Goal: Information Seeking & Learning: Learn about a topic

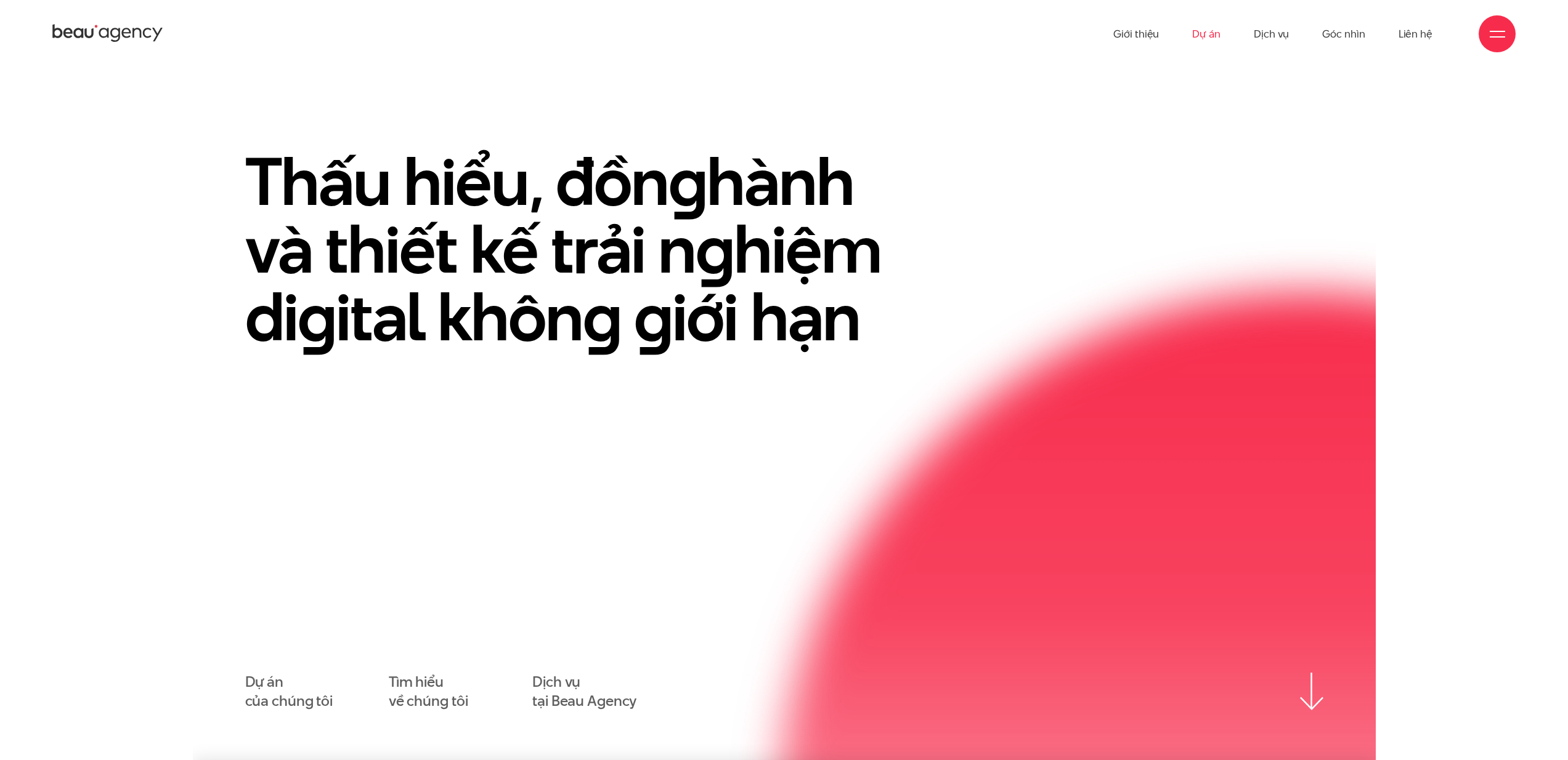
click at [1217, 32] on link "Dự án" at bounding box center [1206, 34] width 28 height 68
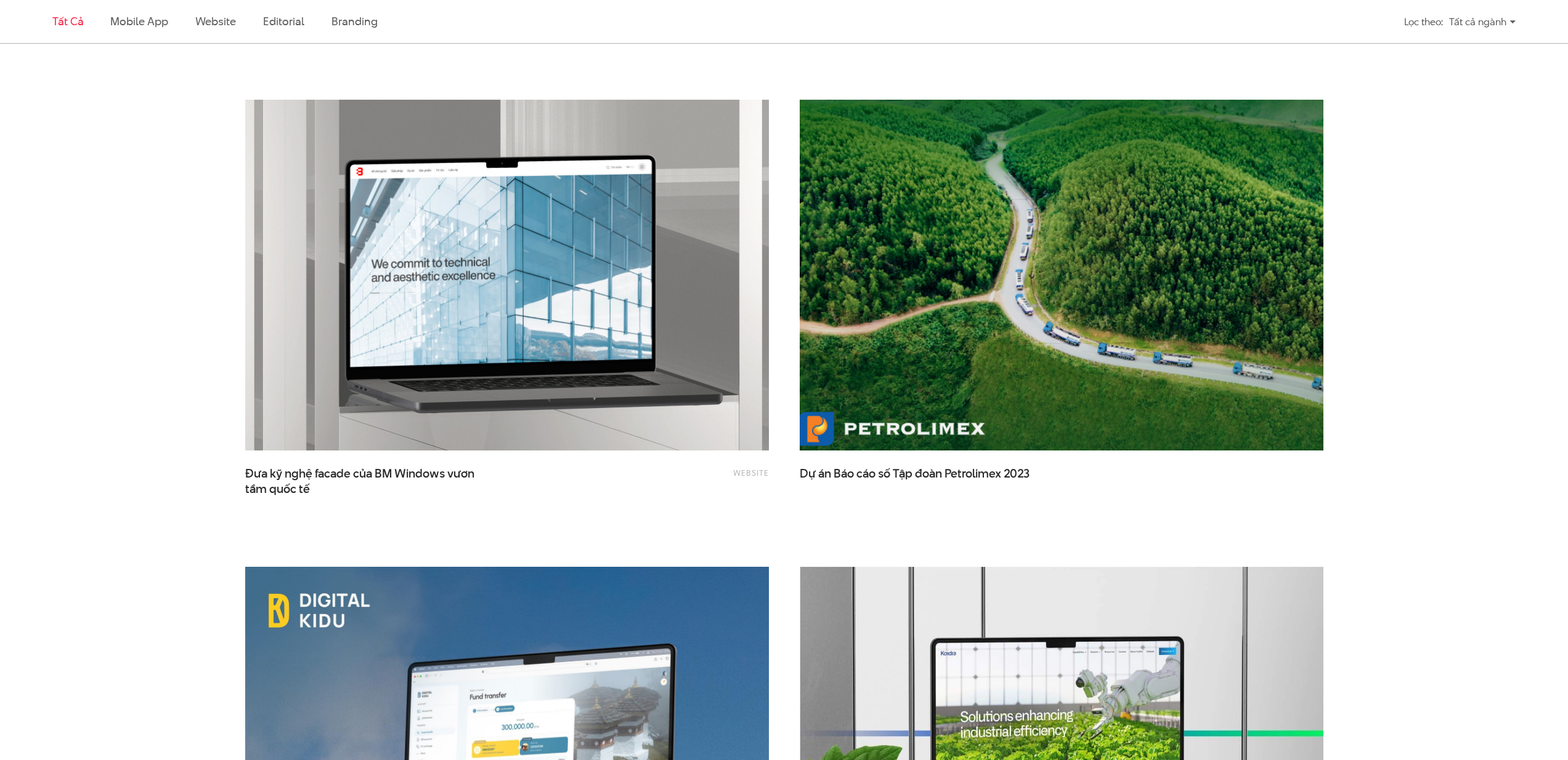
scroll to position [2263, 0]
click at [1030, 317] on img at bounding box center [1061, 276] width 576 height 385
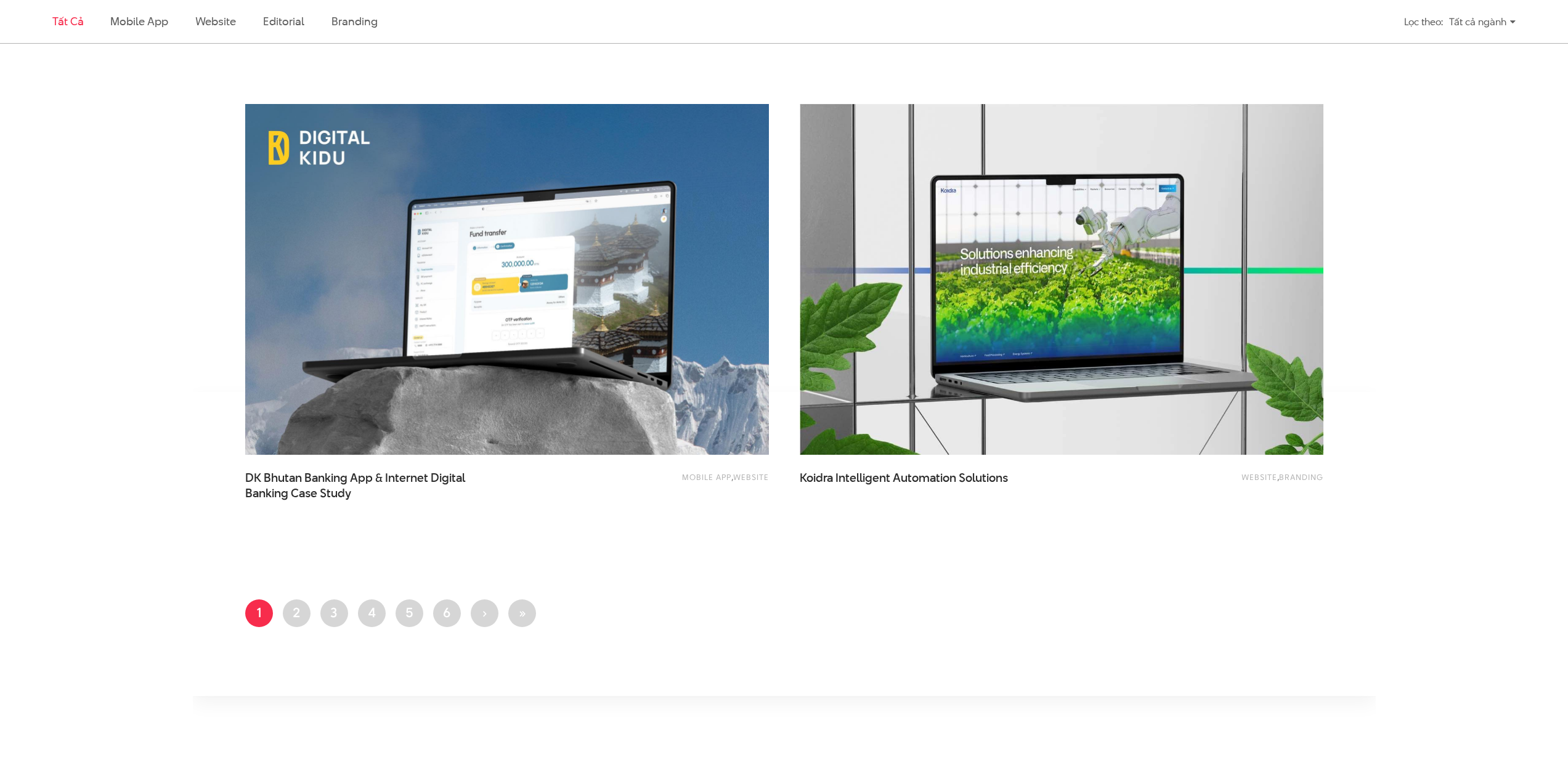
scroll to position [2727, 0]
click at [295, 620] on link "Trang 2" at bounding box center [296, 613] width 28 height 28
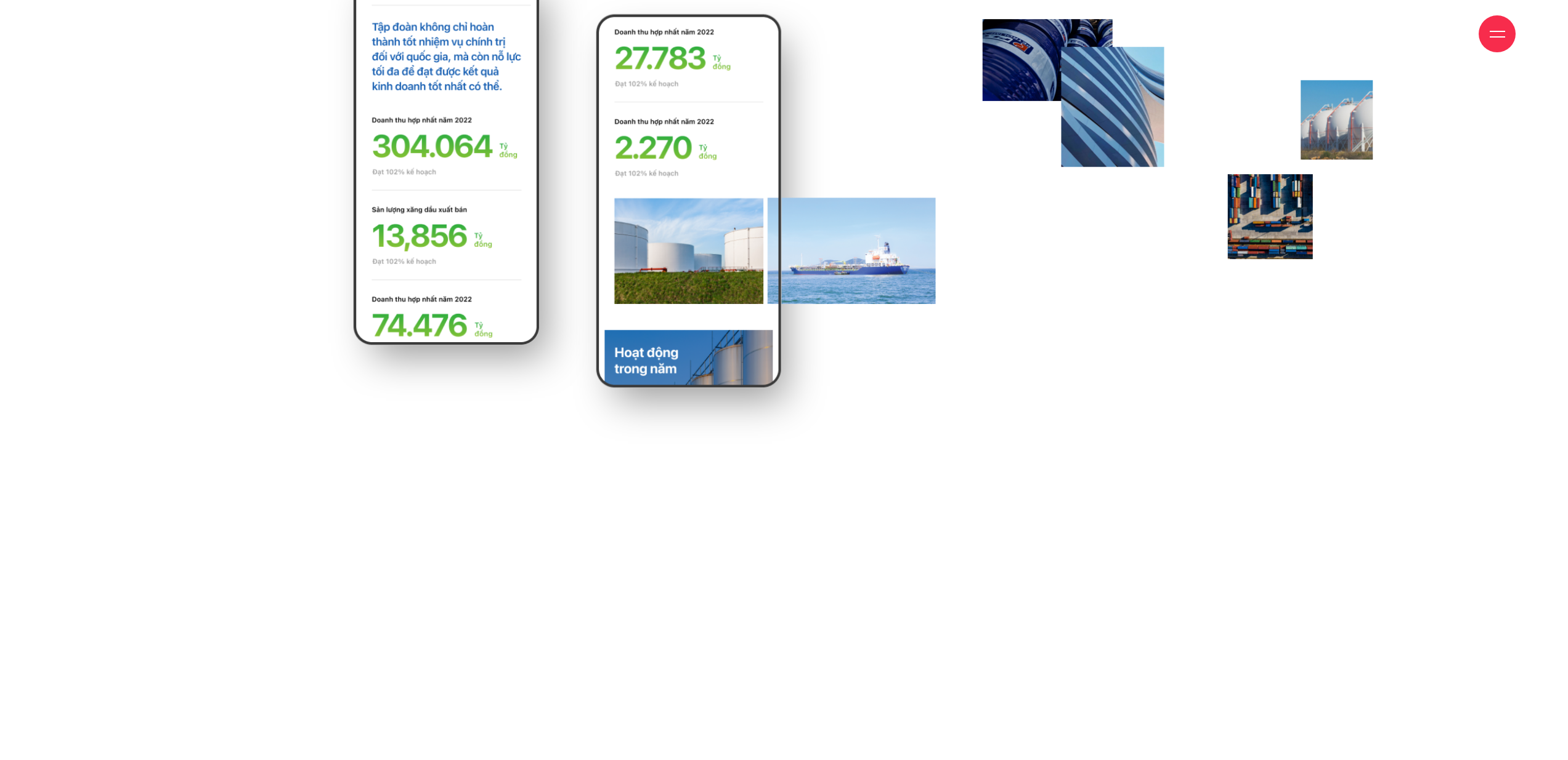
scroll to position [6239, 0]
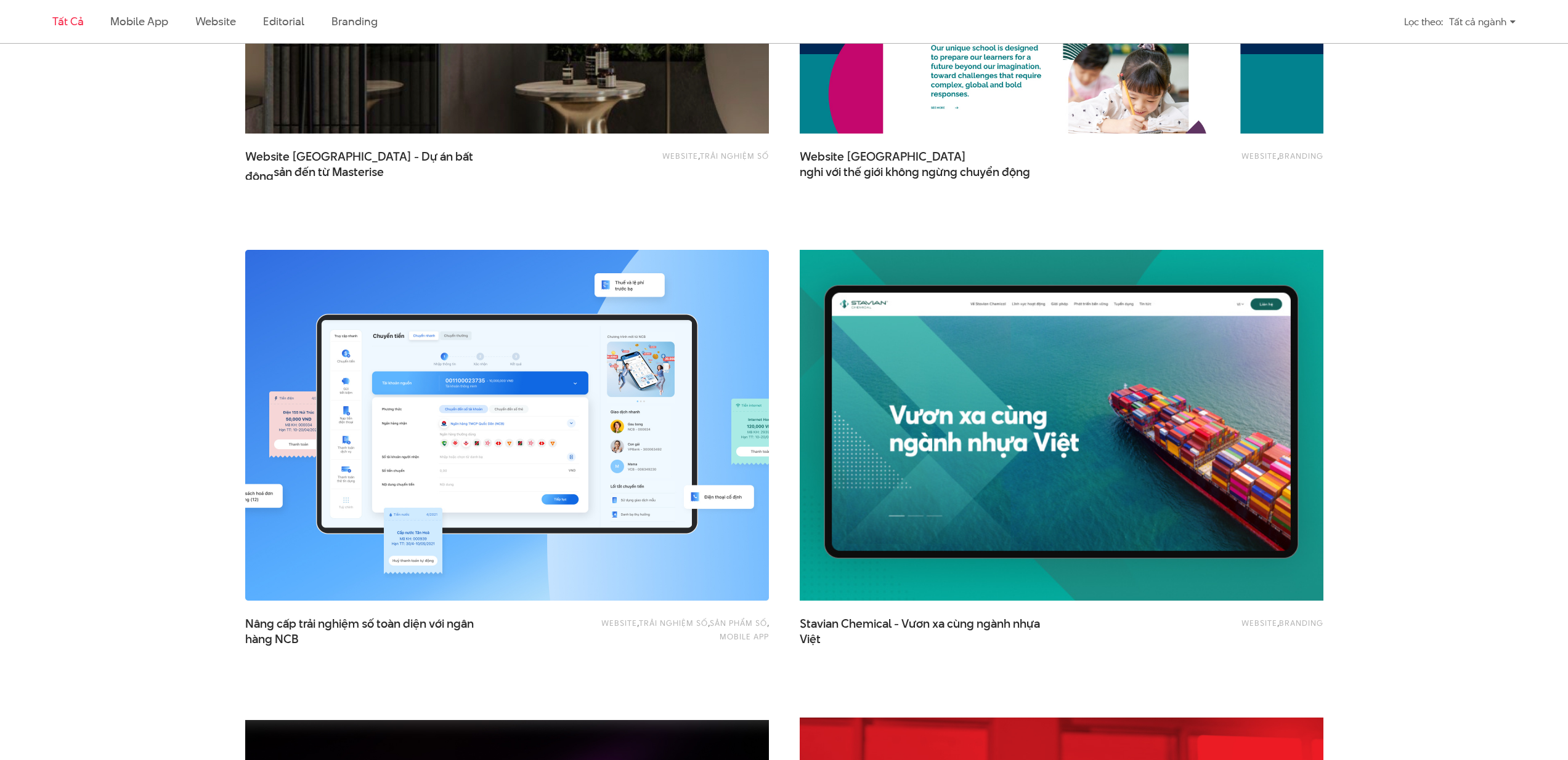
scroll to position [1679, 0]
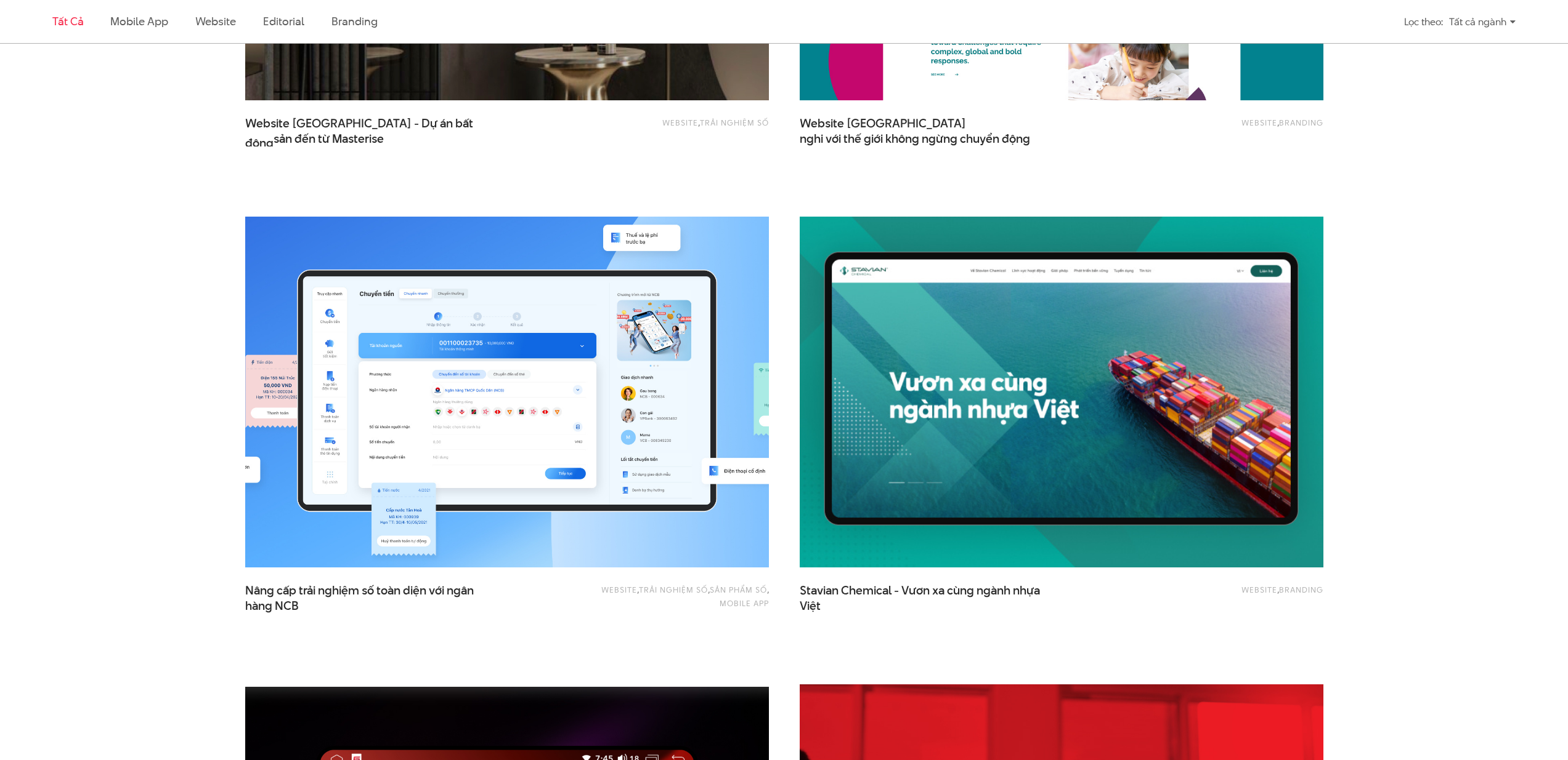
click at [528, 341] on img at bounding box center [507, 392] width 576 height 385
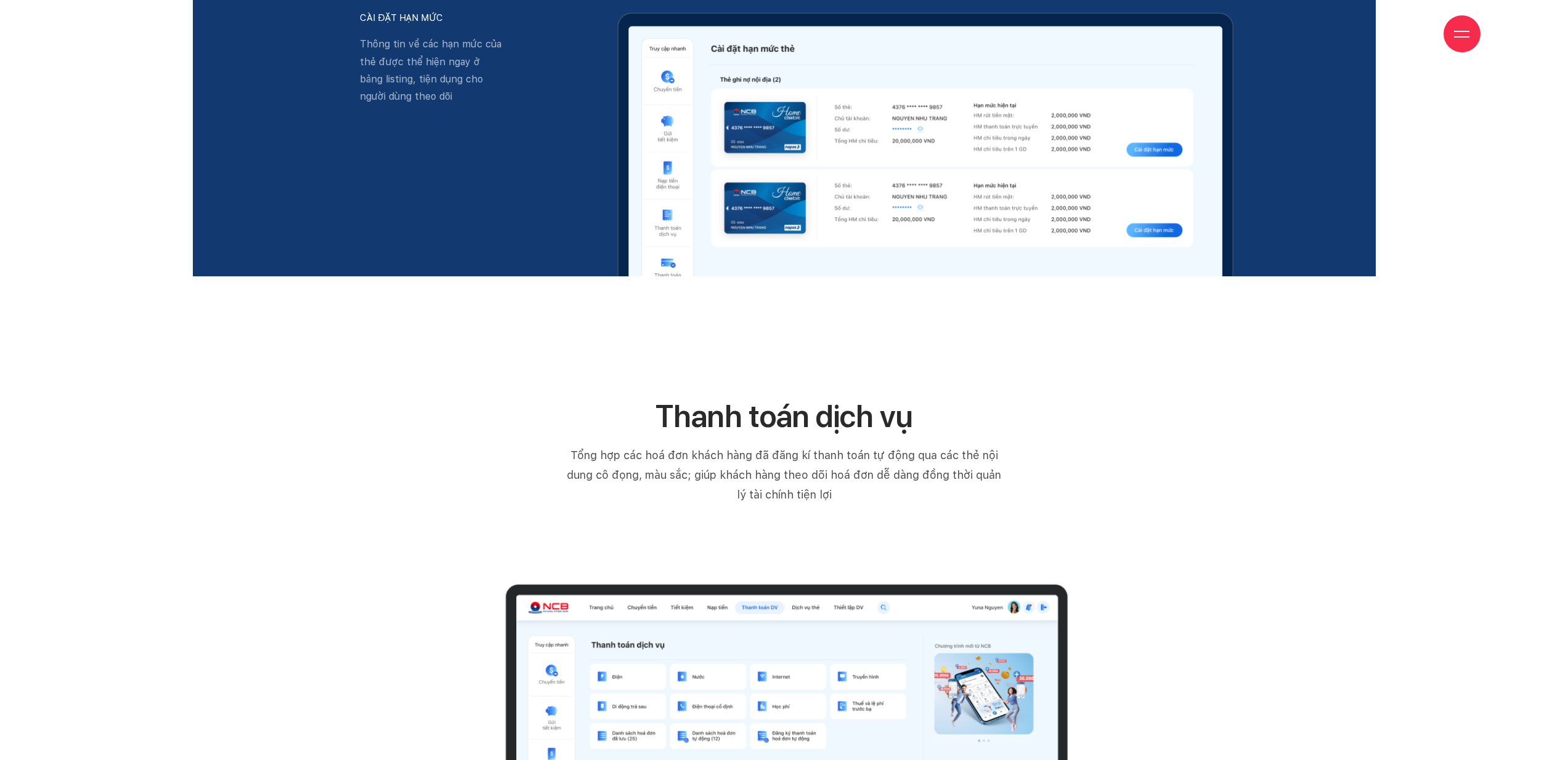
scroll to position [12305, 0]
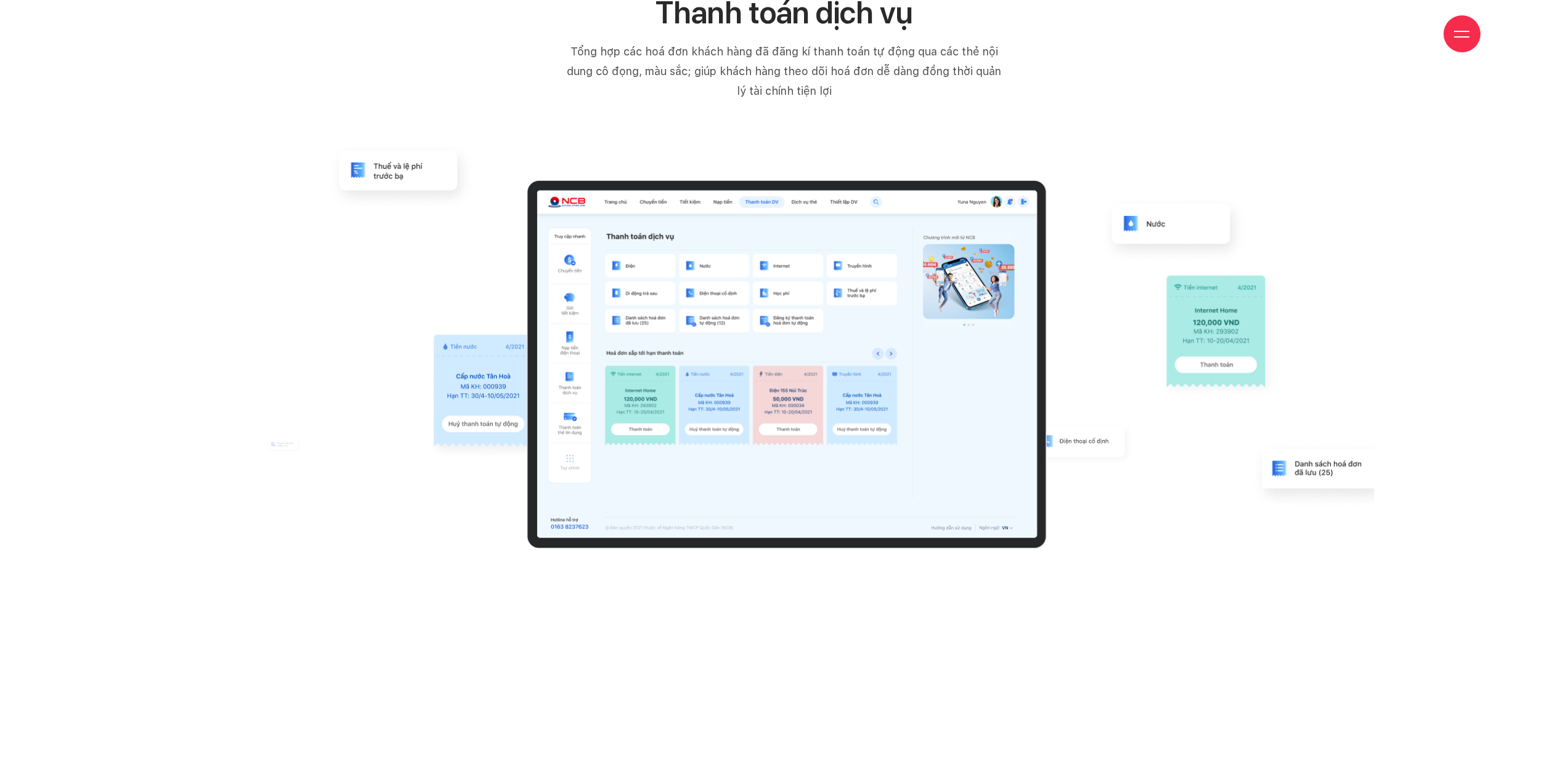
drag, startPoint x: 672, startPoint y: 316, endPoint x: 937, endPoint y: 256, distance: 271.7
click at [927, 257] on image at bounding box center [787, 365] width 520 height 370
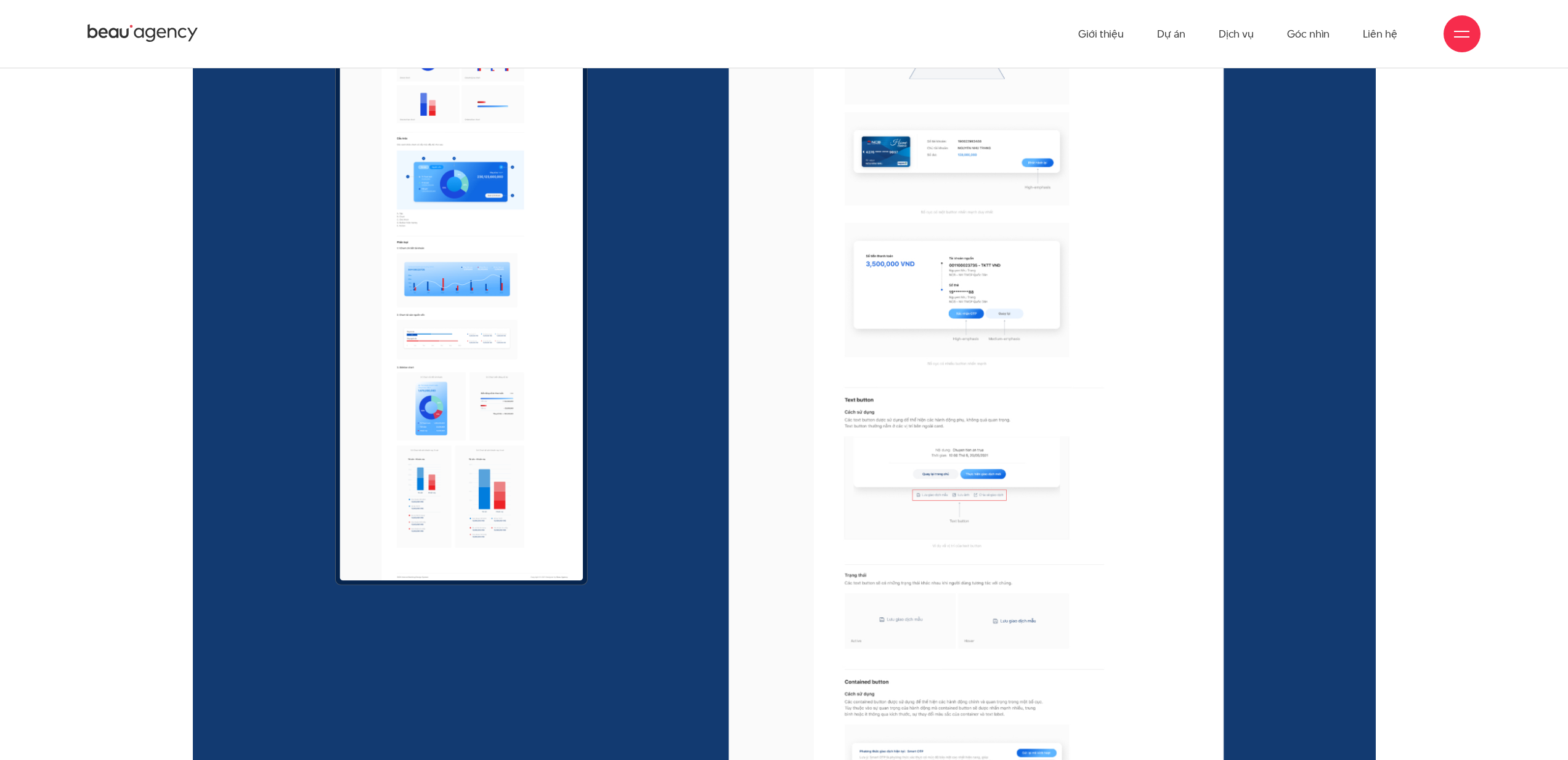
scroll to position [16834, 0]
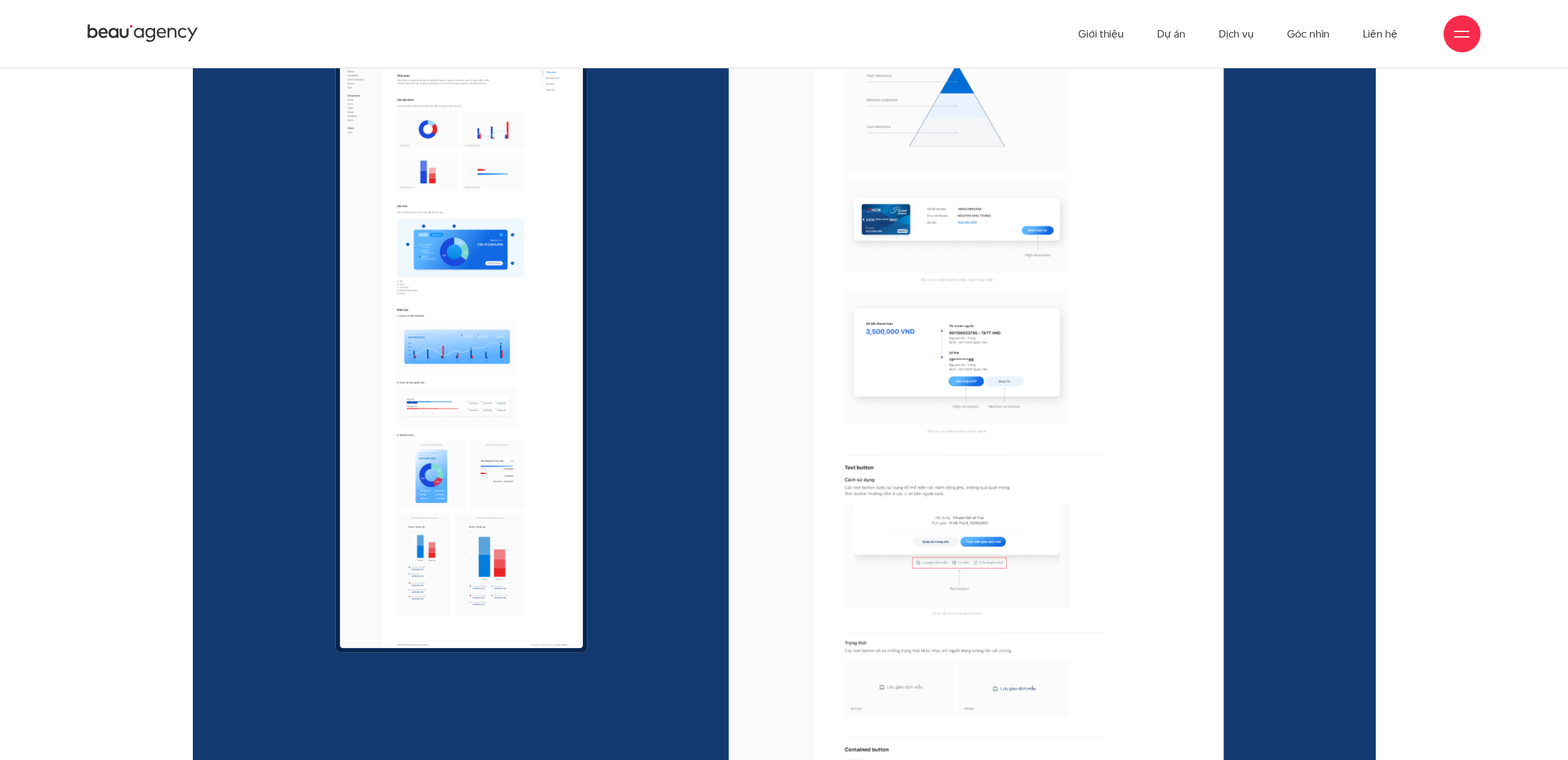
click at [557, 272] on img at bounding box center [461, 344] width 252 height 616
click at [680, 233] on div "Guideline document Nhằm mục tiêu phát triển và mở rộng hệ thống sản phẩm đồng n…" at bounding box center [784, 315] width 923 height 1579
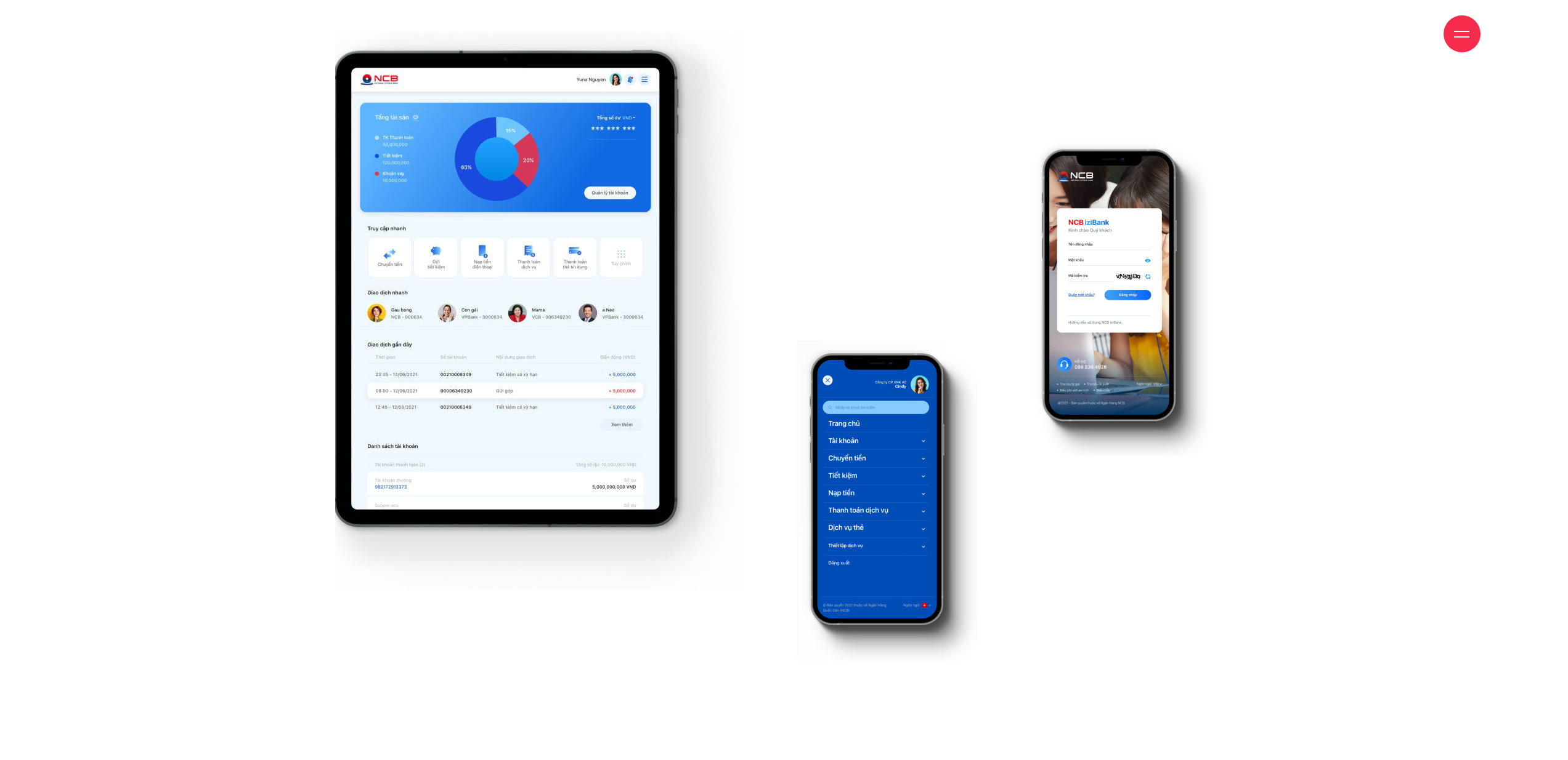
scroll to position [18080, 0]
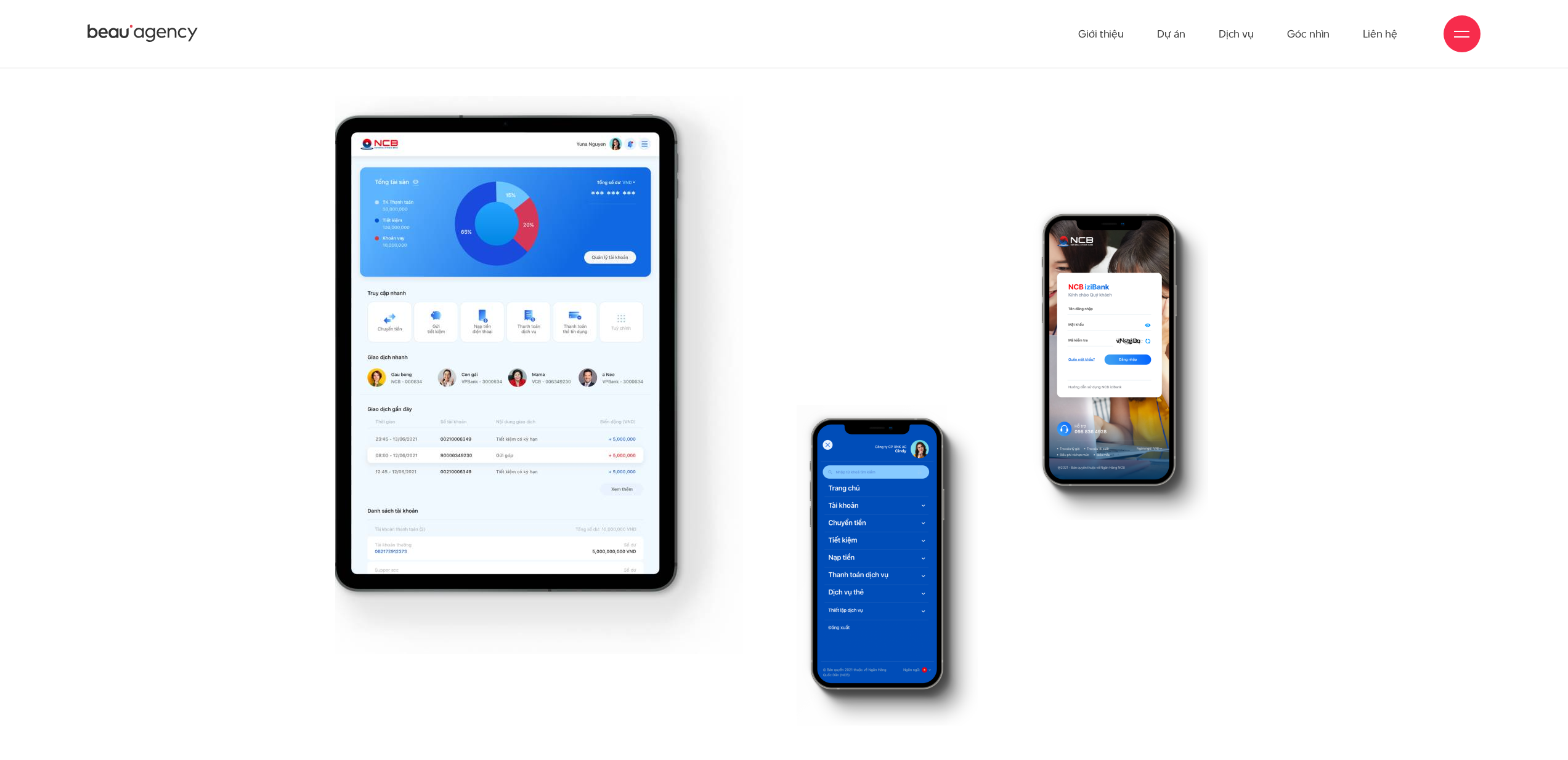
click at [797, 224] on div at bounding box center [899, 411] width 231 height 630
click at [768, 229] on div at bounding box center [553, 375] width 437 height 558
drag, startPoint x: 716, startPoint y: 225, endPoint x: 860, endPoint y: 166, distance: 155.6
click at [716, 224] on img at bounding box center [539, 375] width 408 height 558
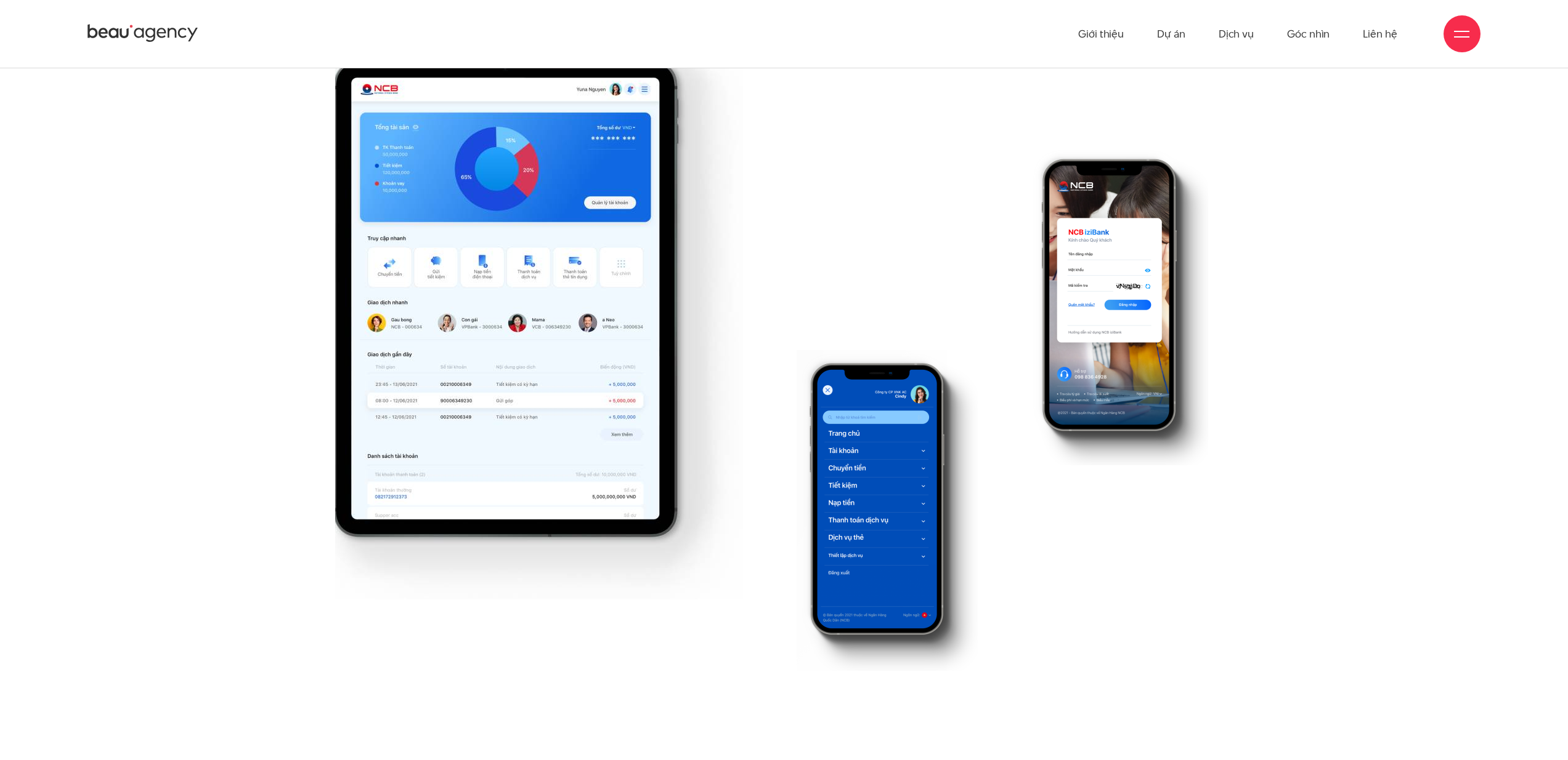
scroll to position [18134, 0]
click at [275, 129] on section "Responsive" at bounding box center [784, 300] width 1182 height 990
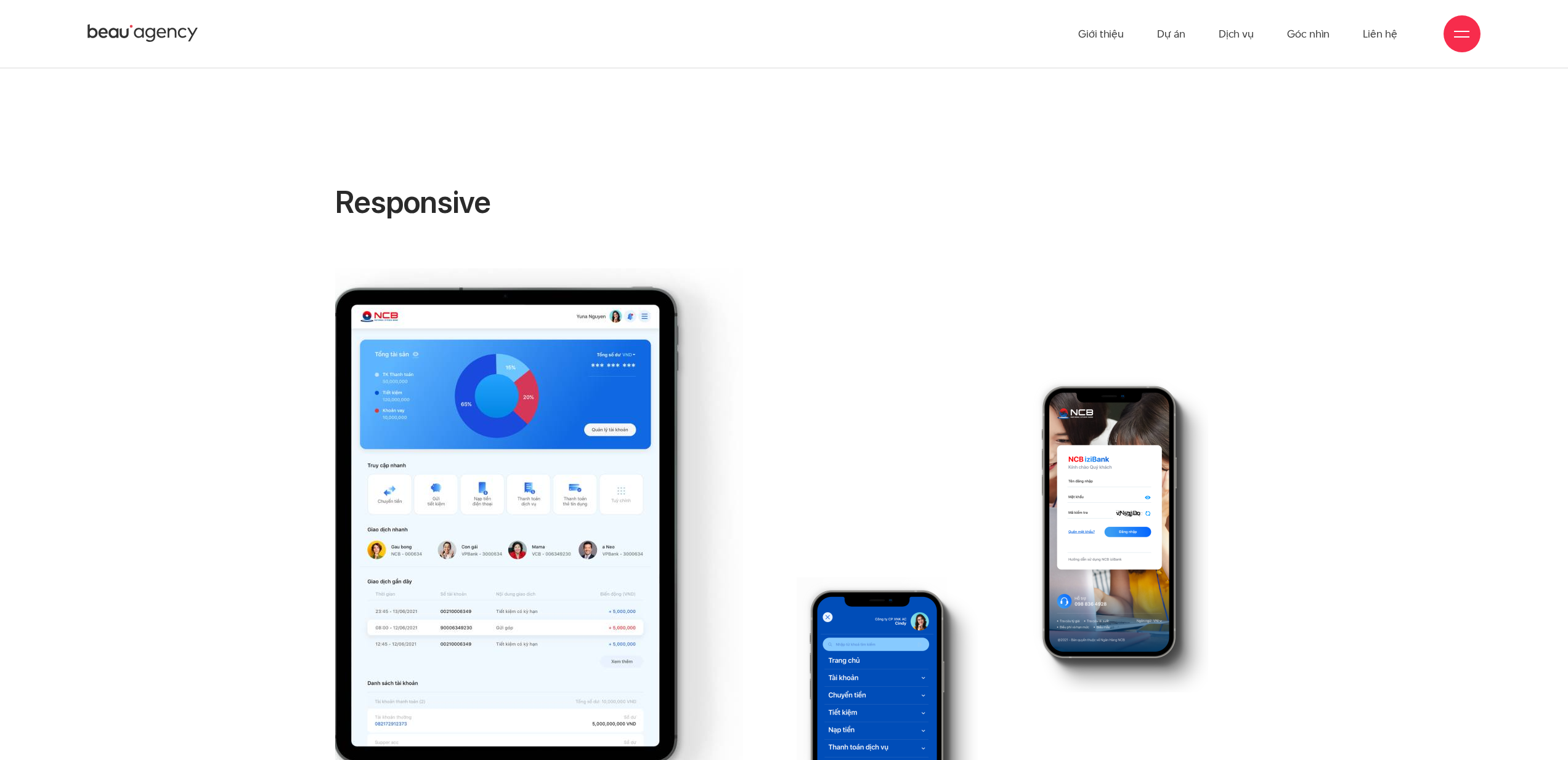
scroll to position [17880, 0]
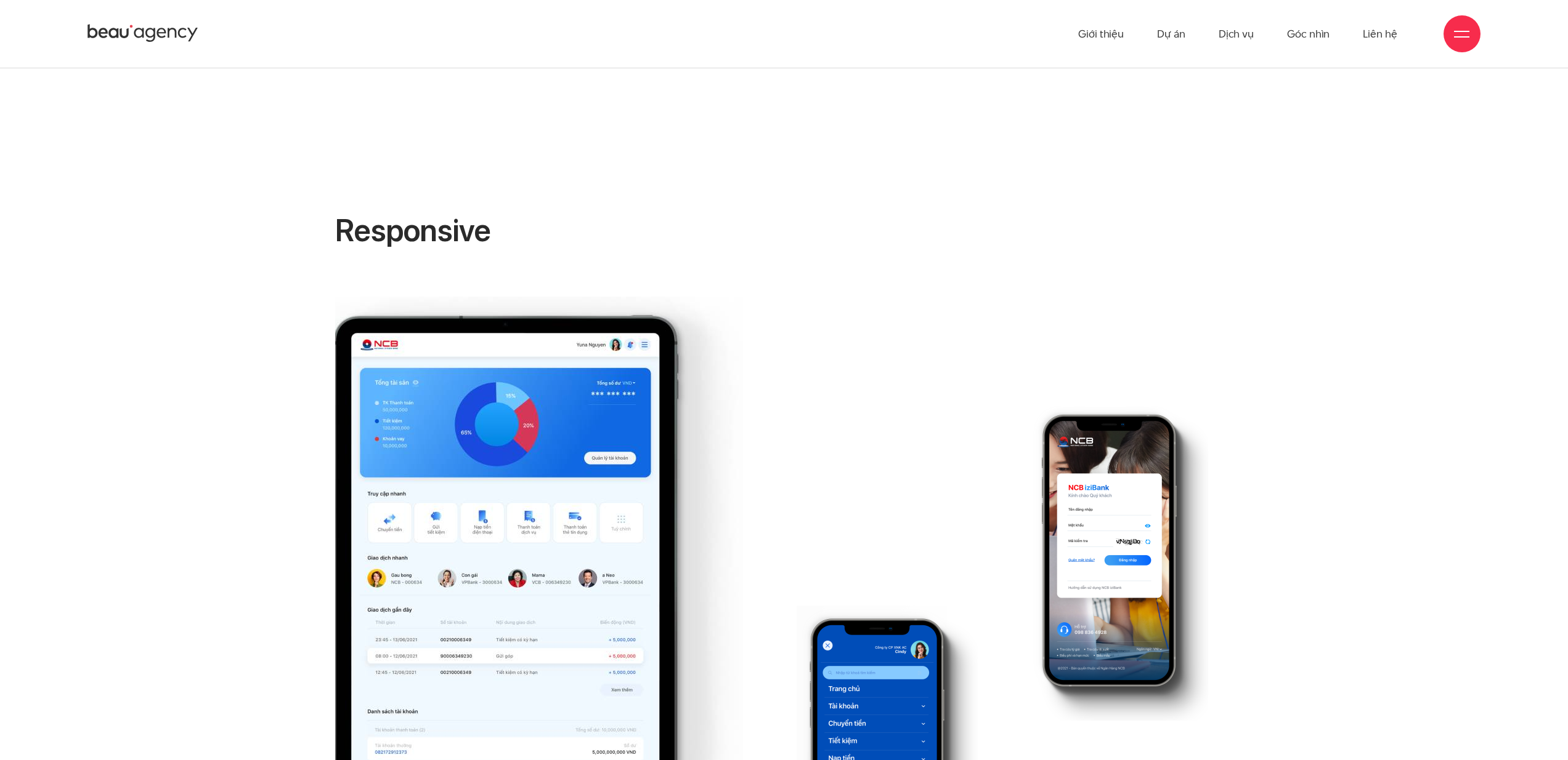
click at [155, 38] on icon at bounding box center [143, 34] width 111 height 22
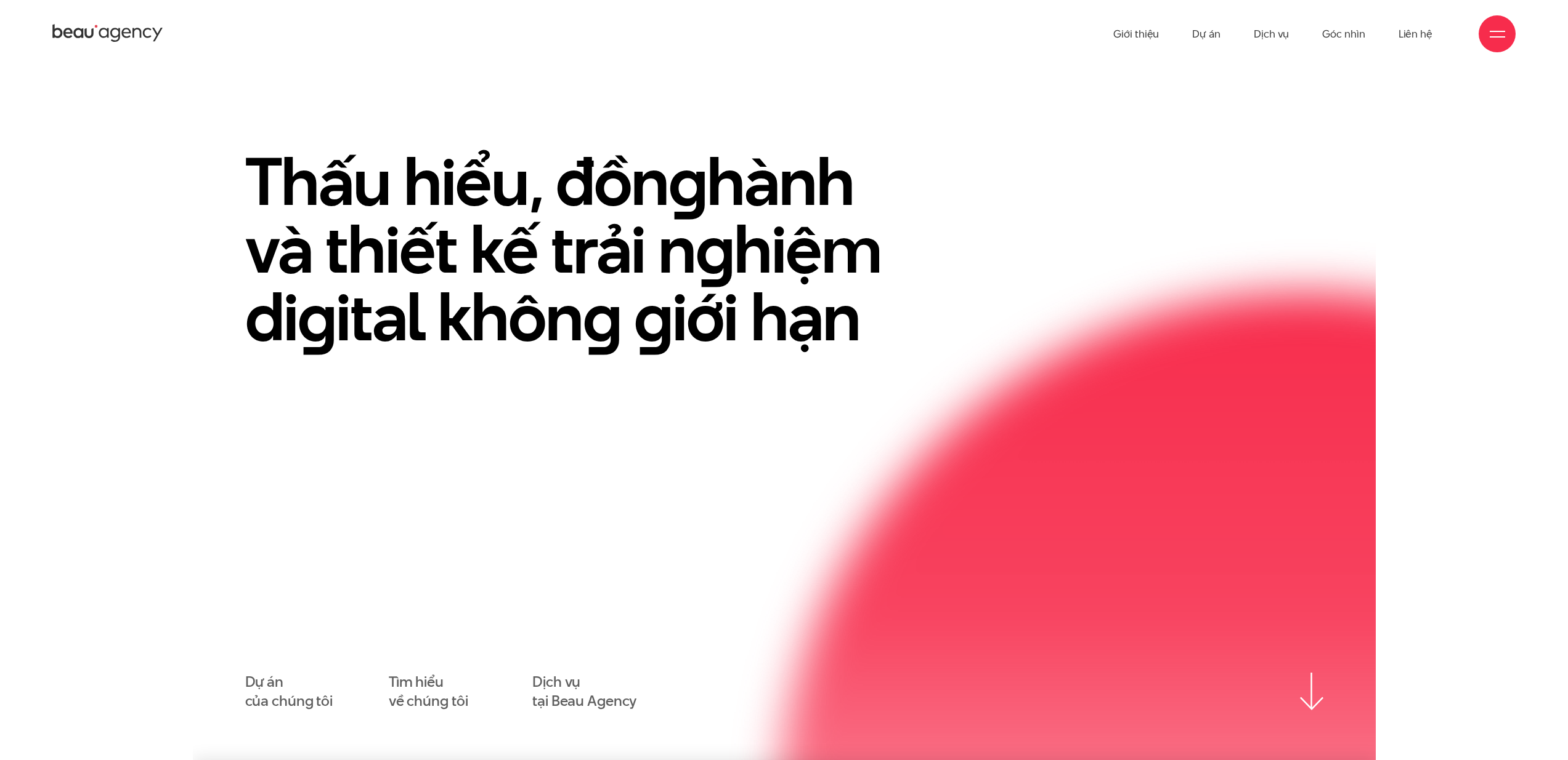
click at [1485, 33] on div at bounding box center [1497, 34] width 37 height 37
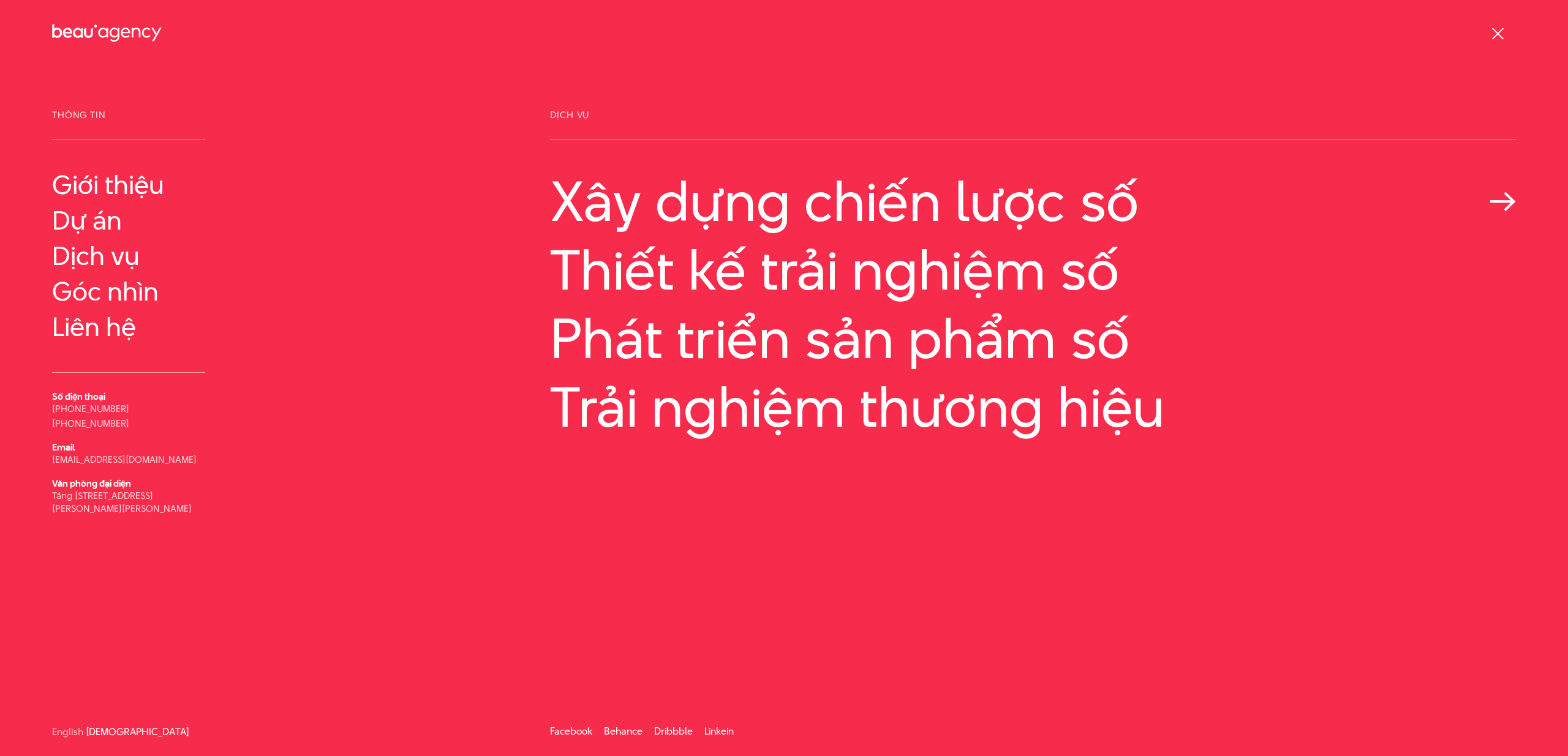
click at [855, 204] on link "Xây dựng chiến lược số" at bounding box center [1033, 201] width 966 height 62
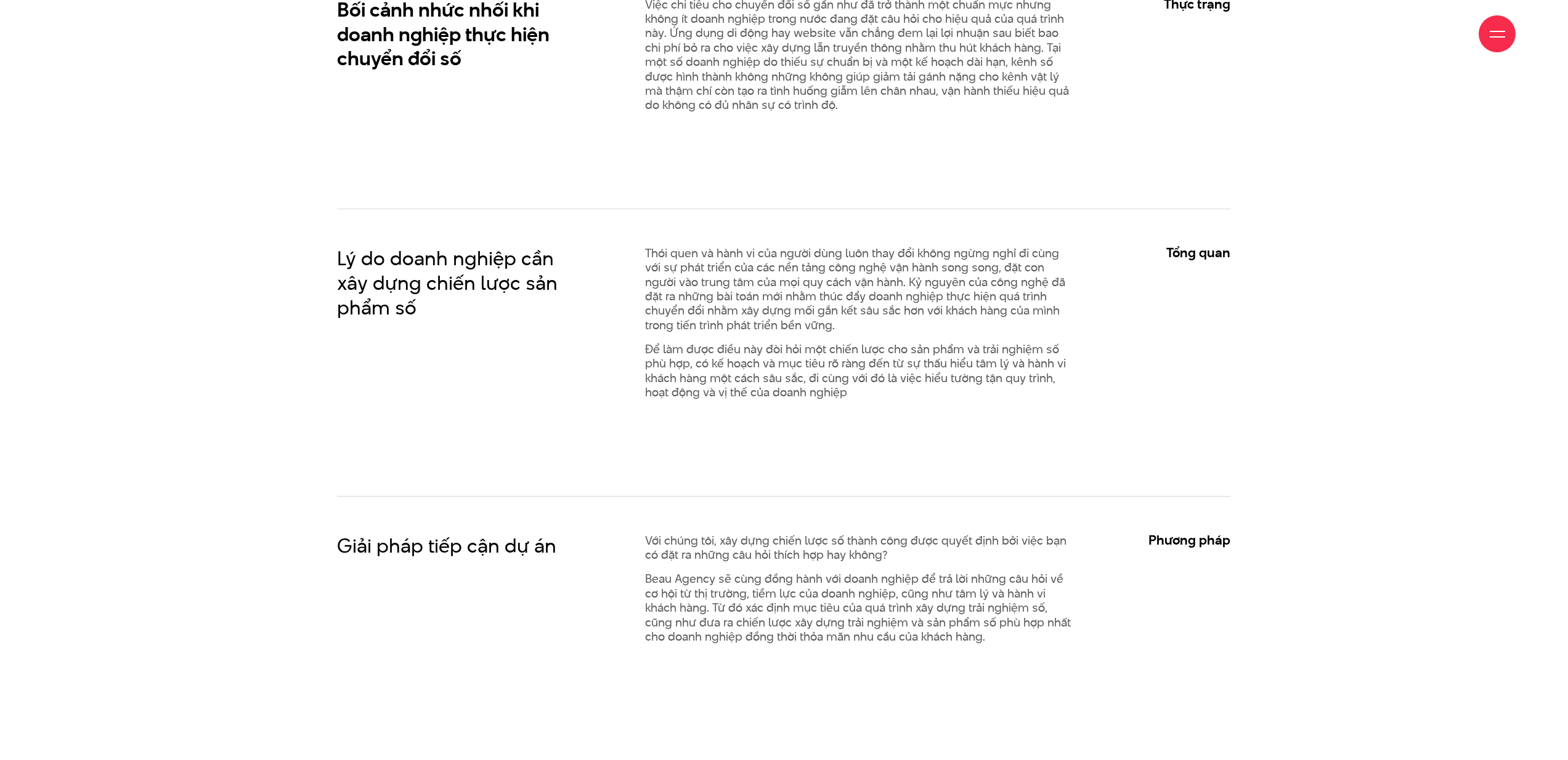
scroll to position [1010, 0]
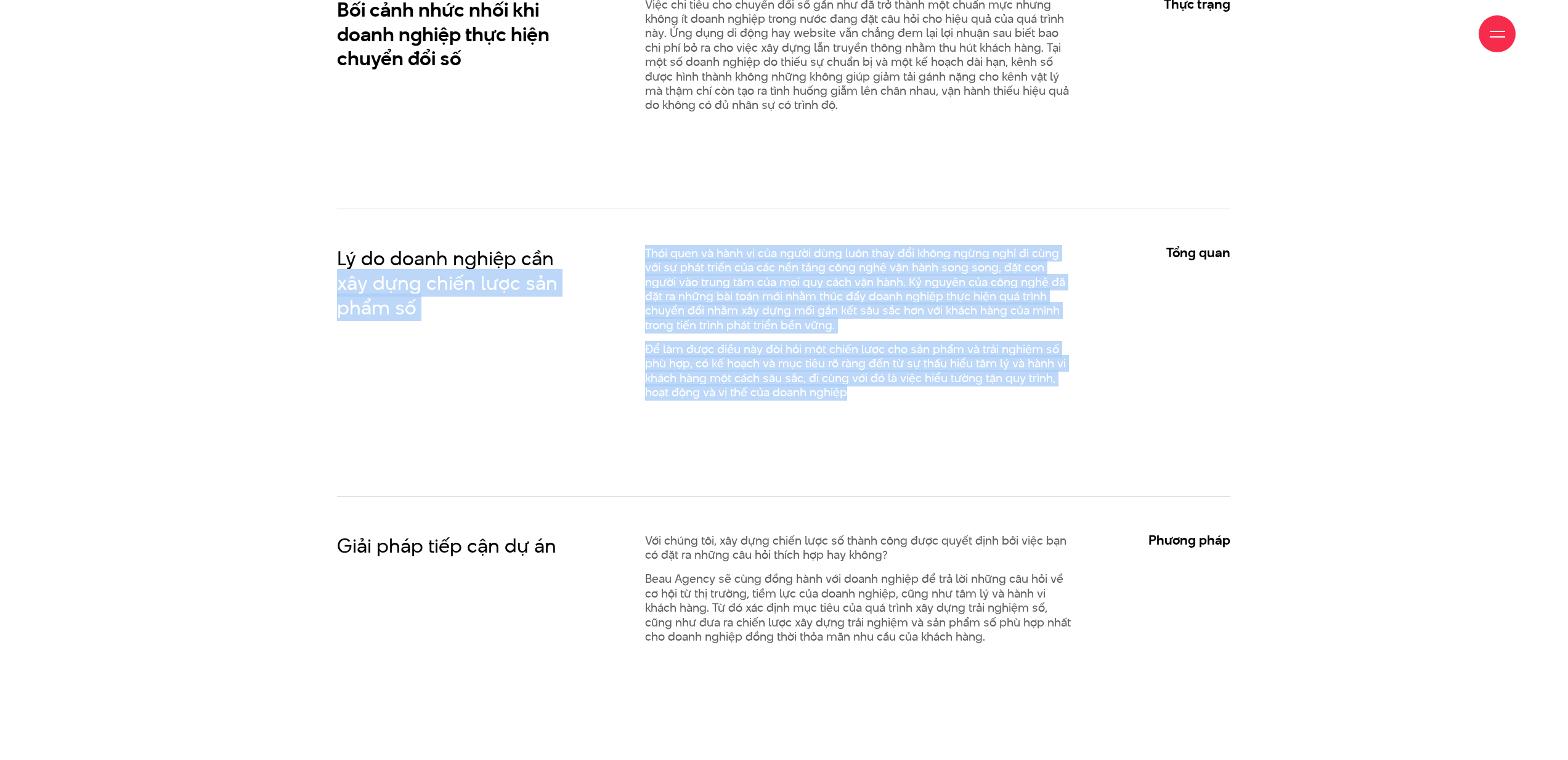
drag, startPoint x: 795, startPoint y: 365, endPoint x: 950, endPoint y: 451, distance: 177.3
click at [935, 445] on div "Lý do doanh nghiệp cần xây dựng chiến lược sản phẩm số Thói quen và hành vi của…" at bounding box center [783, 352] width 893 height 287
click at [950, 451] on div "Lý do doanh nghiệp cần xây dựng chiến lược sản phẩm số Thói quen và hành vi của…" at bounding box center [783, 352] width 893 height 287
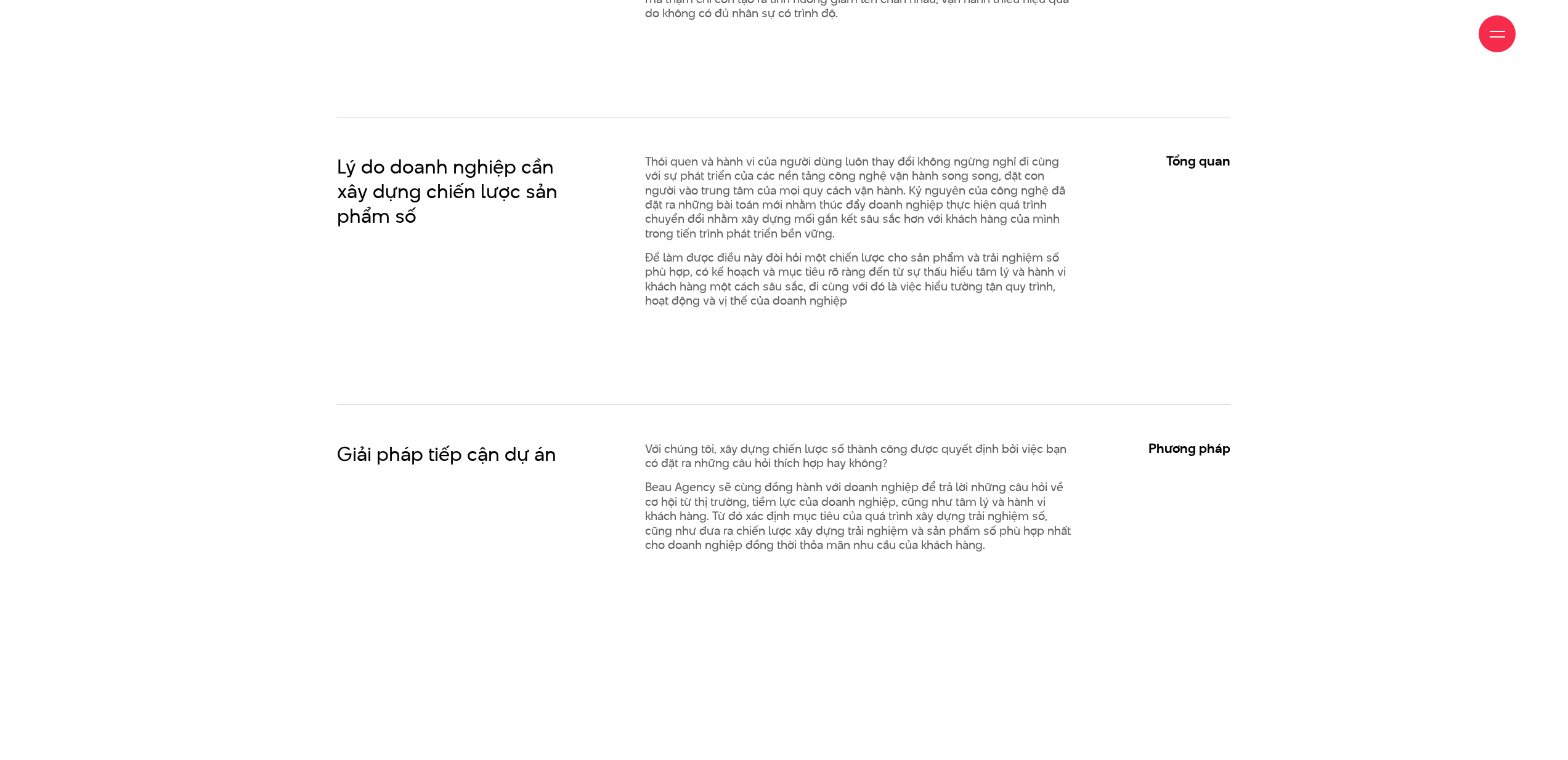
scroll to position [1223, 0]
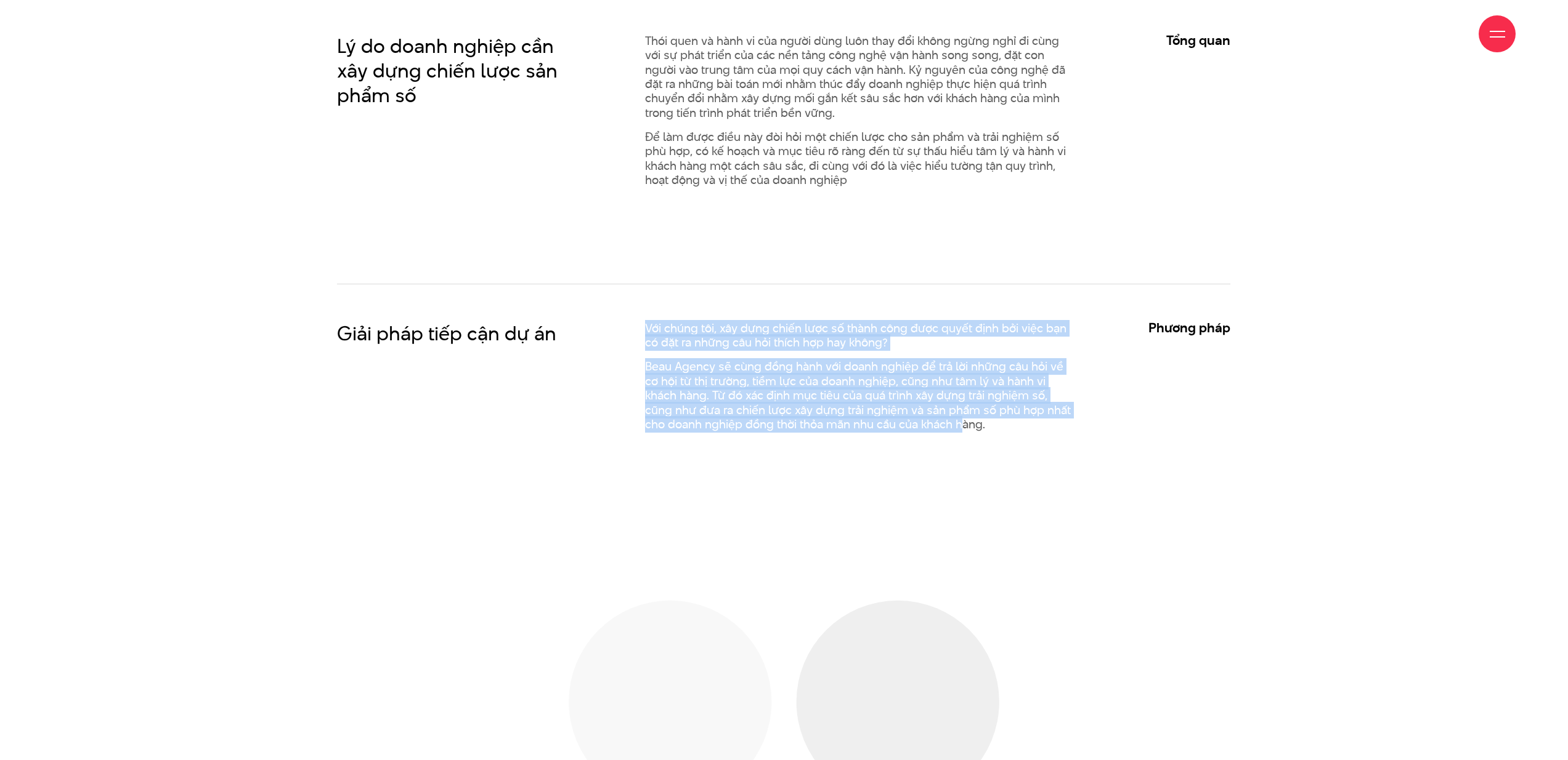
drag, startPoint x: 632, startPoint y: 321, endPoint x: 1032, endPoint y: 449, distance: 420.0
click at [969, 432] on div "Với chúng tôi, xây dựng chiến lược số thành công được quyết định bởi việc bạn c…" at bounding box center [860, 381] width 462 height 120
click at [1032, 449] on div "Giải pháp tiếp cận dự án Với chúng tôi, xây dựng chiến lược số thành công được …" at bounding box center [783, 406] width 893 height 244
drag, startPoint x: 1022, startPoint y: 434, endPoint x: 676, endPoint y: 317, distance: 365.2
click at [709, 330] on div "Với chúng tôi, xây dựng chiến lược số thành công được quyết định bởi việc bạn c…" at bounding box center [860, 381] width 462 height 120
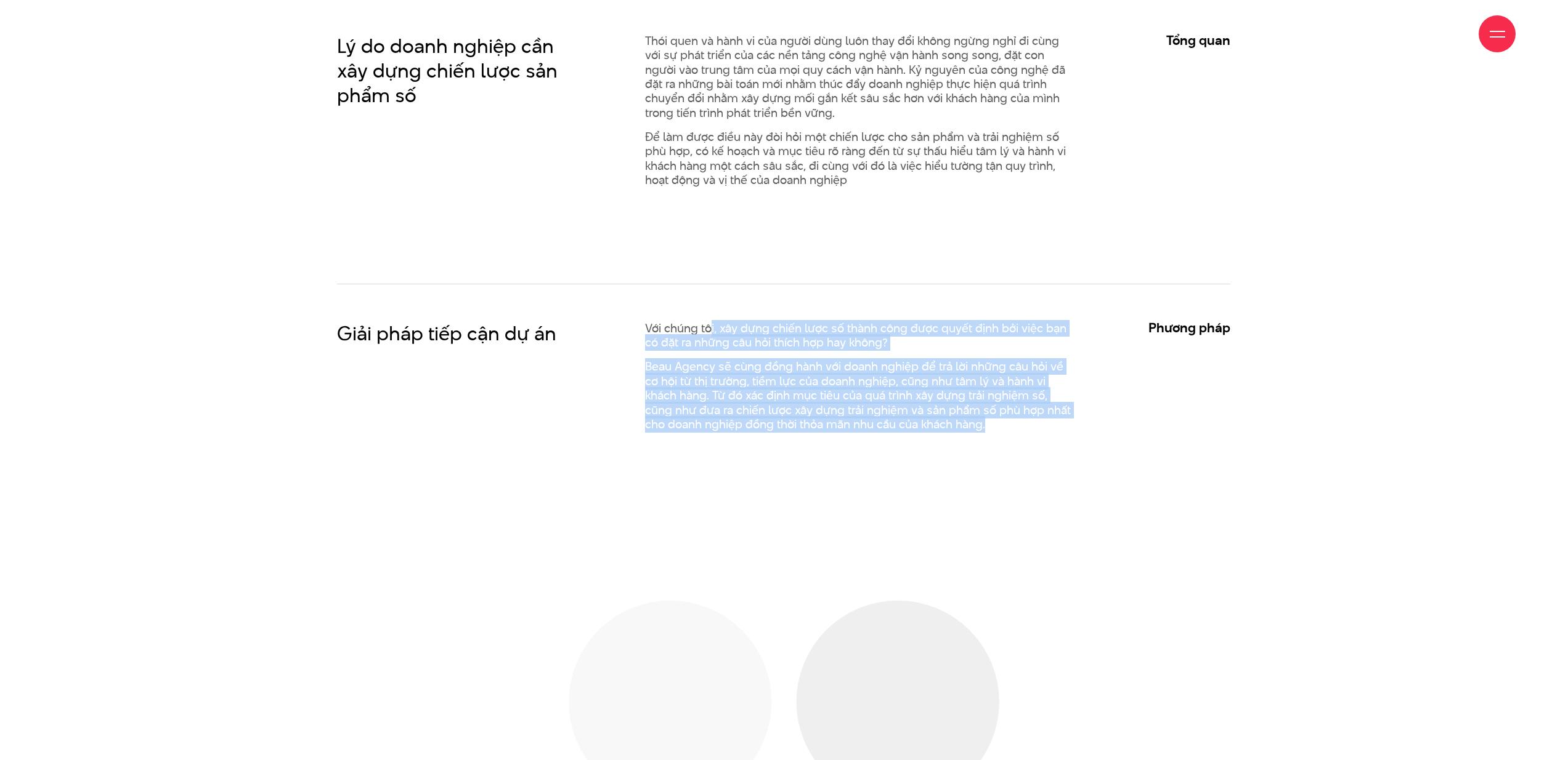
click at [676, 317] on div "Giải pháp tiếp cận dự án Với chúng tôi, xây dựng chiến lược số thành công được …" at bounding box center [783, 406] width 893 height 244
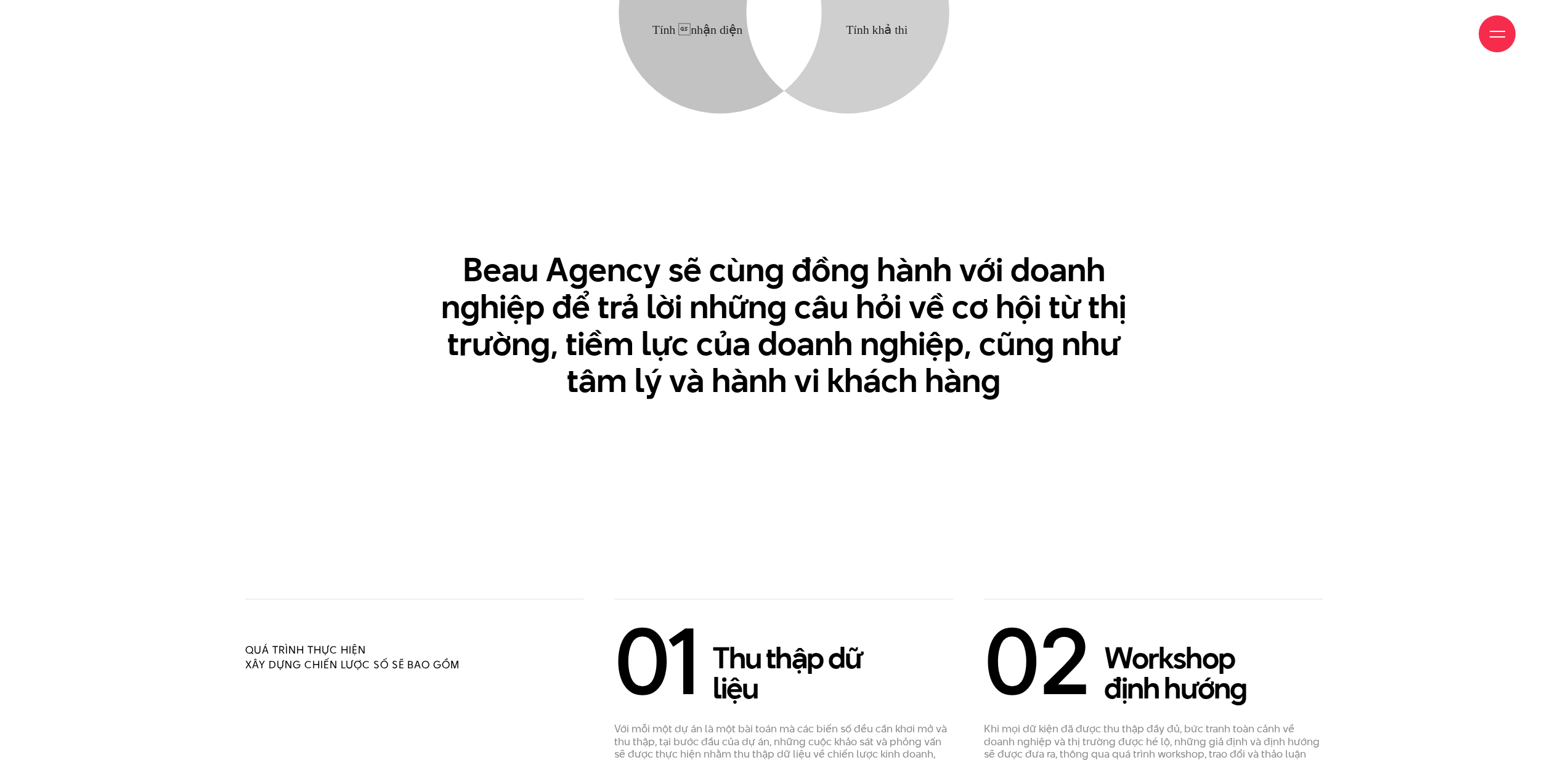
scroll to position [2094, 0]
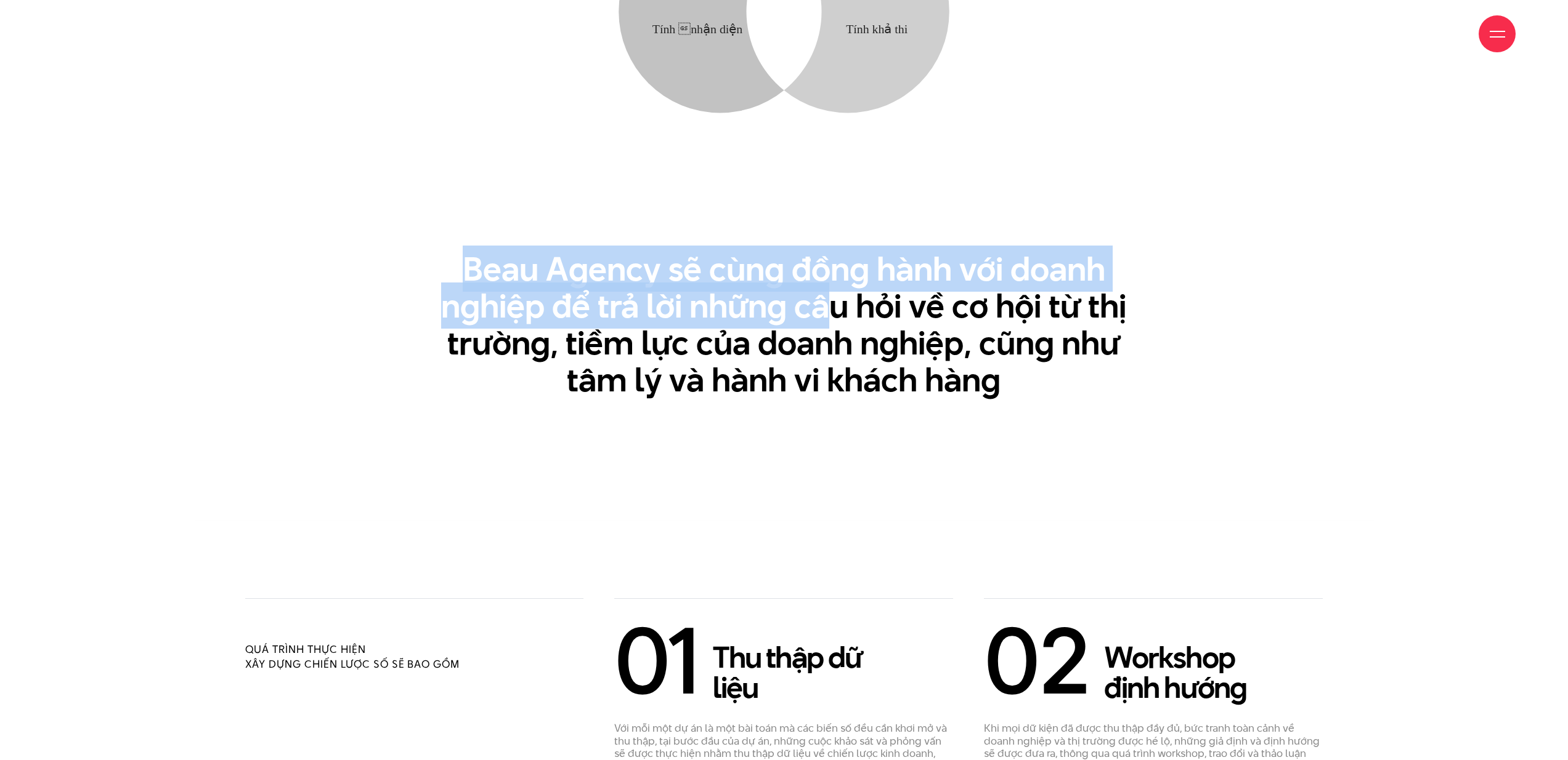
drag, startPoint x: 829, startPoint y: 324, endPoint x: 1077, endPoint y: 367, distance: 251.7
click at [1002, 360] on h3 "Beau Agency sẽ cùng đồng hành với doanh nghiệp để trả lời những câu hỏi về cơ h…" at bounding box center [783, 325] width 709 height 148
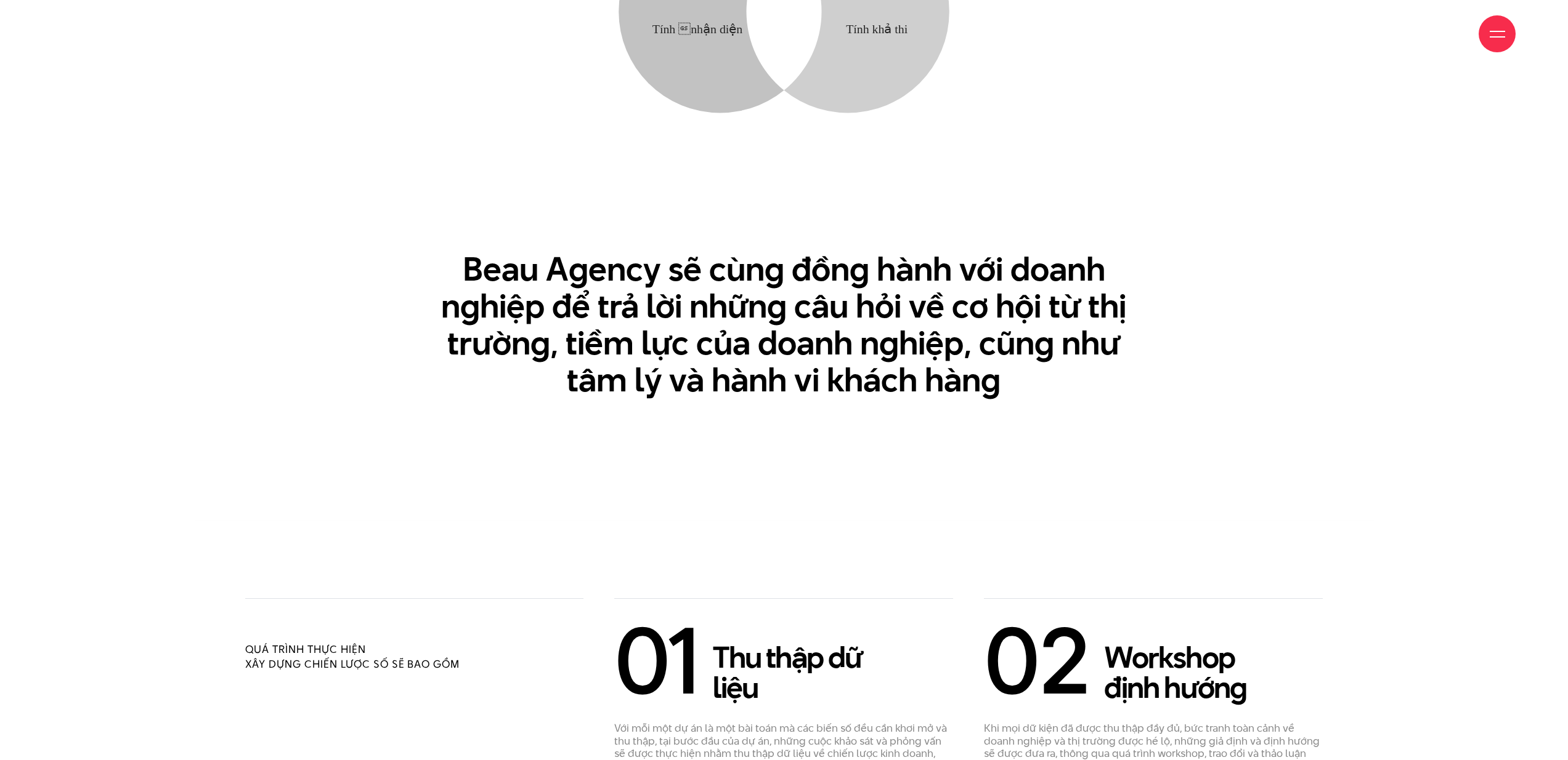
click at [1077, 367] on h3 "Beau Agency sẽ cùng đồng hành với doanh nghiệp để trả lời những câu hỏi về cơ h…" at bounding box center [783, 325] width 709 height 148
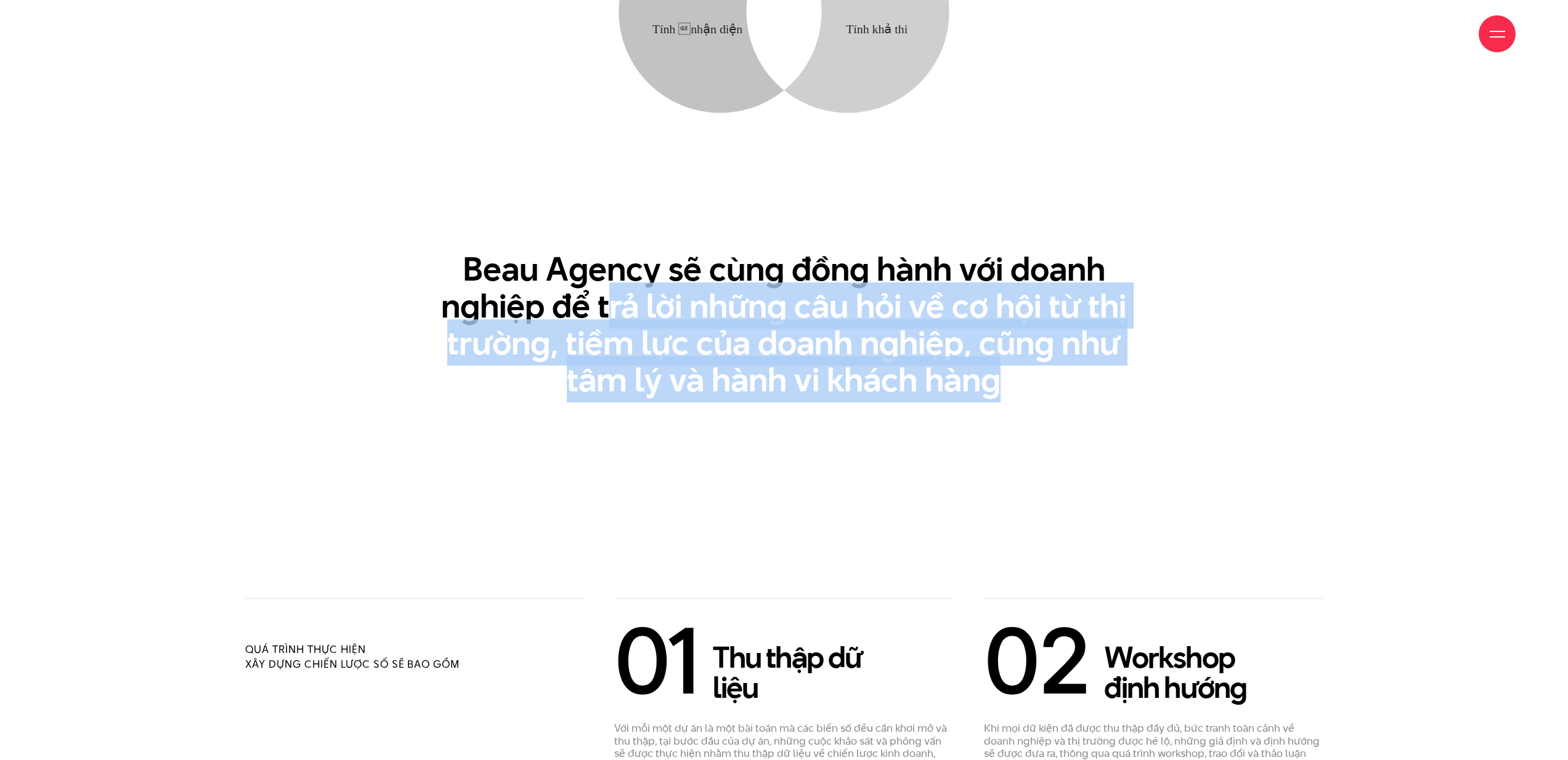
drag, startPoint x: 663, startPoint y: 328, endPoint x: 398, endPoint y: 236, distance: 280.5
click at [492, 280] on h3 "Beau Agency sẽ cùng đồng hành với doanh nghiệp để trả lời những câu hỏi về cơ h…" at bounding box center [783, 325] width 709 height 148
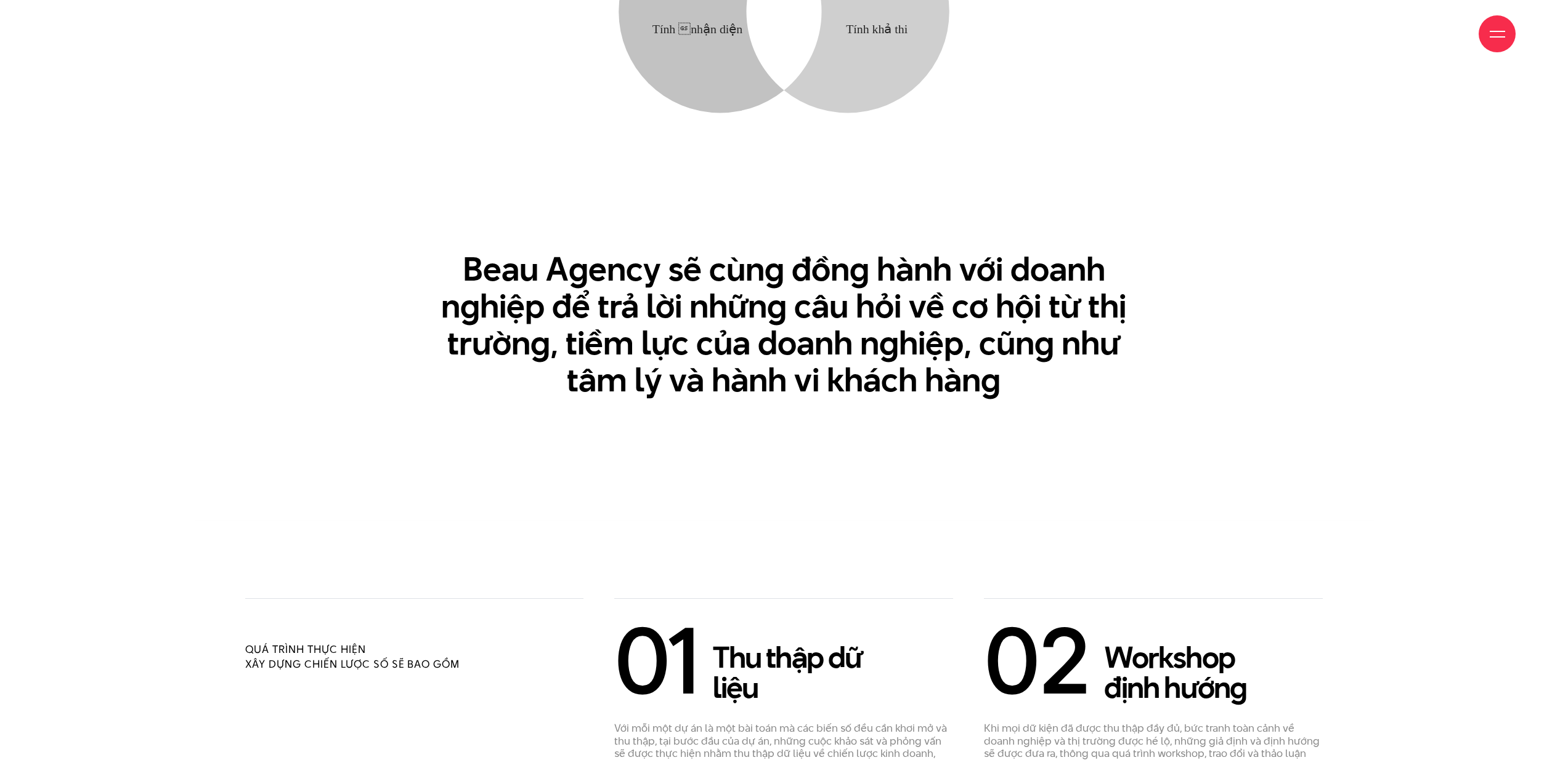
click at [398, 236] on div "Mong muốn Thấu hiểu mong muốn yếu tố tác động & Hành vi của khách hàng Tiềm năn…" at bounding box center [784, 48] width 1182 height 699
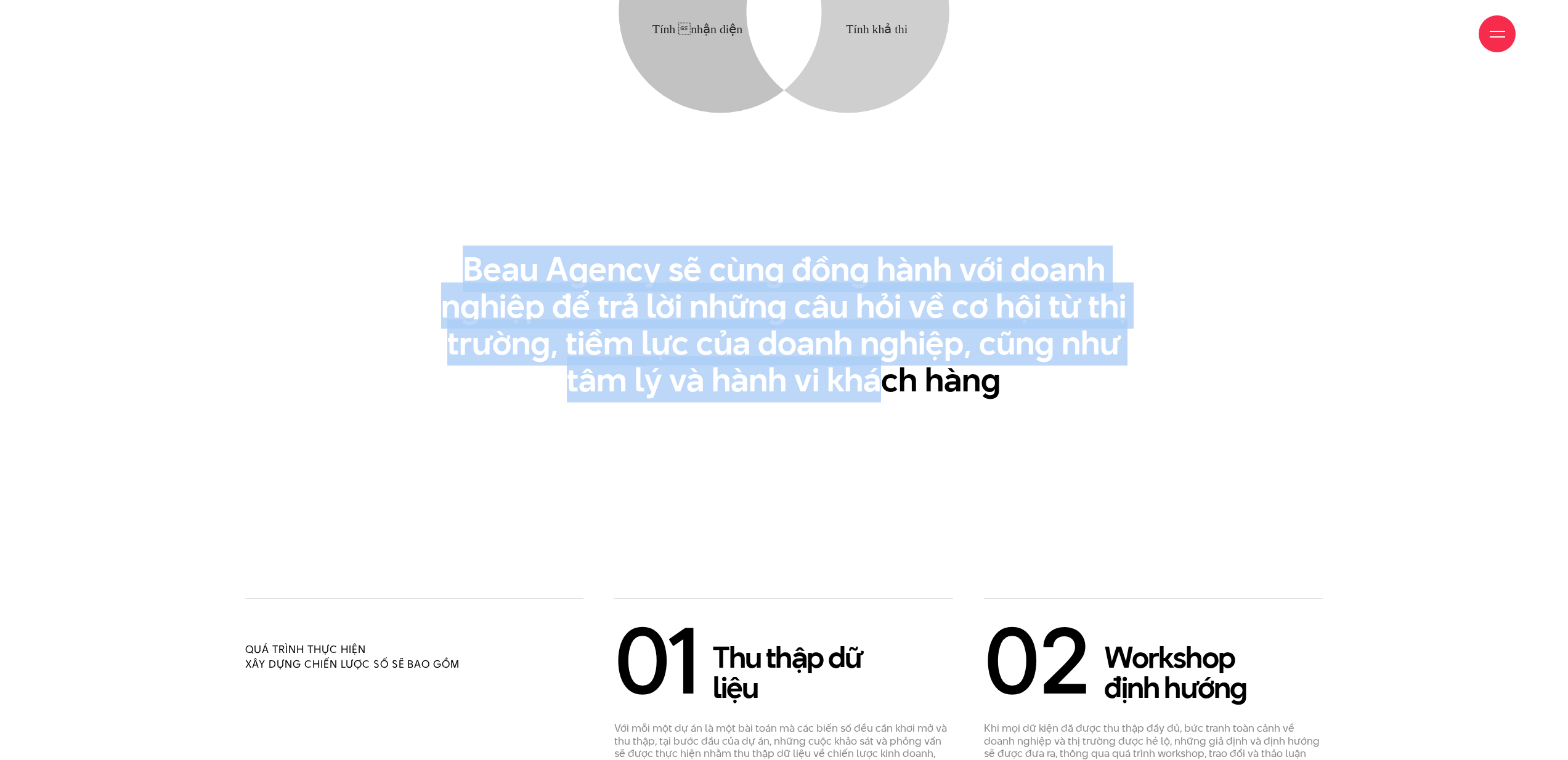
drag, startPoint x: 623, startPoint y: 303, endPoint x: 1127, endPoint y: 433, distance: 520.5
click at [1073, 426] on section "Mong muốn Thấu hiểu mong muốn yếu tố tác động & Hành vi của khách hàng Tiềm năn…" at bounding box center [784, 88] width 1182 height 865
click at [1127, 433] on section "Mong muốn Thấu hiểu mong muốn yếu tố tác động & Hành vi của khách hàng Tiềm năn…" at bounding box center [784, 88] width 1182 height 865
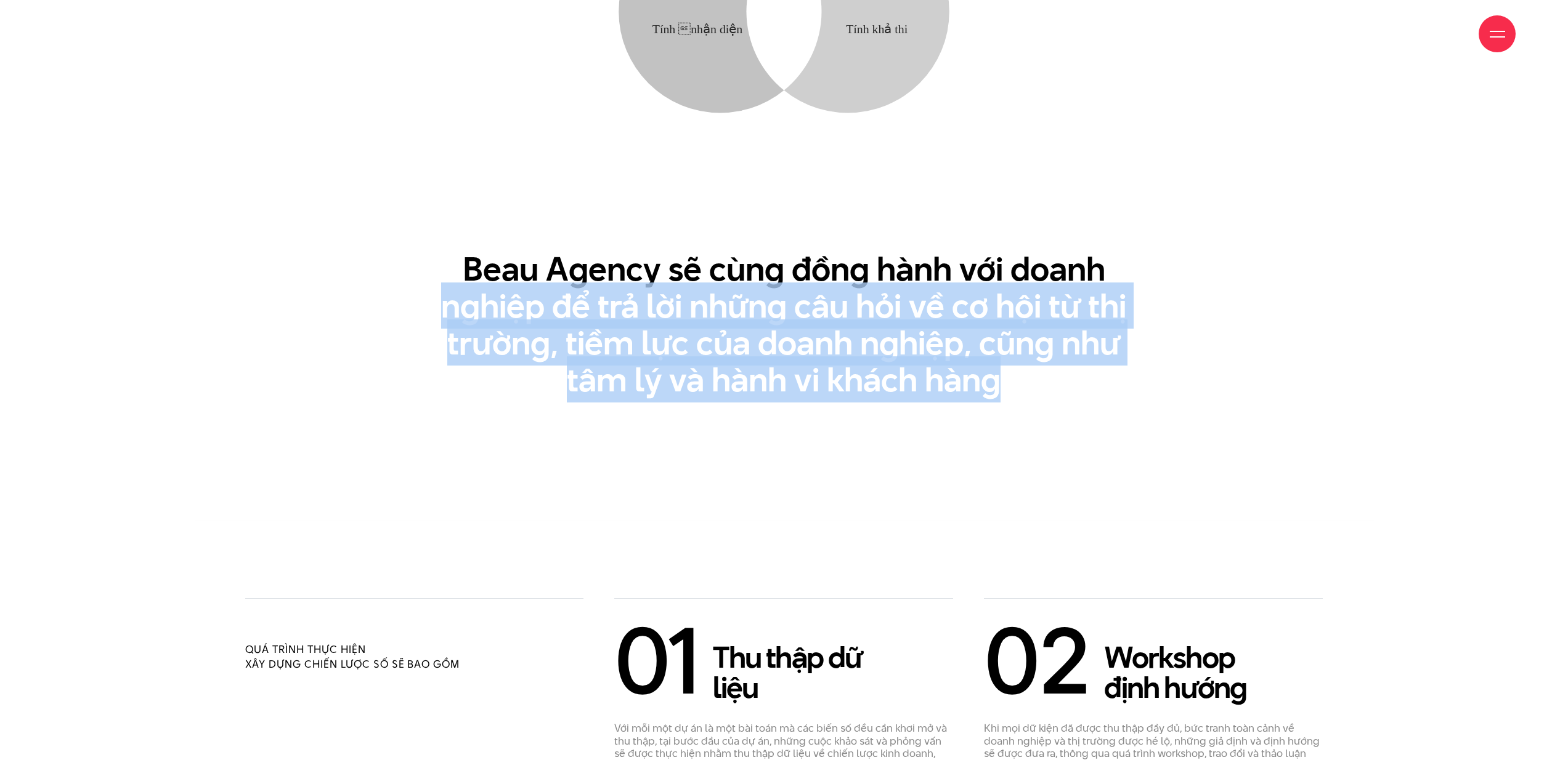
drag, startPoint x: 986, startPoint y: 410, endPoint x: 373, endPoint y: 283, distance: 626.0
click at [382, 287] on section "Mong muốn Thấu hiểu mong muốn yếu tố tác động & Hành vi của khách hàng Tiềm năn…" at bounding box center [784, 88] width 1182 height 865
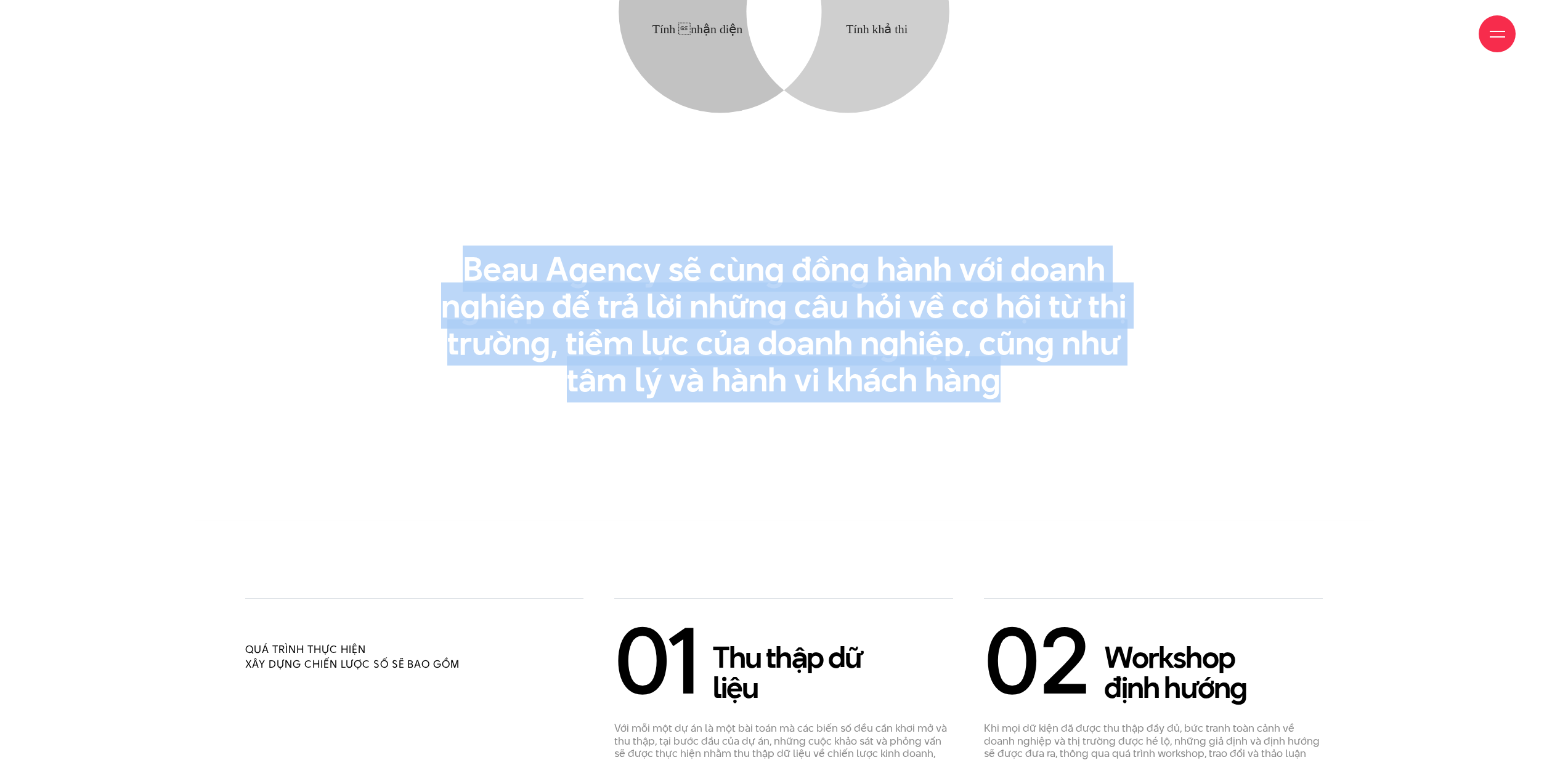
click at [373, 283] on div "Beau Agency sẽ cùng đồng hành với doanh nghiệp để trả lời những câu hỏi về cơ h…" at bounding box center [784, 325] width 1109 height 148
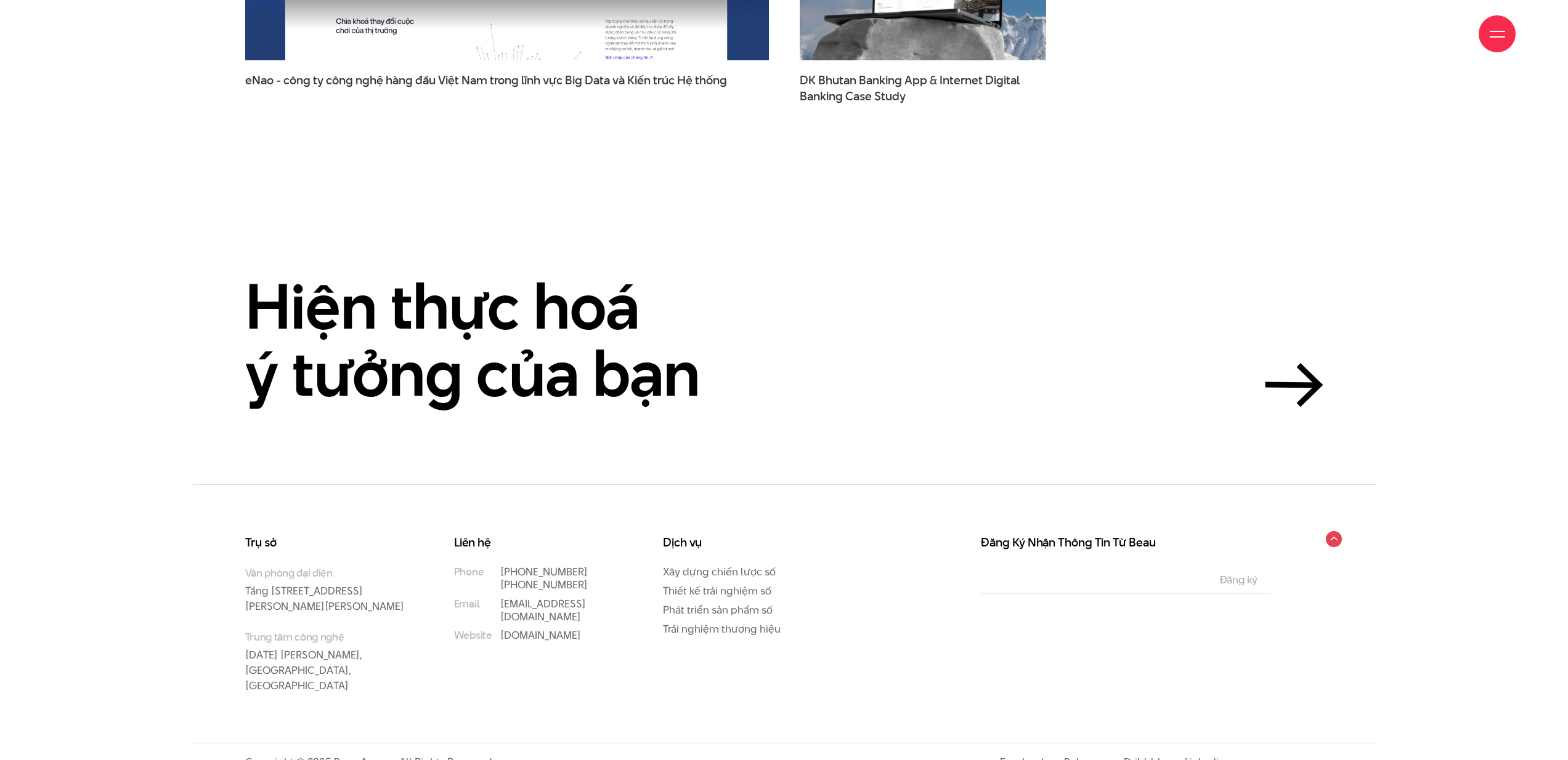
scroll to position [4233, 0]
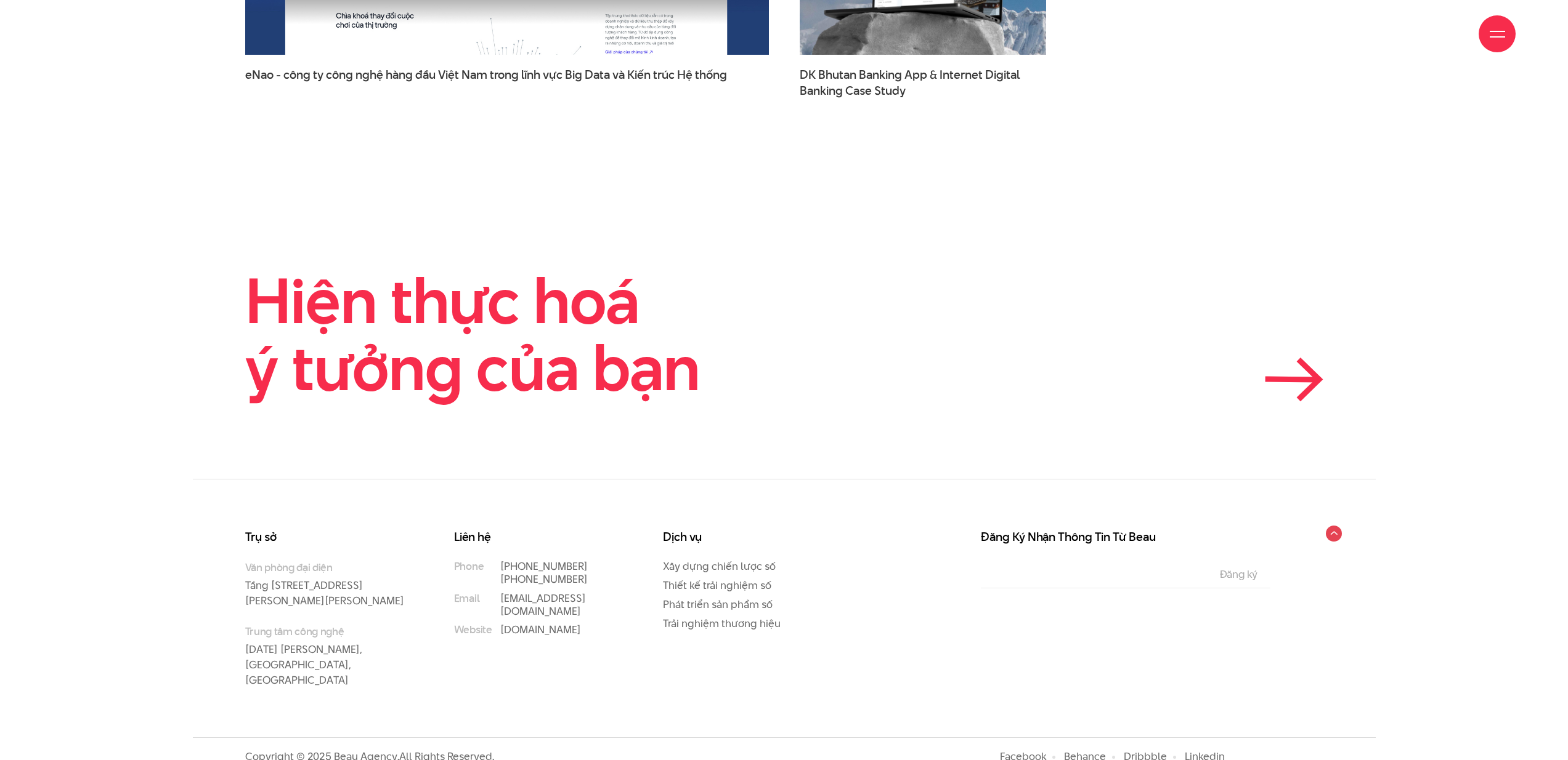
click at [1303, 379] on icon at bounding box center [1292, 379] width 48 height 1
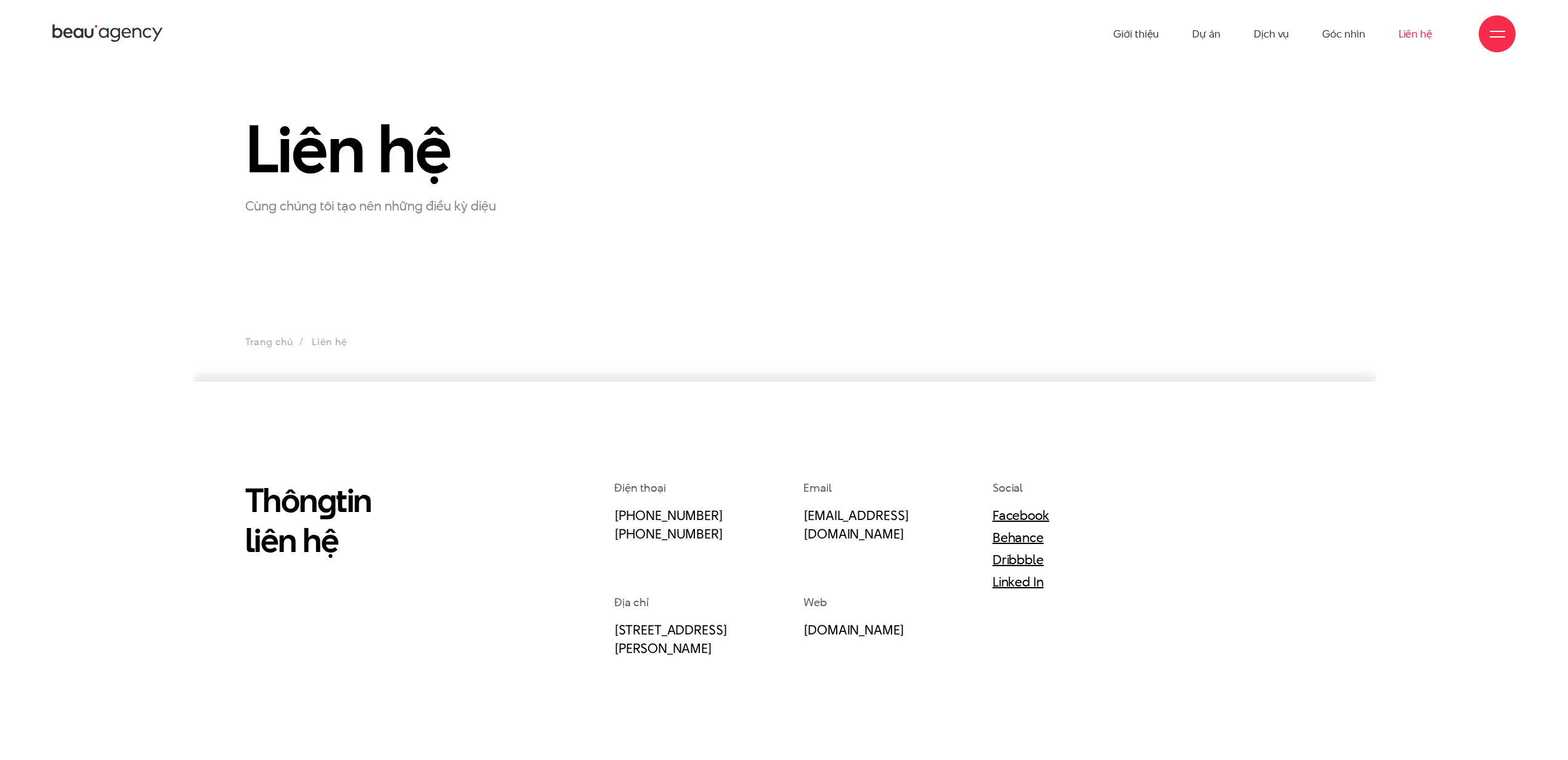
click at [133, 33] on icon at bounding box center [137, 33] width 9 height 10
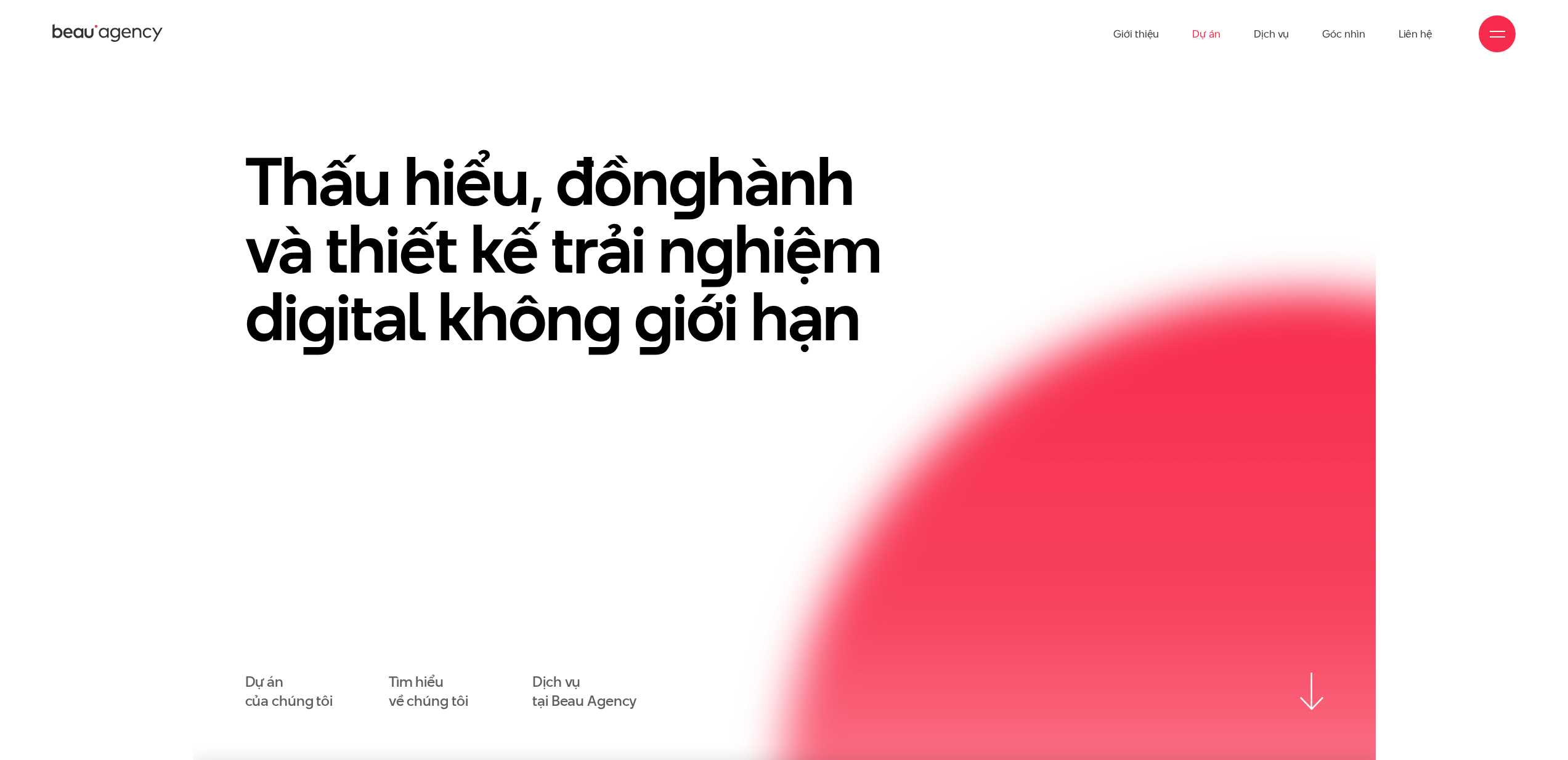
click at [1218, 32] on link "Dự án" at bounding box center [1206, 34] width 28 height 68
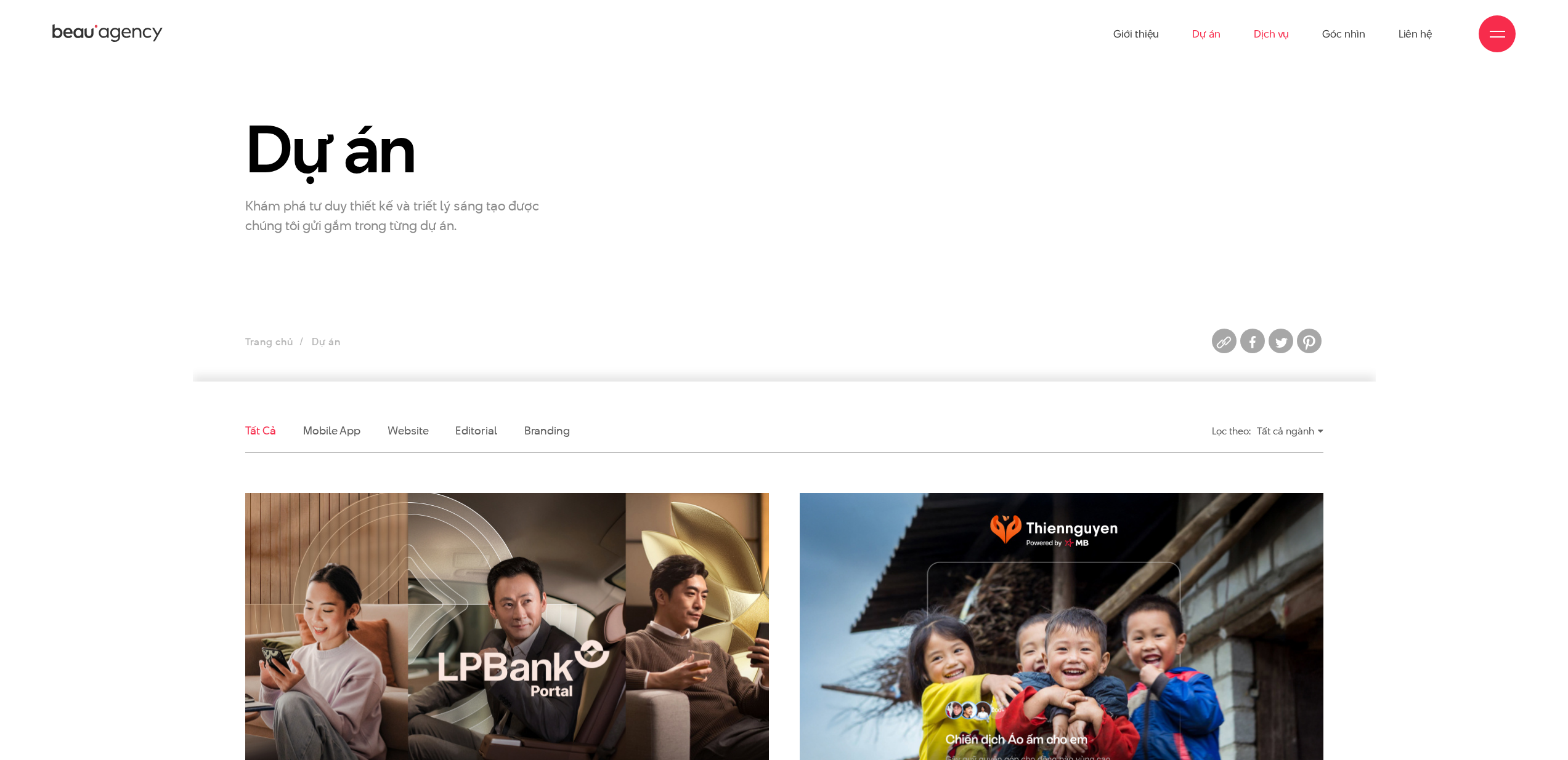
click at [1260, 32] on link "Dịch vụ" at bounding box center [1271, 34] width 35 height 68
click at [124, 27] on icon at bounding box center [108, 34] width 111 height 22
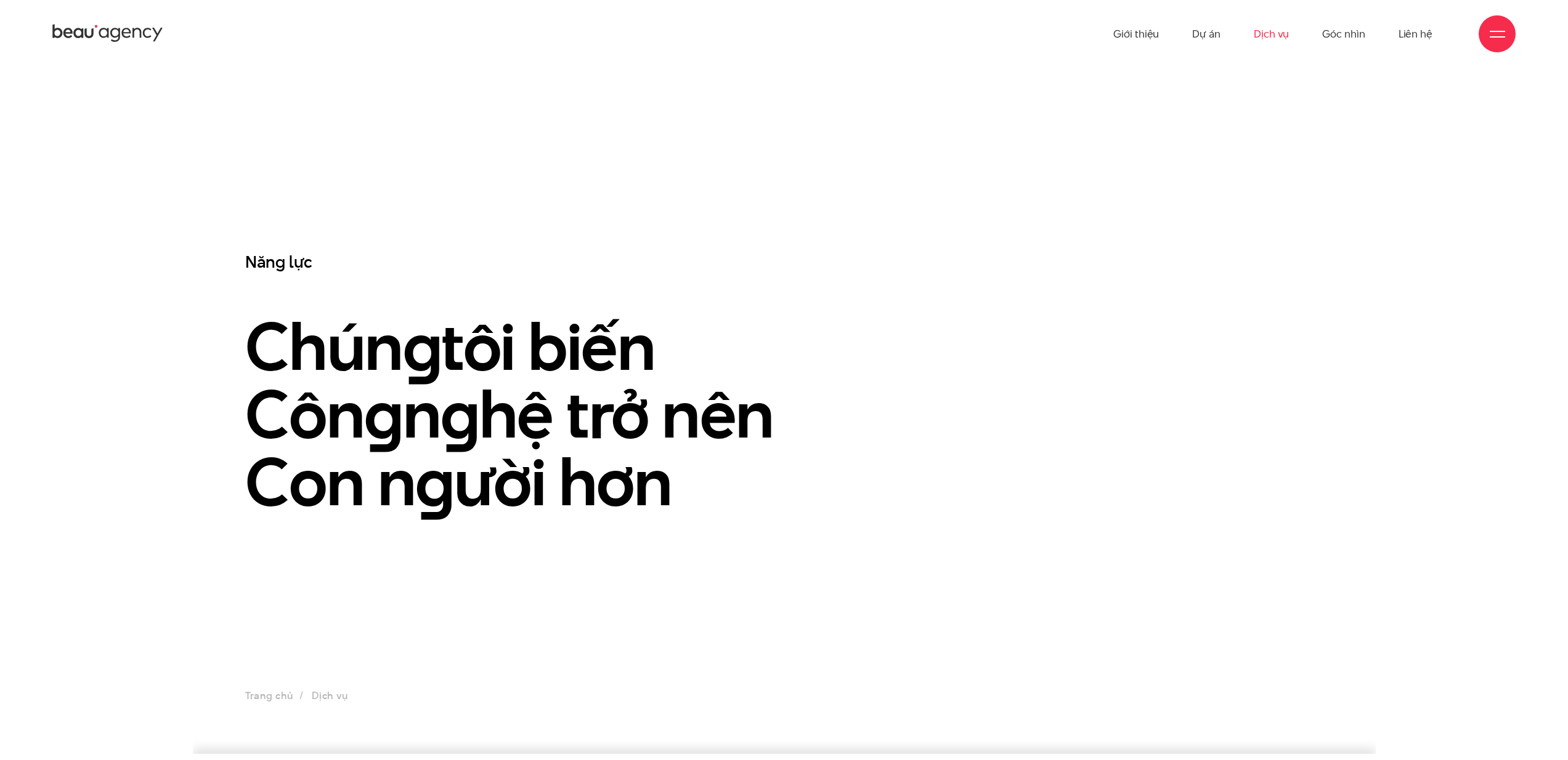
click at [1386, 36] on ul "Giới thiệu Dự án Dịch vụ Góc nhìn Liên hệ" at bounding box center [1273, 34] width 319 height 68
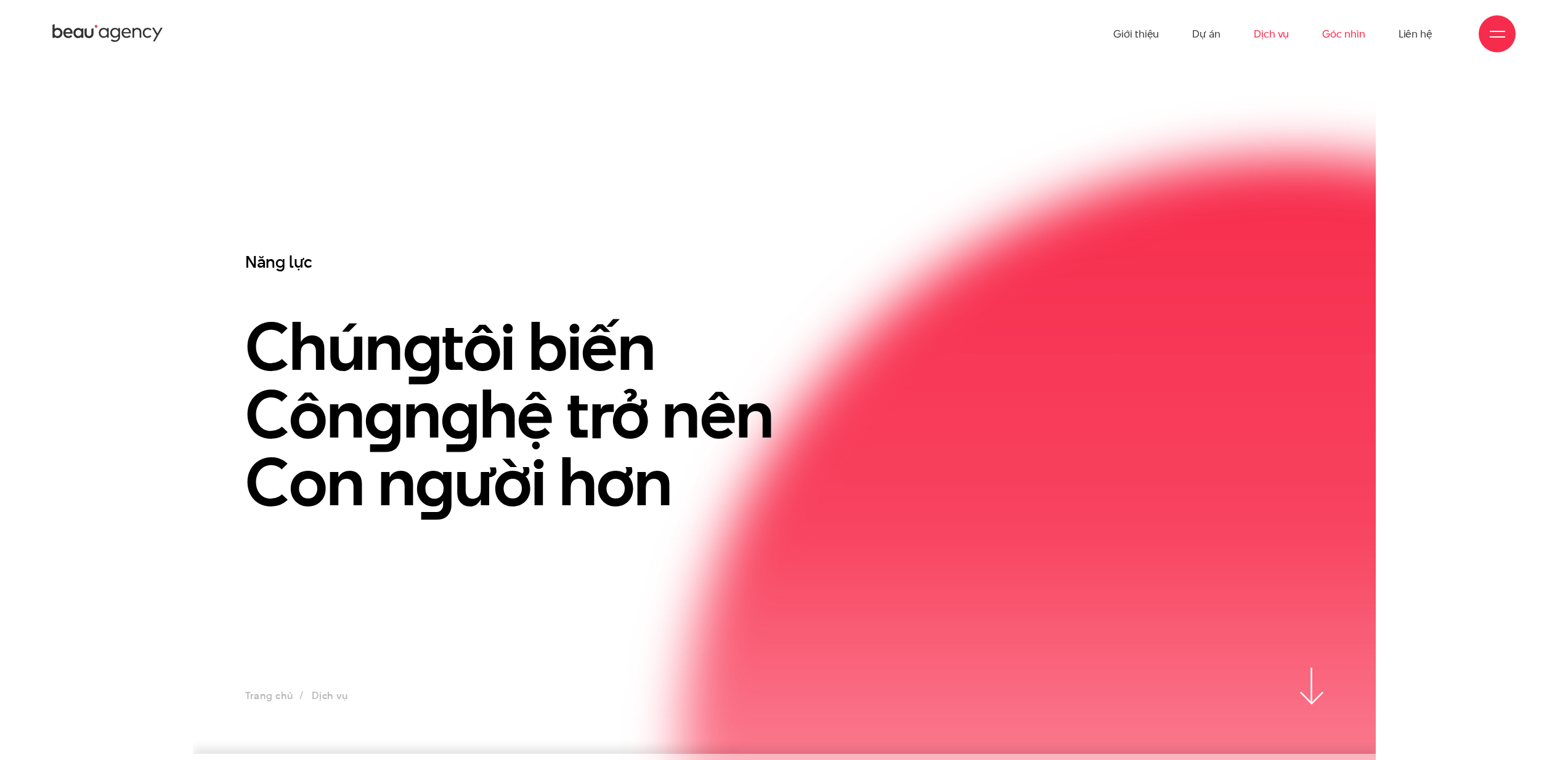
click at [1347, 34] on link "Góc nhìn" at bounding box center [1343, 34] width 42 height 68
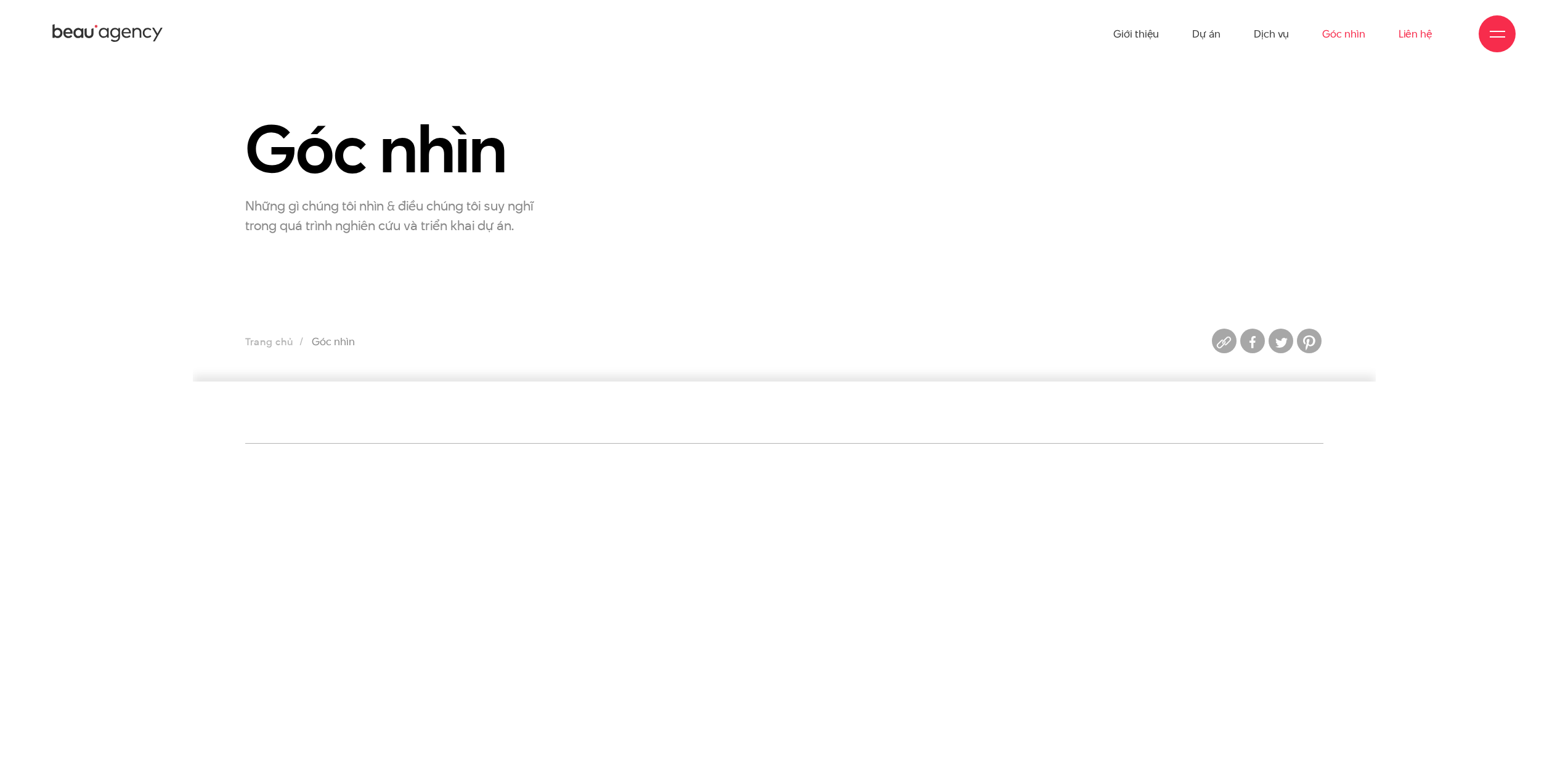
click at [1409, 40] on link "Liên hệ" at bounding box center [1415, 34] width 34 height 68
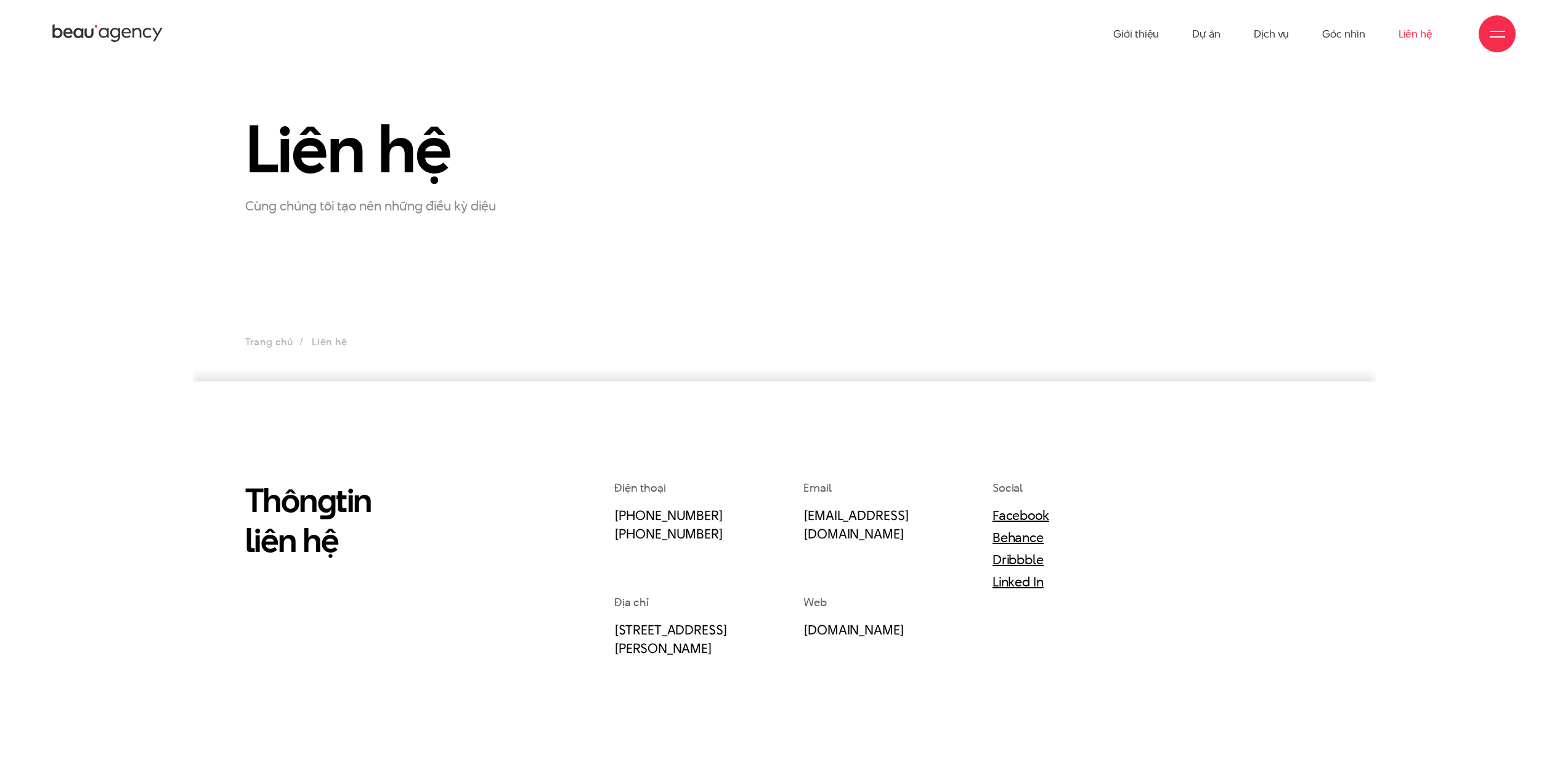
click at [1492, 33] on div at bounding box center [1497, 34] width 15 height 15
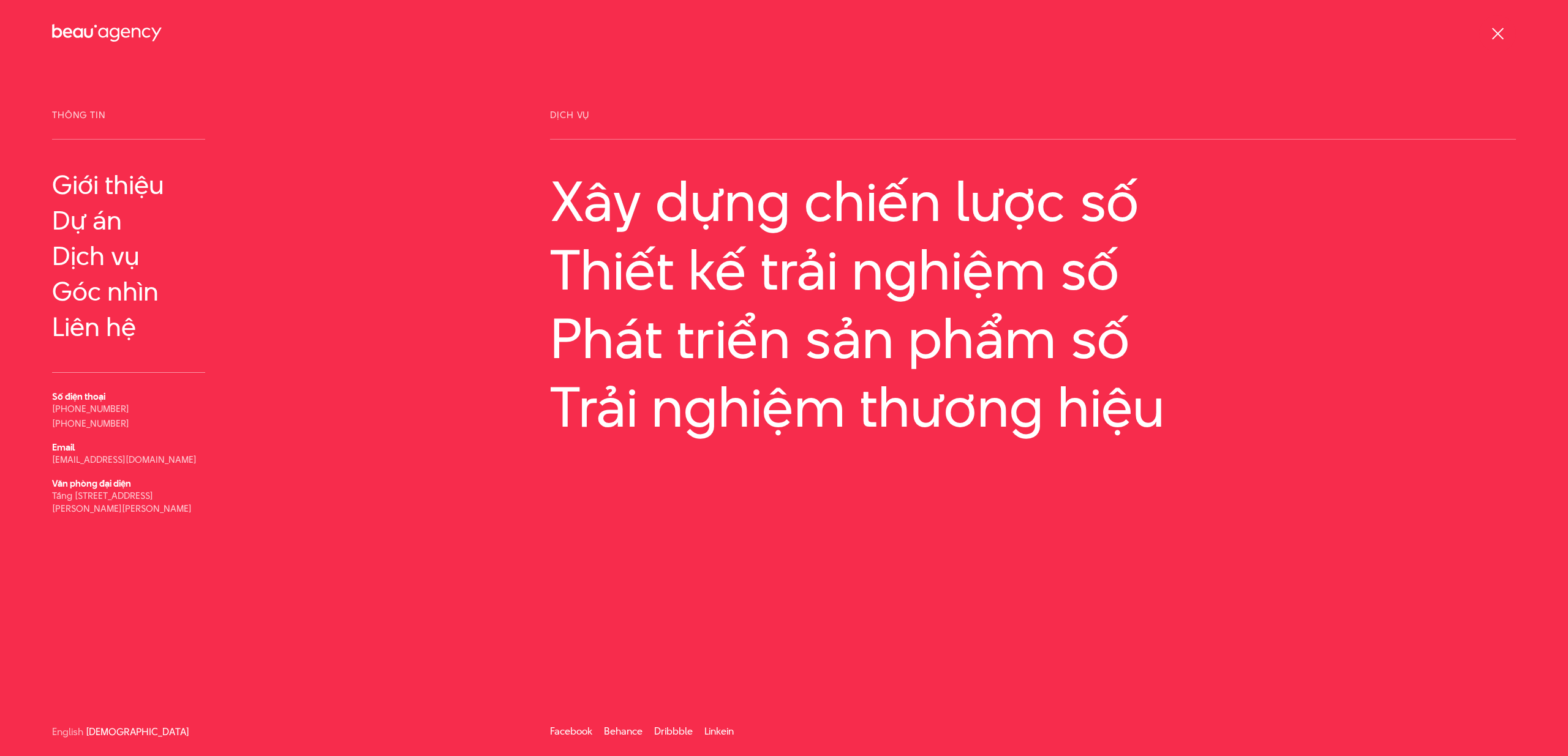
click at [1498, 32] on span at bounding box center [1497, 33] width 11 height 11
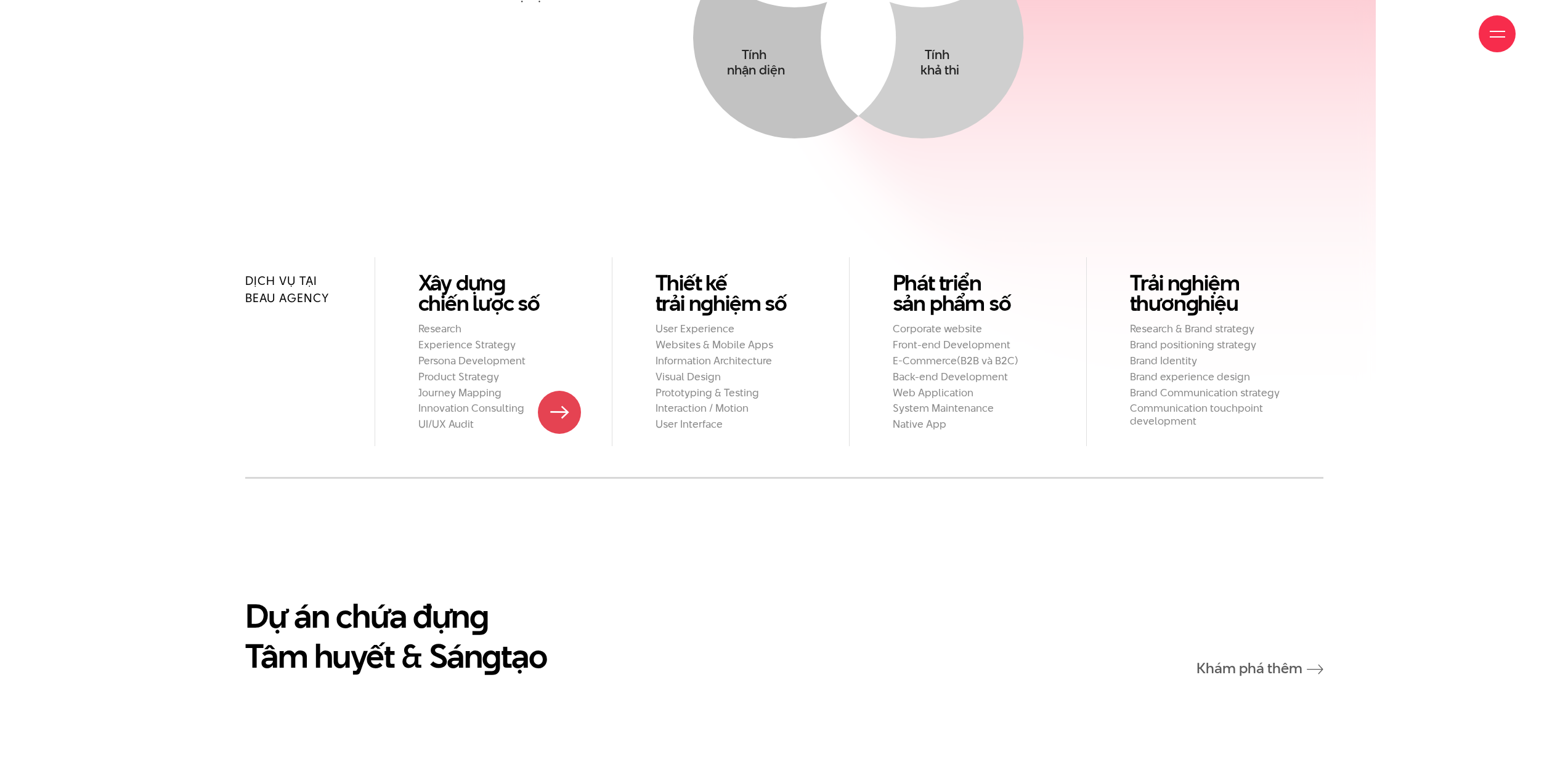
scroll to position [1428, 0]
click at [461, 369] on h2 "Product Strategy" at bounding box center [493, 375] width 150 height 13
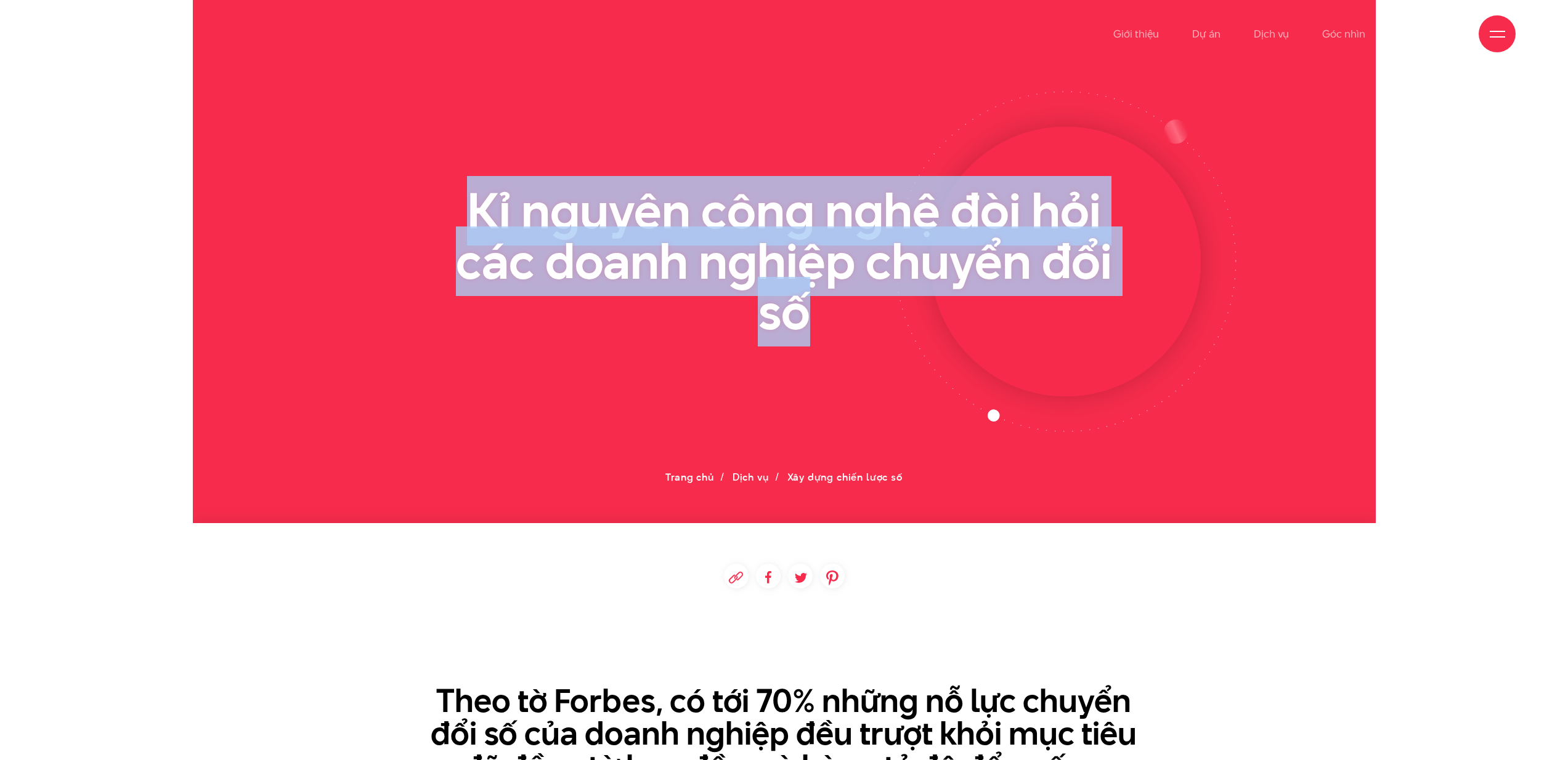
drag, startPoint x: 424, startPoint y: 174, endPoint x: 956, endPoint y: 313, distance: 549.9
click at [867, 313] on section at bounding box center [784, 262] width 1182 height 523
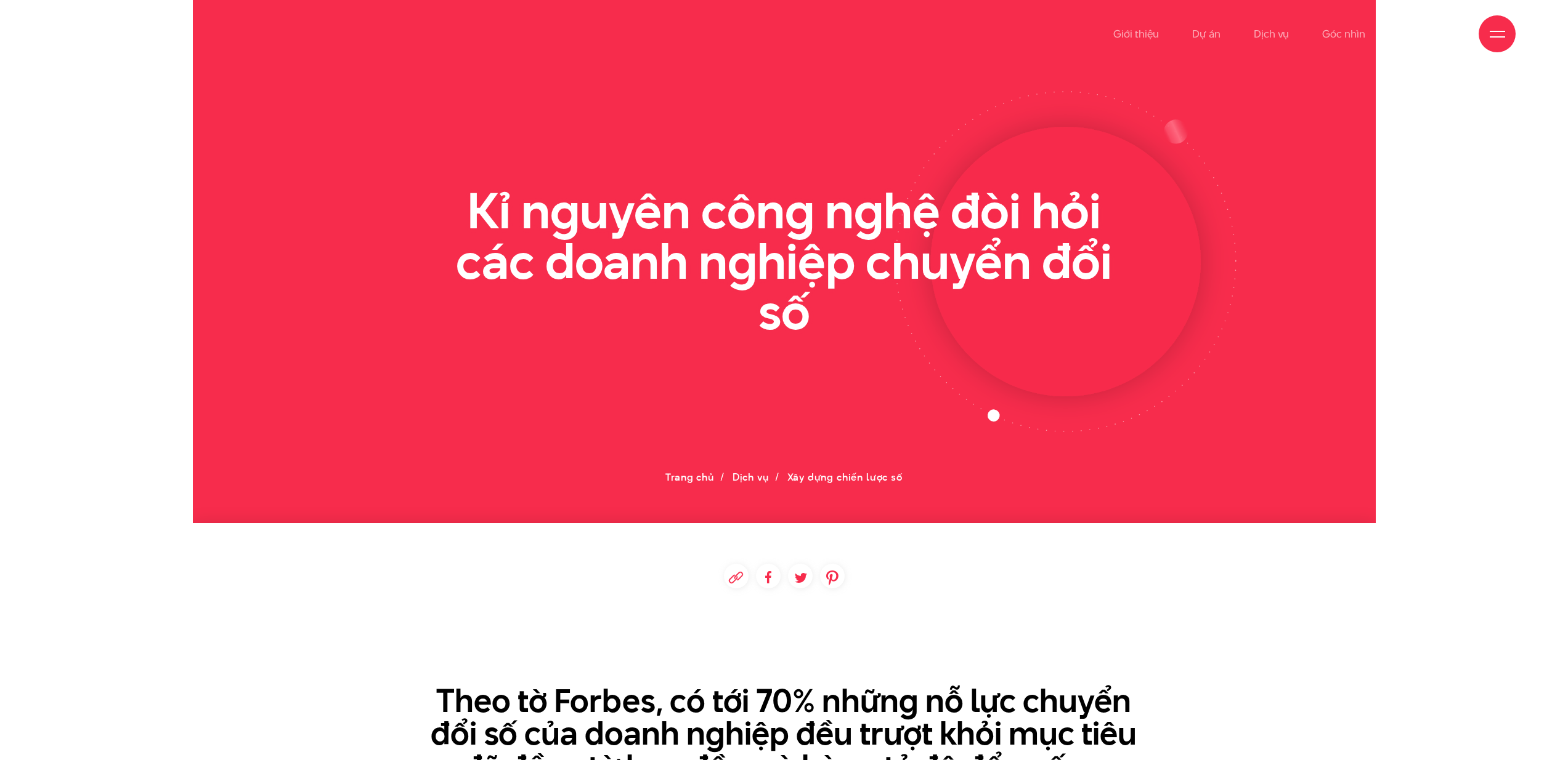
click at [956, 313] on h2 "Kỉ nguyên công nghệ đòi hỏi các doanh nghiệp chuyển đổi số" at bounding box center [783, 261] width 709 height 151
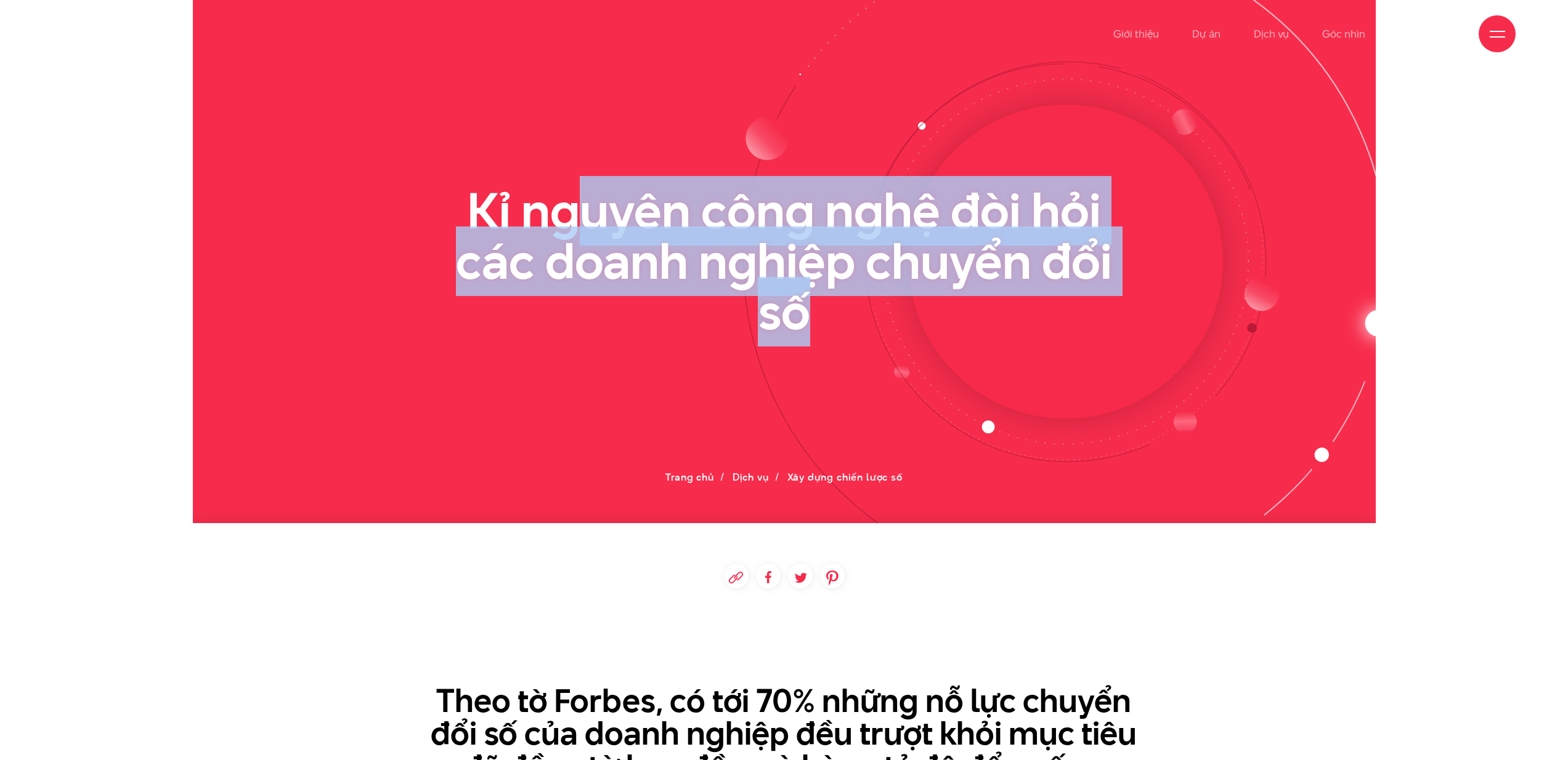
drag, startPoint x: 877, startPoint y: 288, endPoint x: 536, endPoint y: 195, distance: 353.5
click at [569, 206] on h2 "Kỉ nguyên công nghệ đòi hỏi các doanh nghiệp chuyển đổi số" at bounding box center [783, 261] width 709 height 151
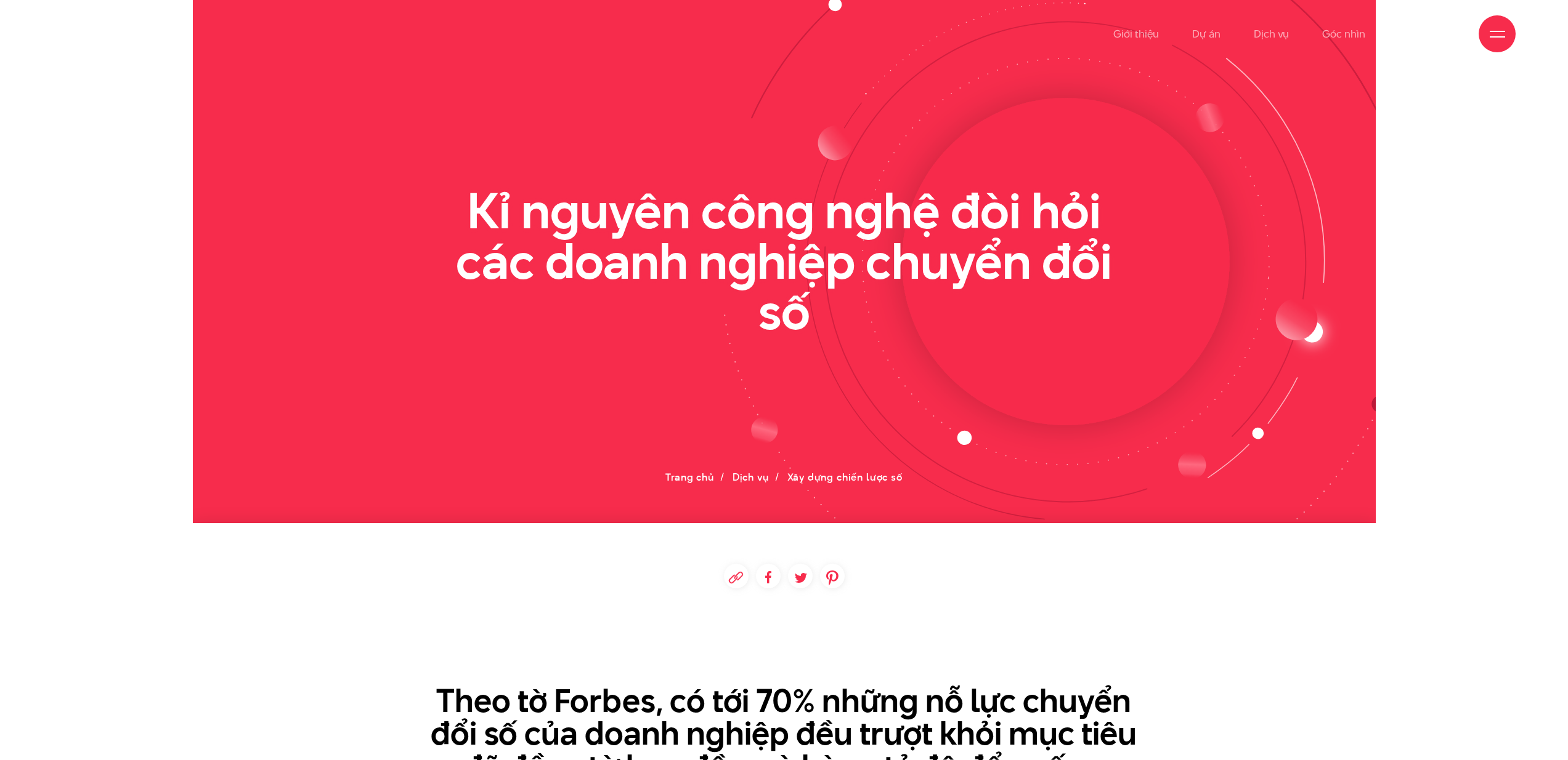
click at [528, 191] on h2 "Kỉ nguyên công nghệ đòi hỏi các doanh nghiệp chuyển đổi số" at bounding box center [783, 261] width 709 height 151
click at [149, 34] on icon at bounding box center [108, 34] width 111 height 22
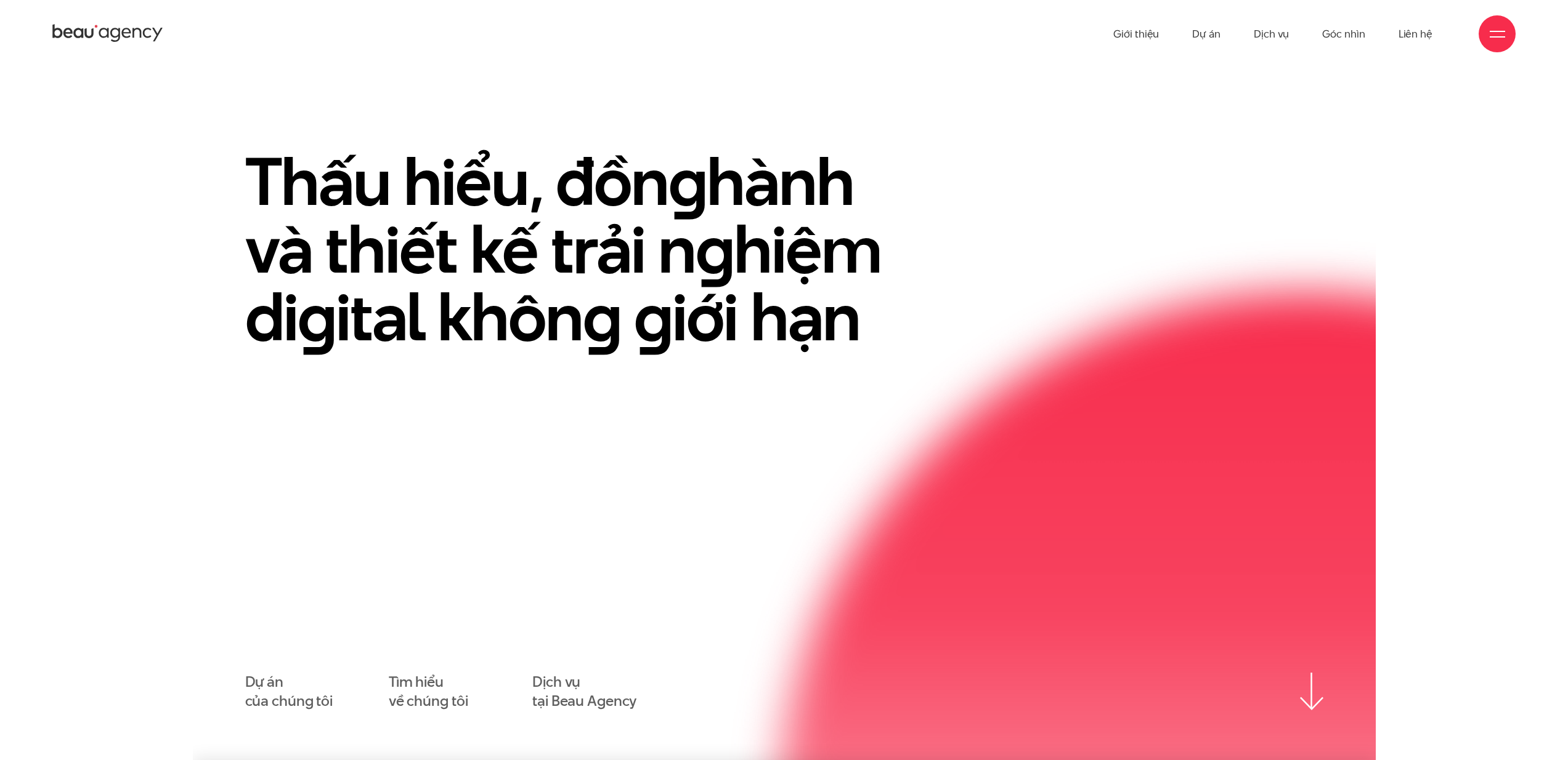
click at [131, 32] on icon at bounding box center [108, 34] width 111 height 22
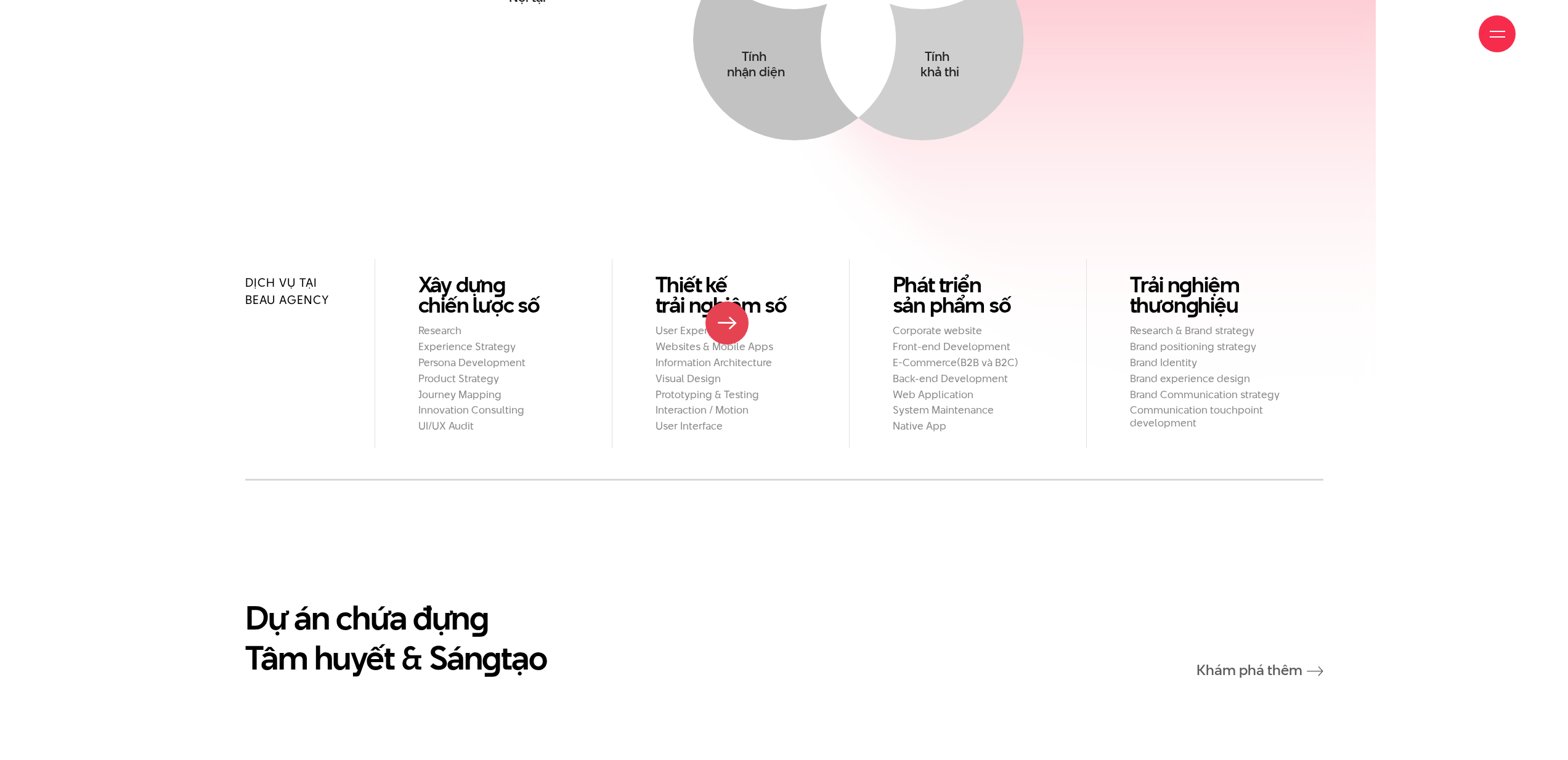
scroll to position [1453, 0]
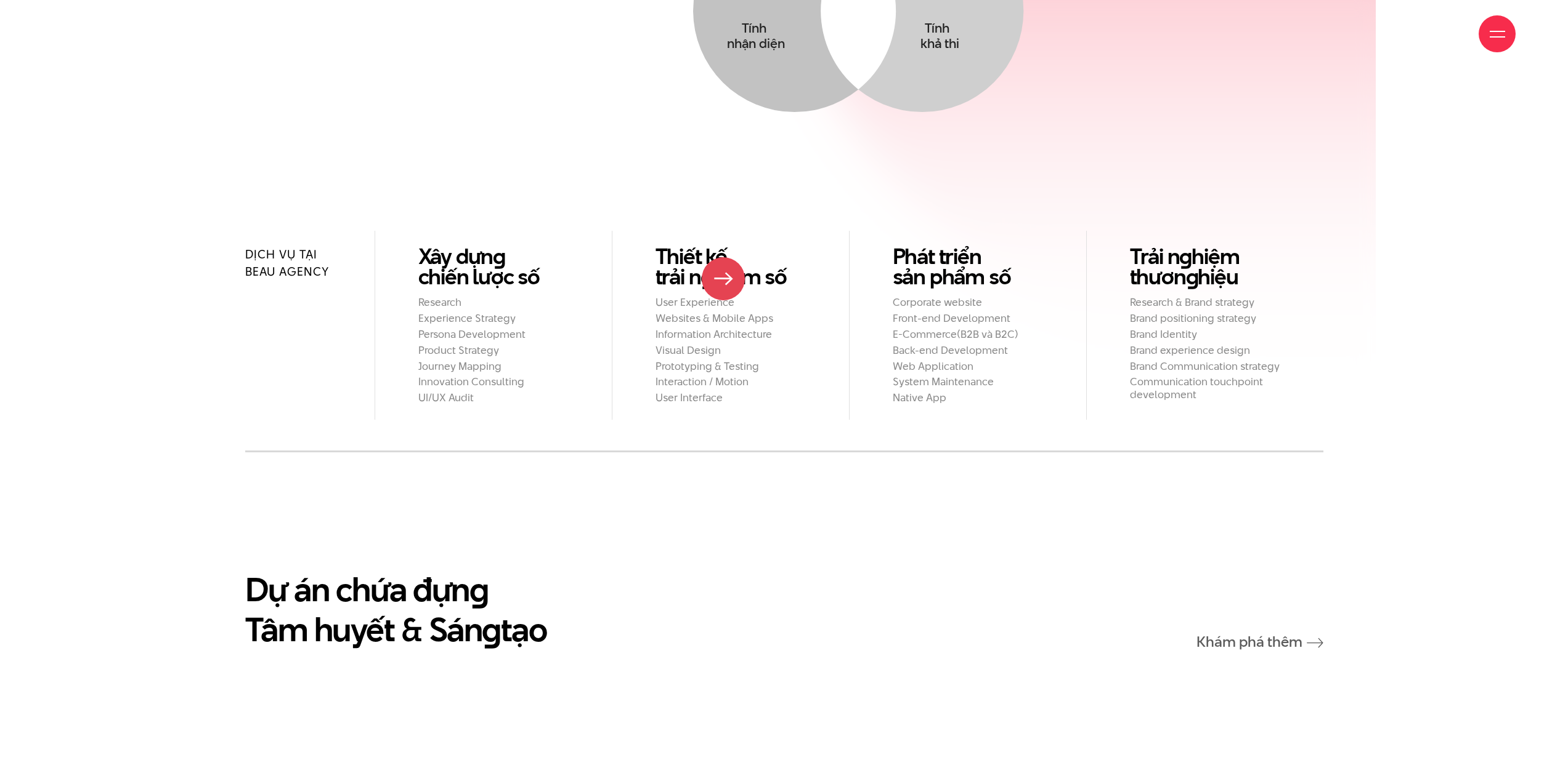
click at [722, 312] on h2 "Websites & Mobile Apps" at bounding box center [730, 318] width 150 height 13
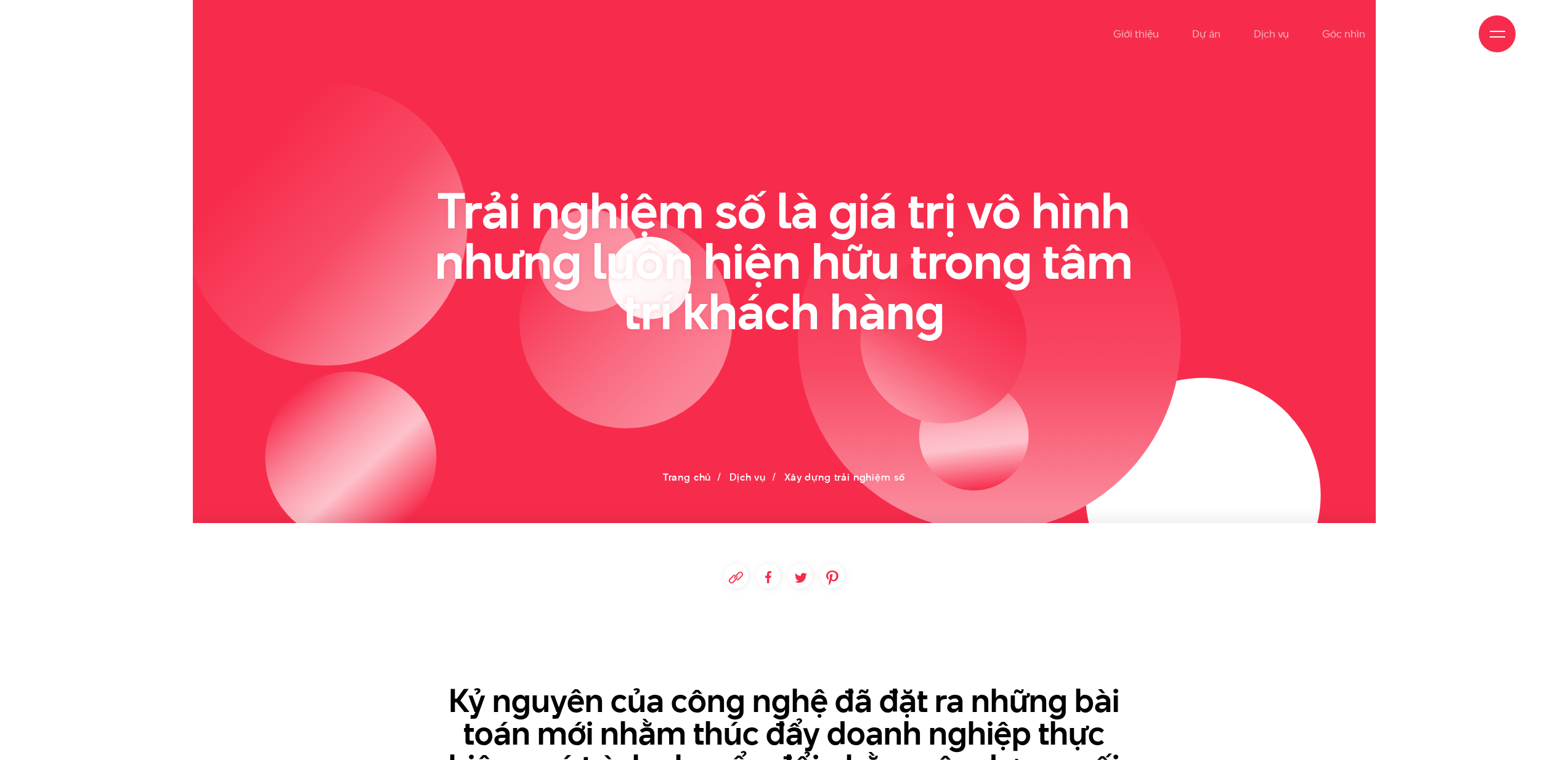
click at [146, 38] on icon at bounding box center [108, 34] width 111 height 22
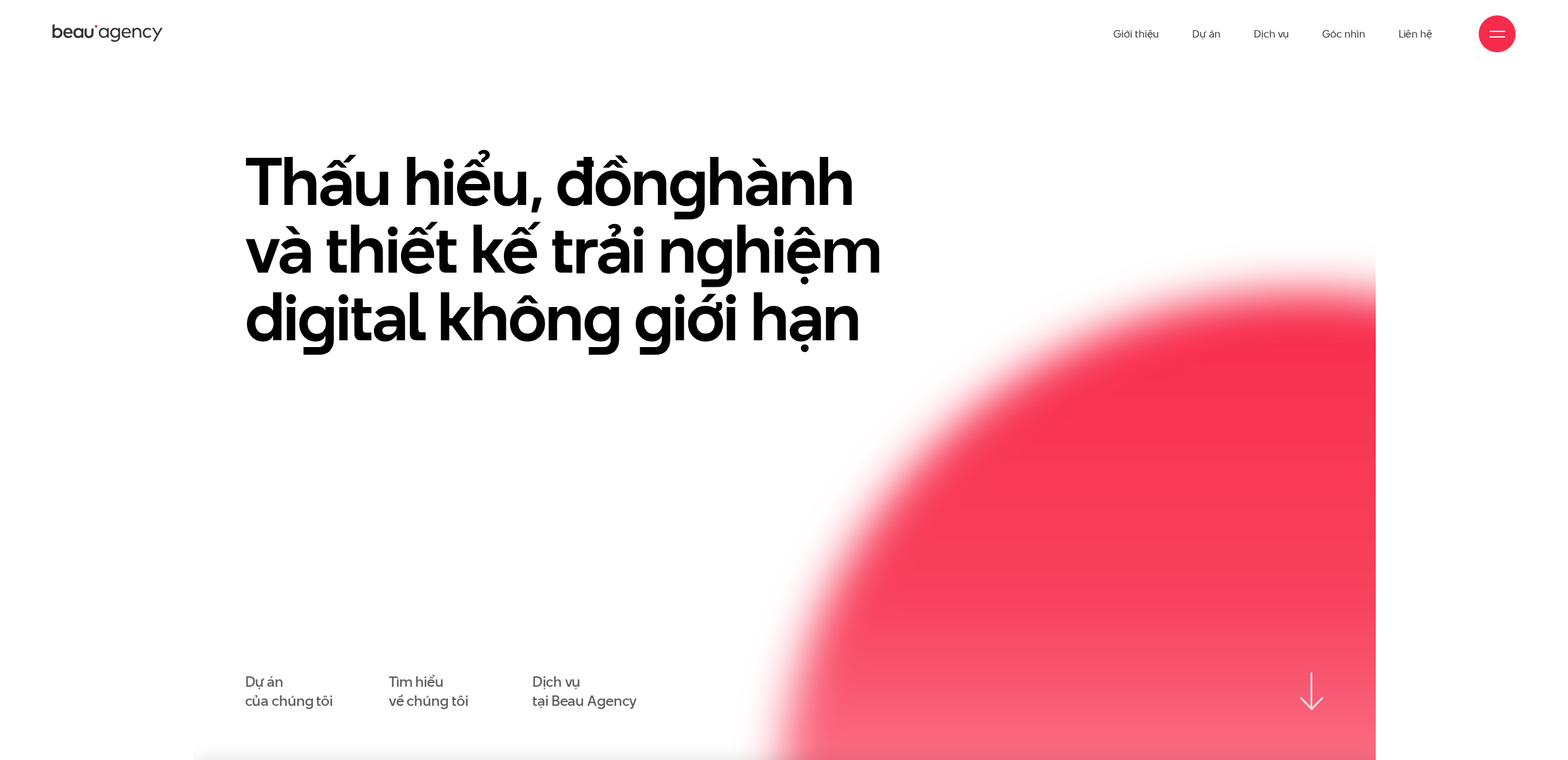
click at [1221, 32] on ul "Giới thiệu Dự án Dịch vụ Góc nhìn Liên hệ" at bounding box center [1273, 34] width 319 height 68
click at [1213, 34] on link "Dự án" at bounding box center [1206, 34] width 28 height 68
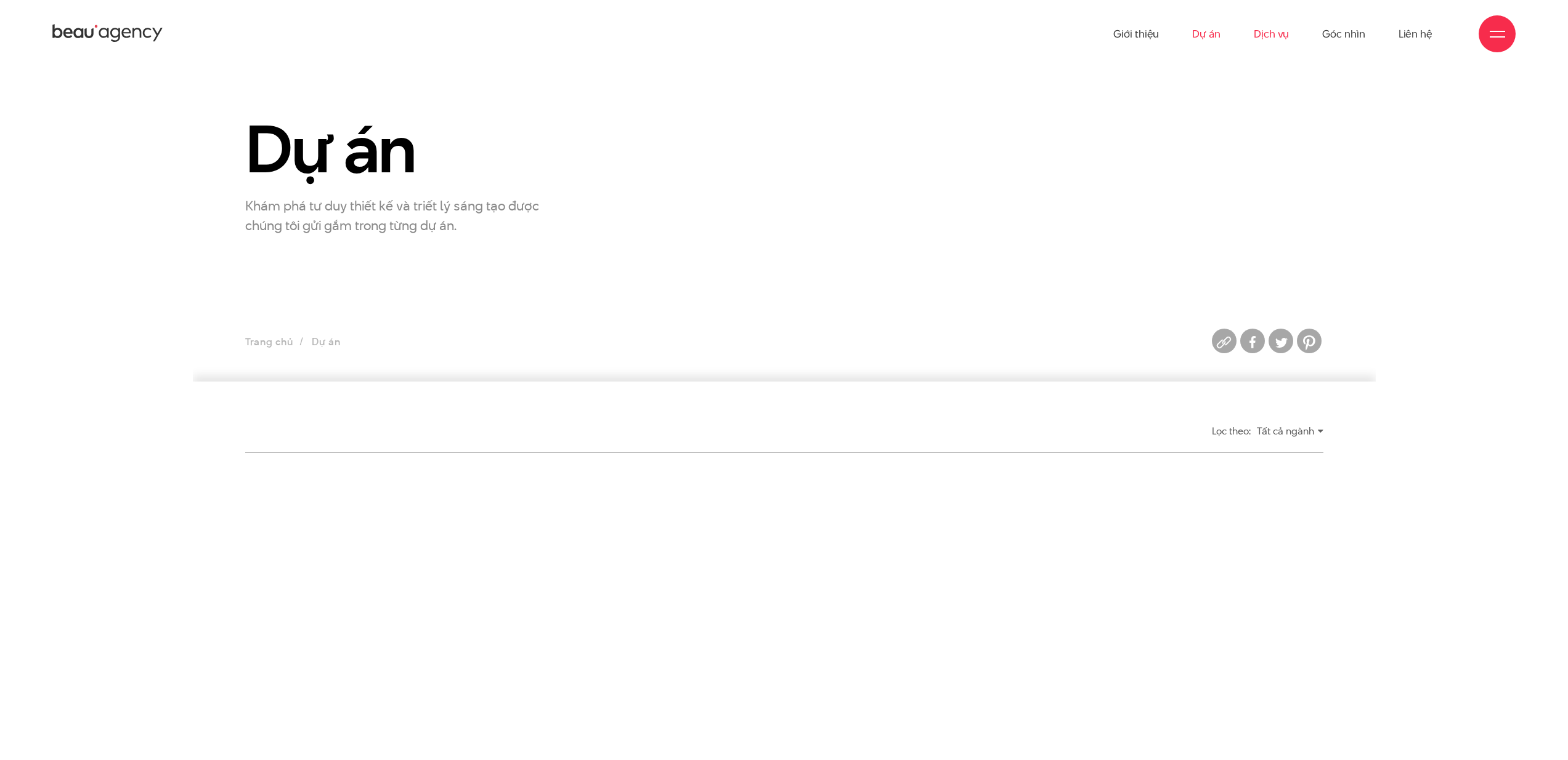
click at [1280, 38] on link "Dịch vụ" at bounding box center [1271, 34] width 35 height 68
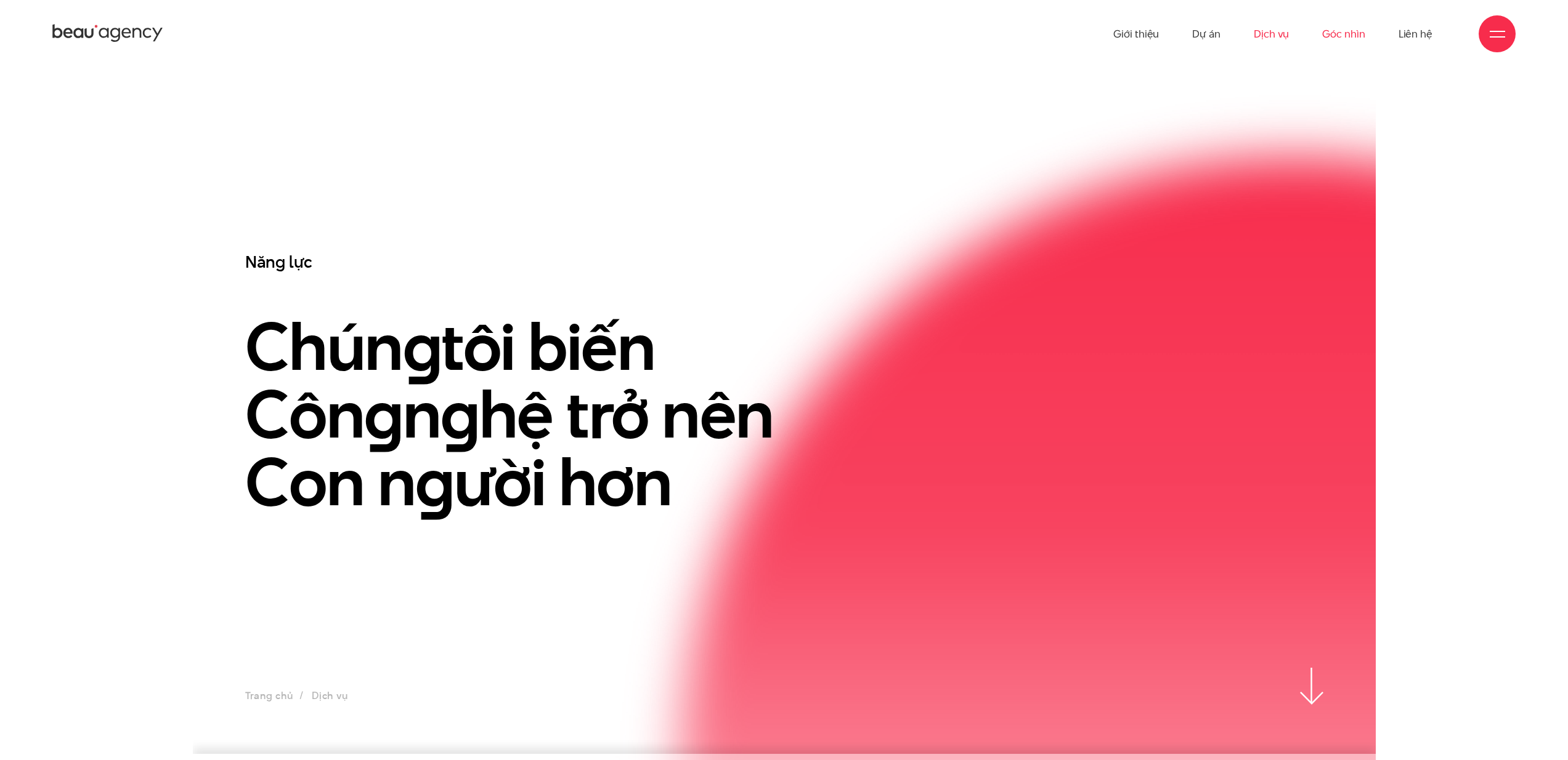
click at [1343, 40] on link "Góc nhìn" at bounding box center [1343, 34] width 42 height 68
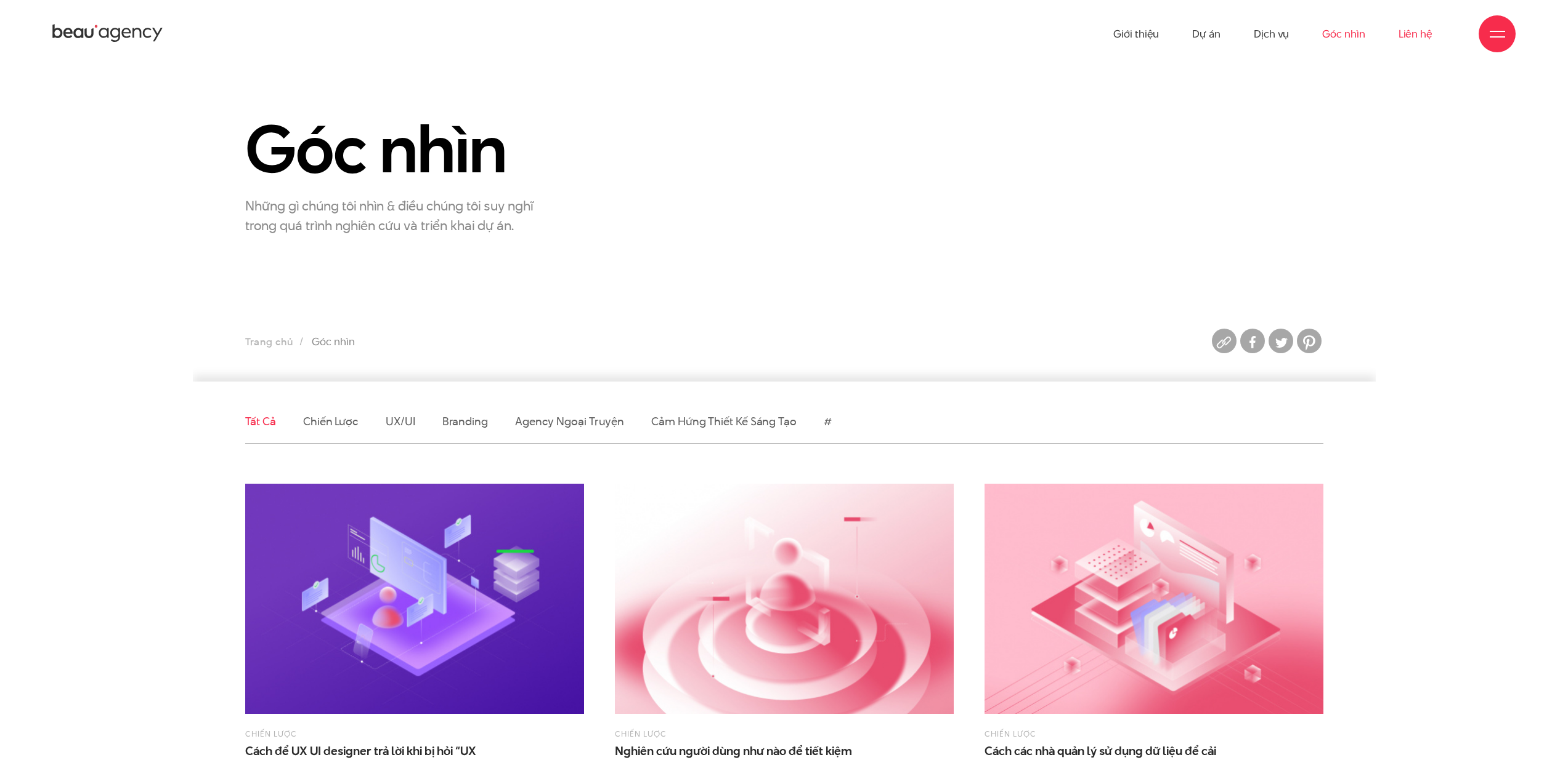
click at [1428, 33] on link "Liên hệ" at bounding box center [1415, 34] width 34 height 68
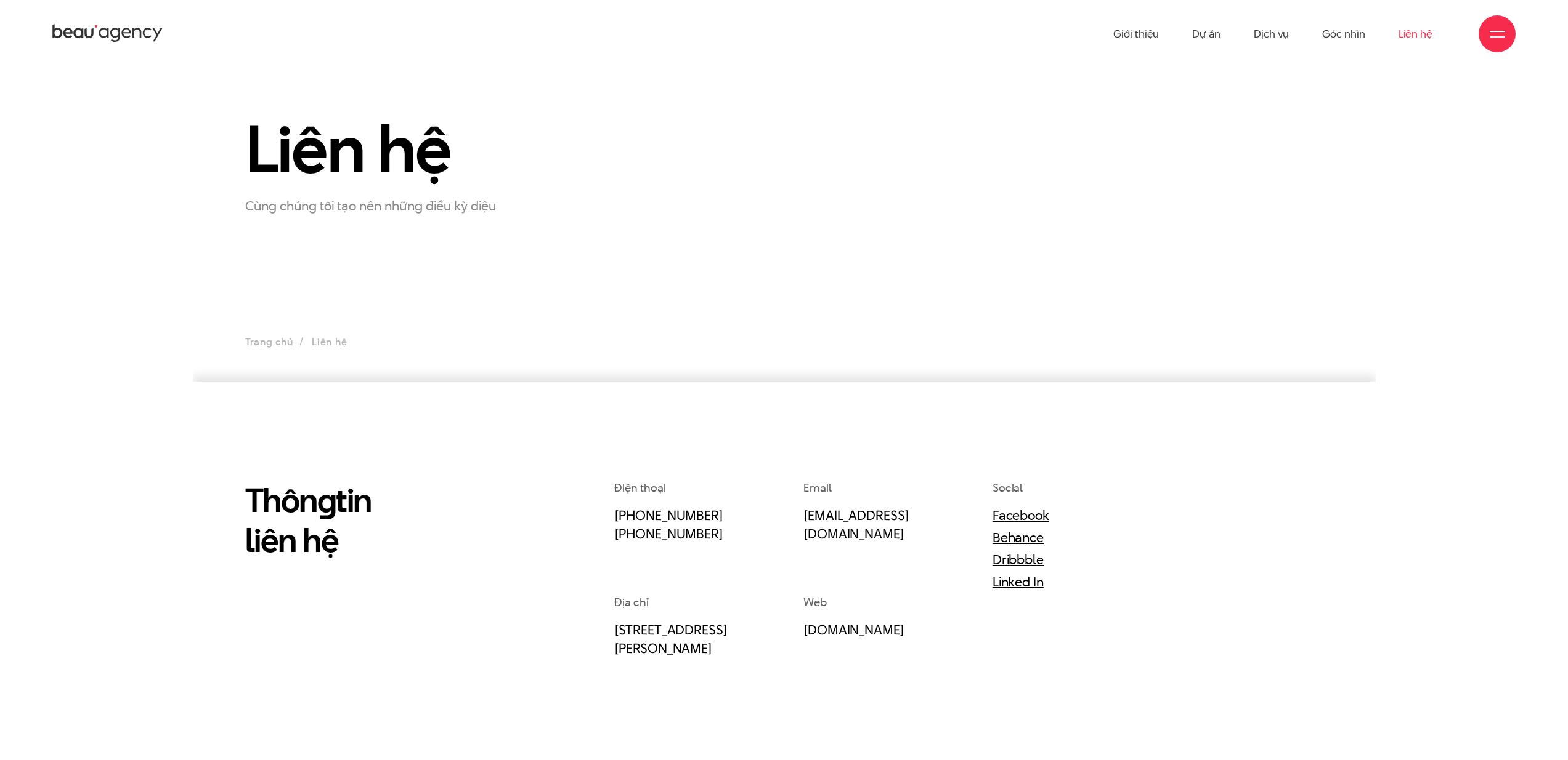
click at [1494, 34] on div at bounding box center [1497, 34] width 15 height 15
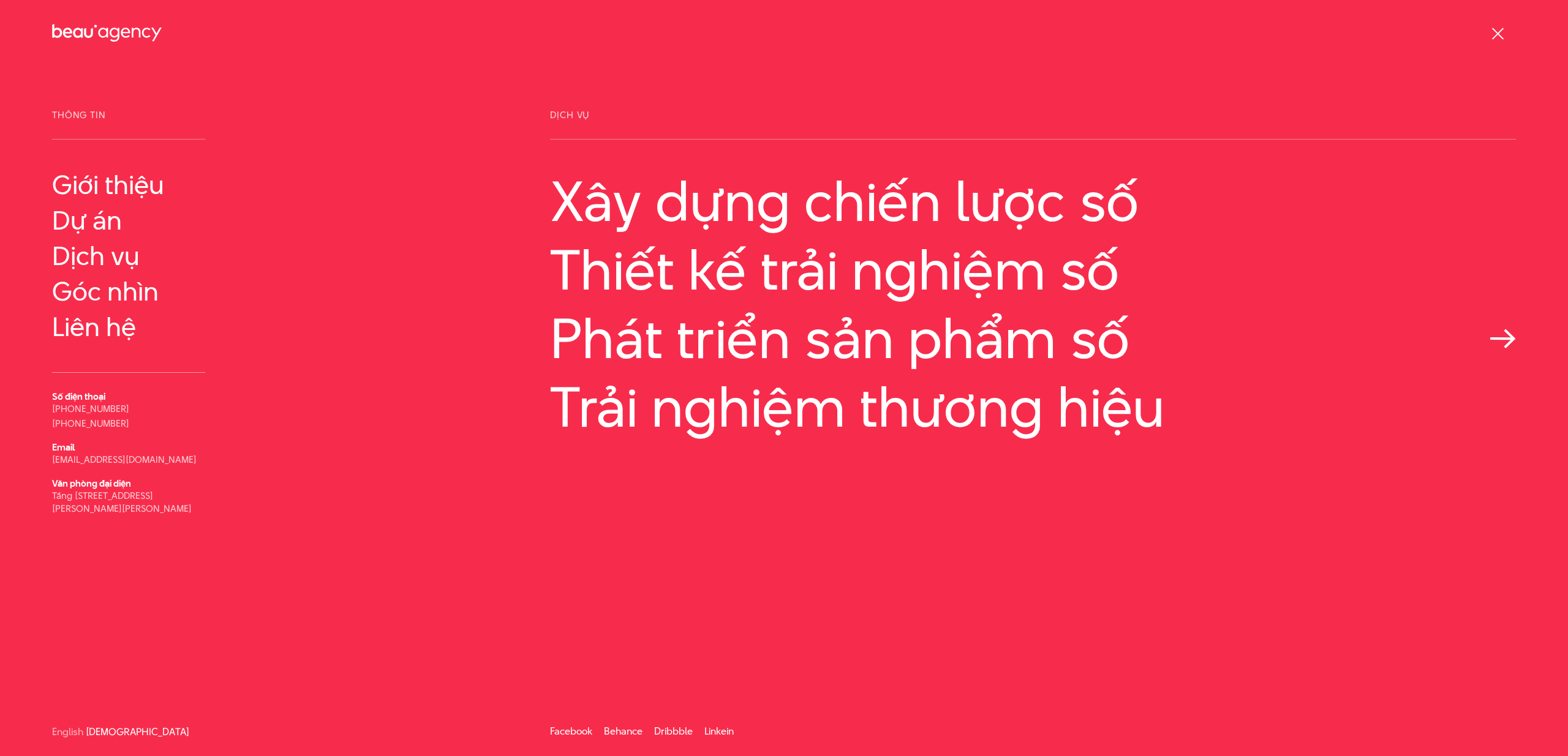
click at [687, 350] on link "Phát triển sản phẩm số" at bounding box center [1033, 339] width 966 height 62
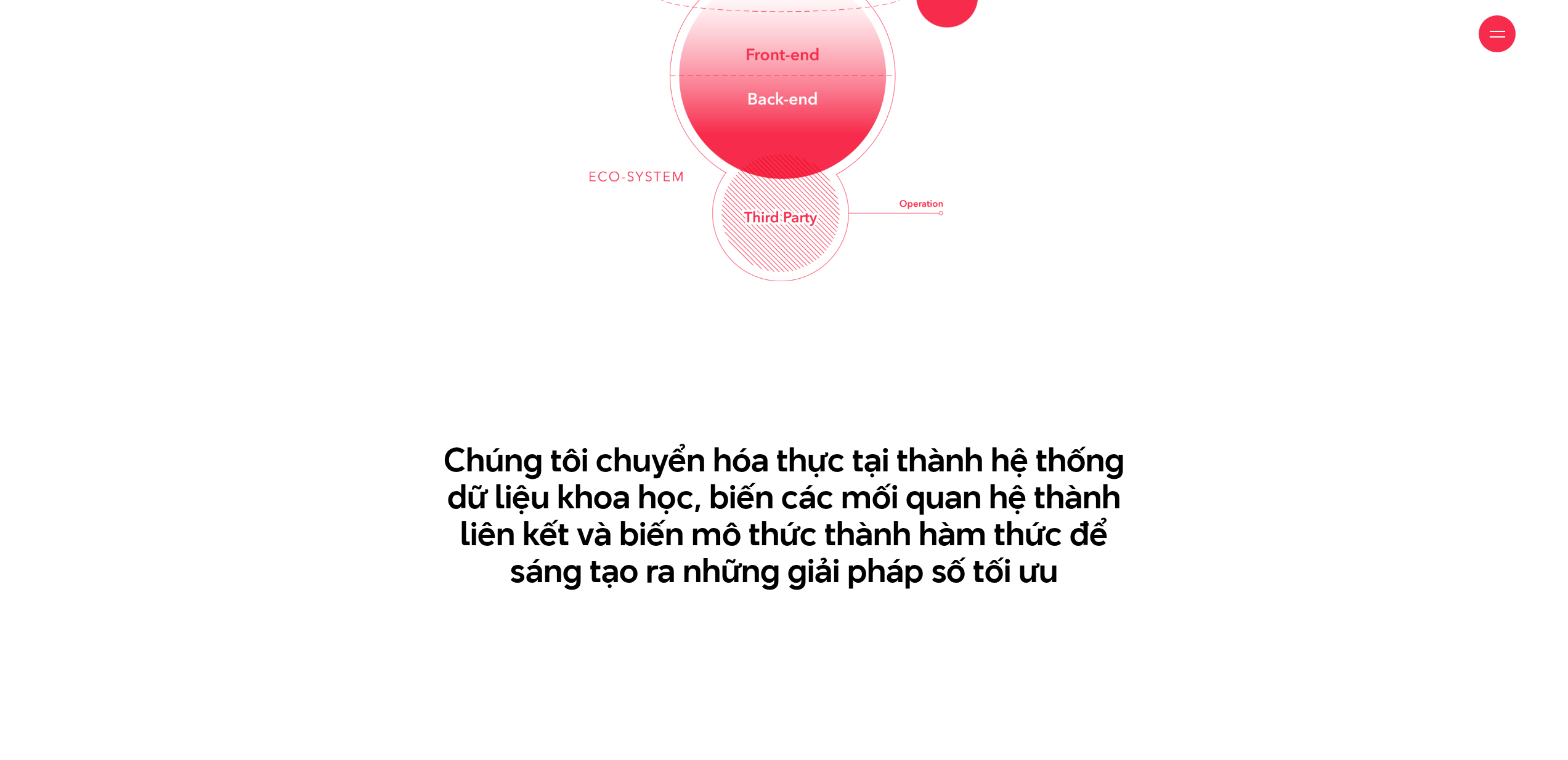
scroll to position [2813, 0]
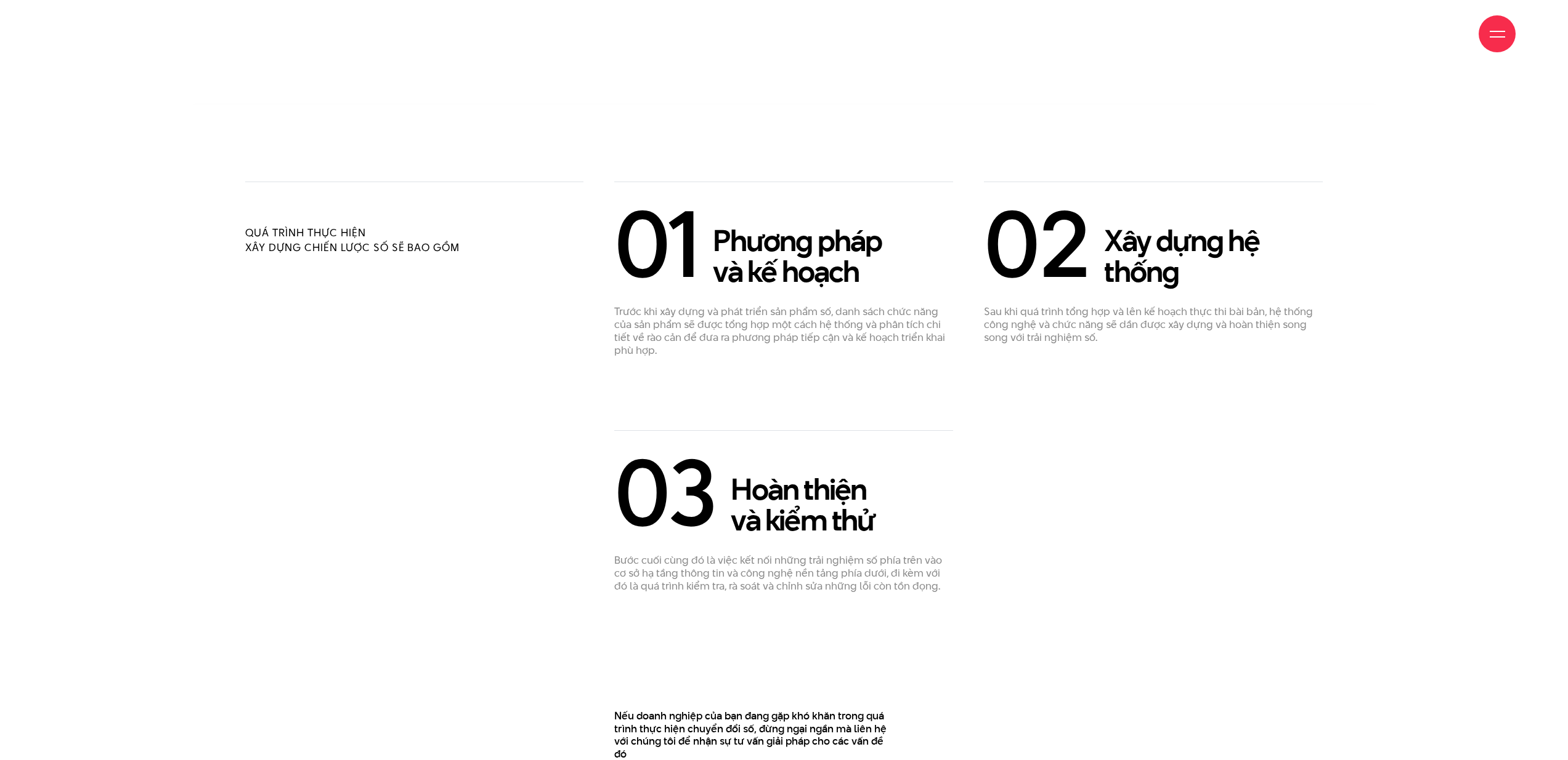
click at [867, 273] on div "01 Phương pháp và kế hoạch Trước khi xây dựng và phát triển sản phẩm số, danh s…" at bounding box center [783, 269] width 338 height 175
click at [1186, 282] on div "02 Xây dựng hệ thống Sau khi quá trình tổng hợp và lên kế hoạch thực thi bài bả…" at bounding box center [1153, 262] width 338 height 162
click at [709, 479] on span "03" at bounding box center [666, 492] width 104 height 86
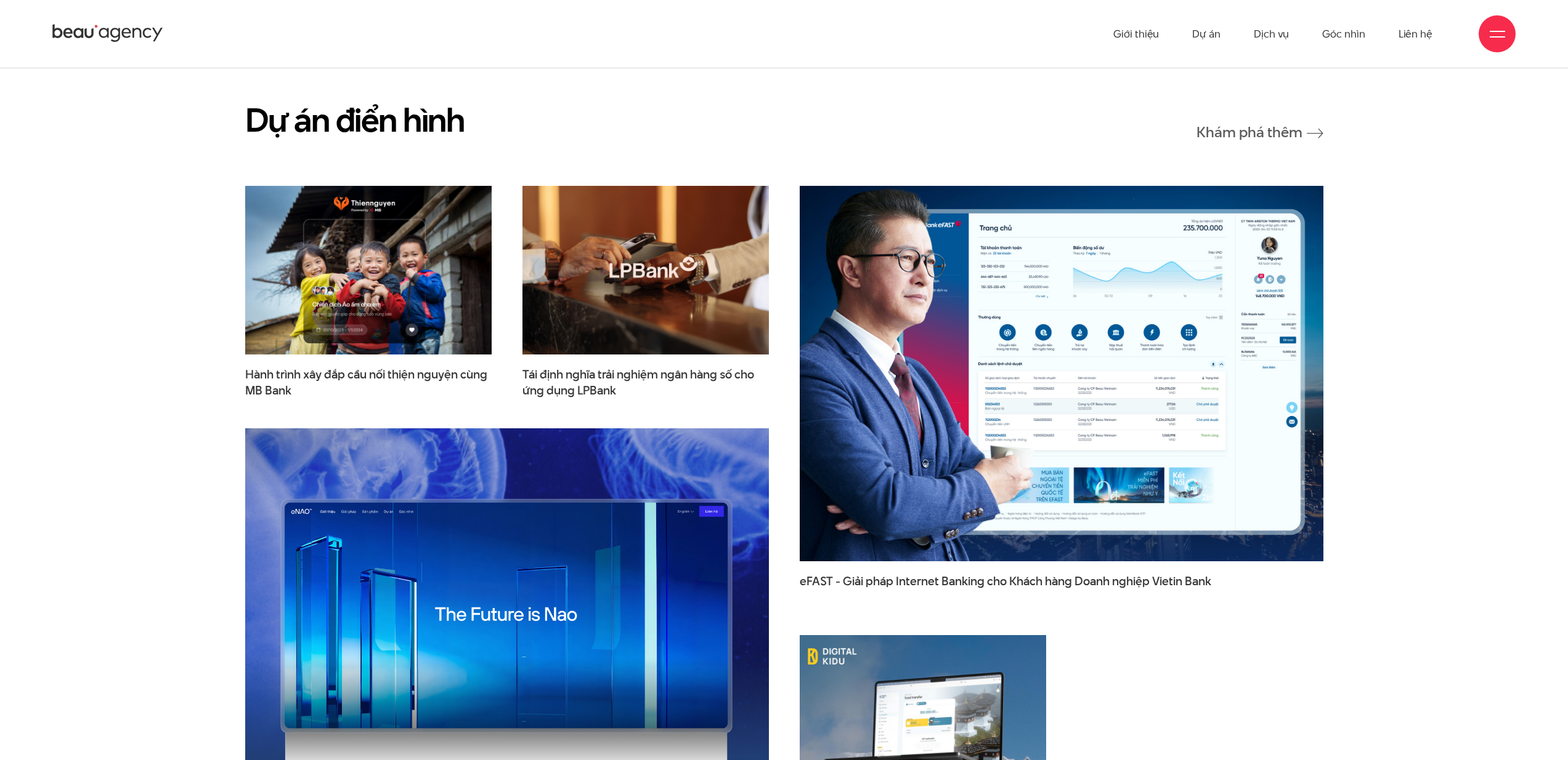
scroll to position [3717, 0]
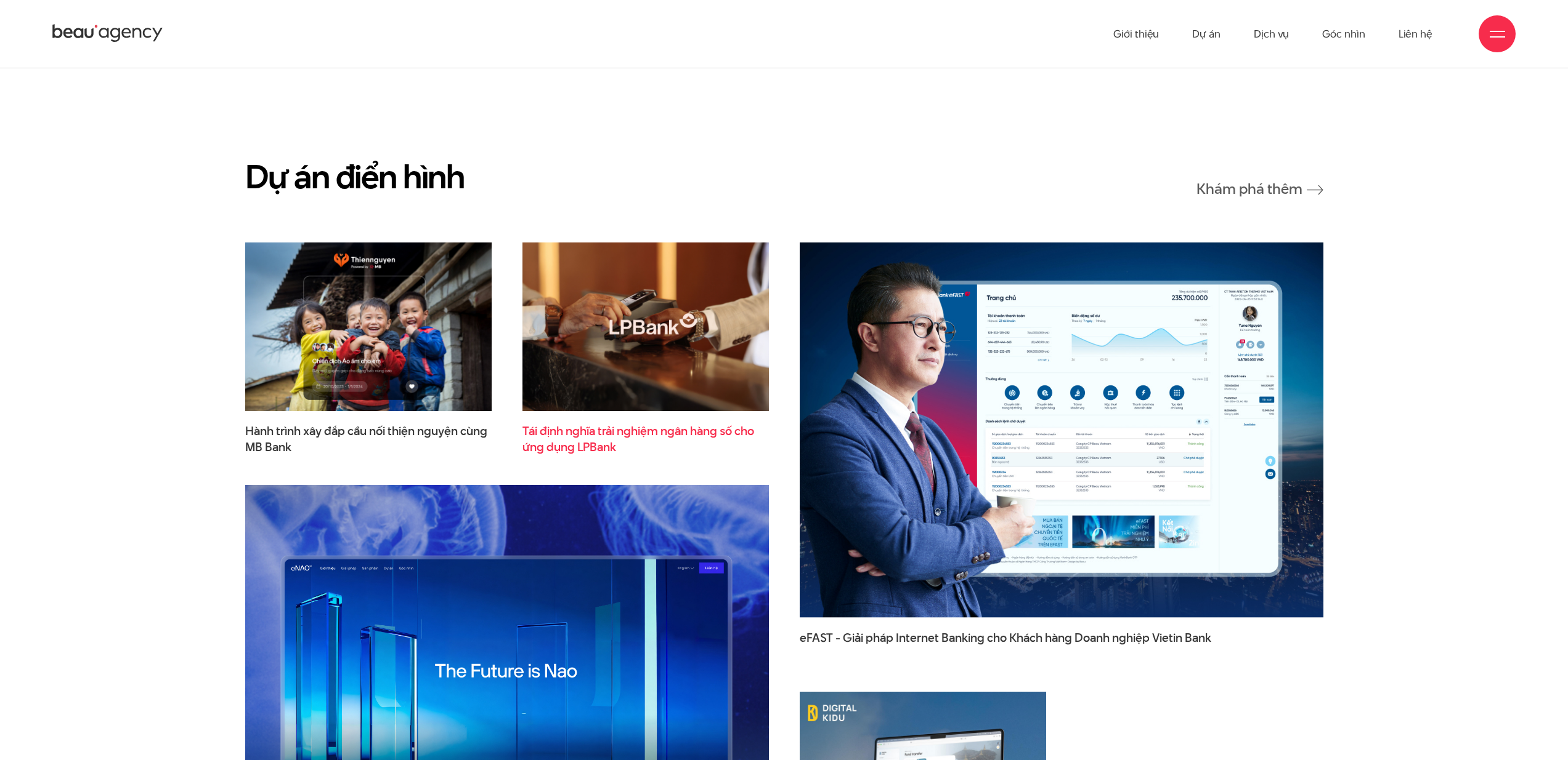
click at [601, 424] on span "Tái định nghĩa trải nghiệm ngân hàng số cho ứng dụng LPBank" at bounding box center [645, 439] width 246 height 31
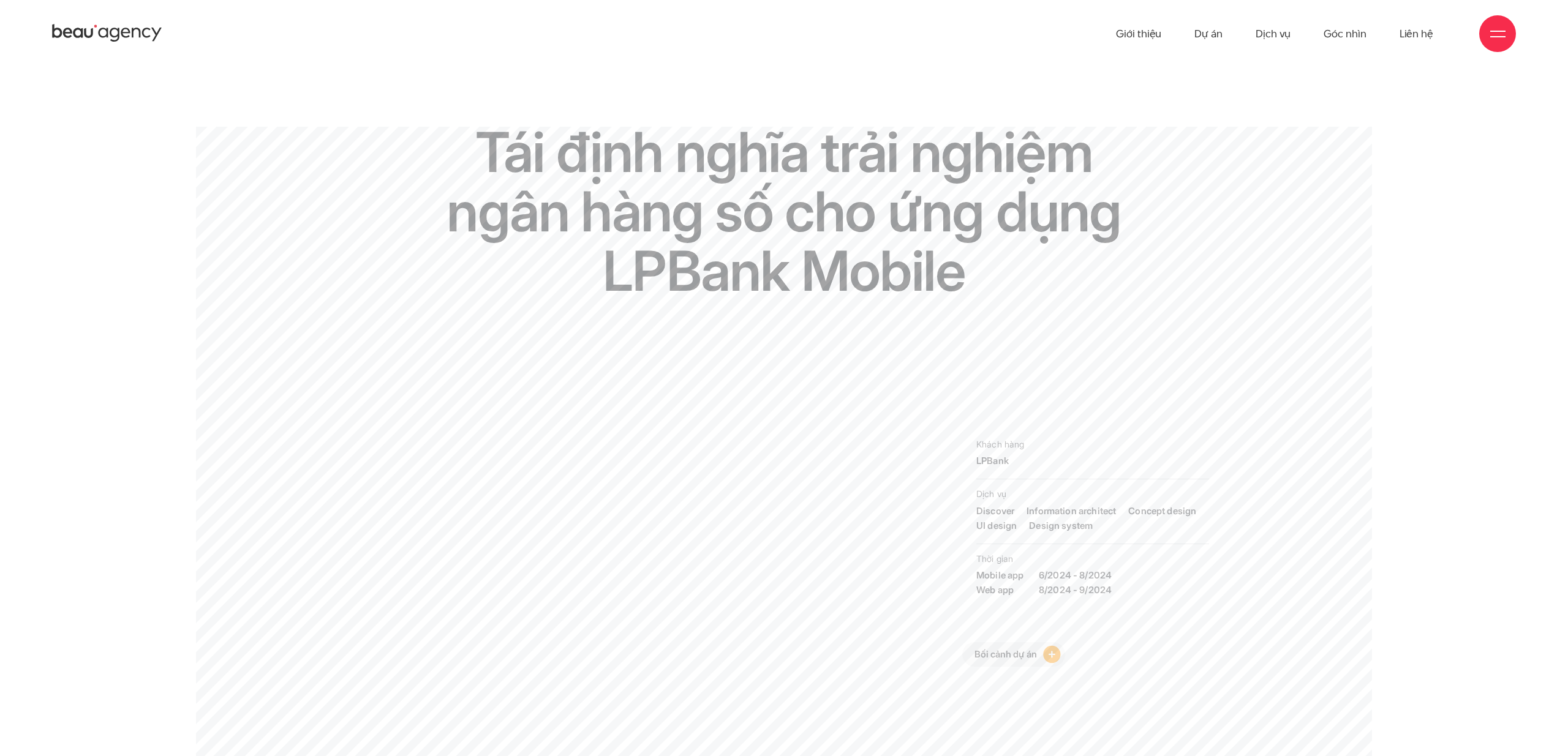
click at [122, 33] on icon at bounding box center [107, 33] width 110 height 21
